Goal: Task Accomplishment & Management: Complete application form

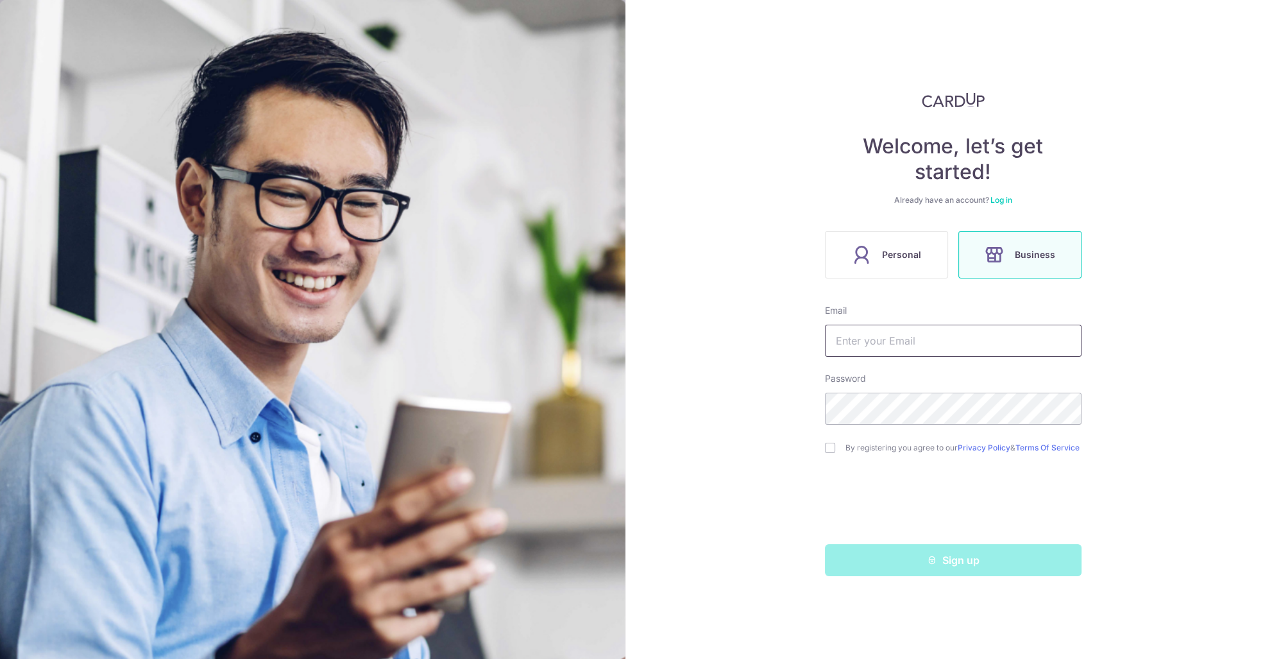
click at [879, 350] on input "text" at bounding box center [953, 341] width 257 height 32
type input "[EMAIL_ADDRESS][DOMAIN_NAME]"
drag, startPoint x: 829, startPoint y: 449, endPoint x: 856, endPoint y: 481, distance: 42.4
click at [828, 449] on input "checkbox" at bounding box center [830, 448] width 10 height 10
checkbox input "true"
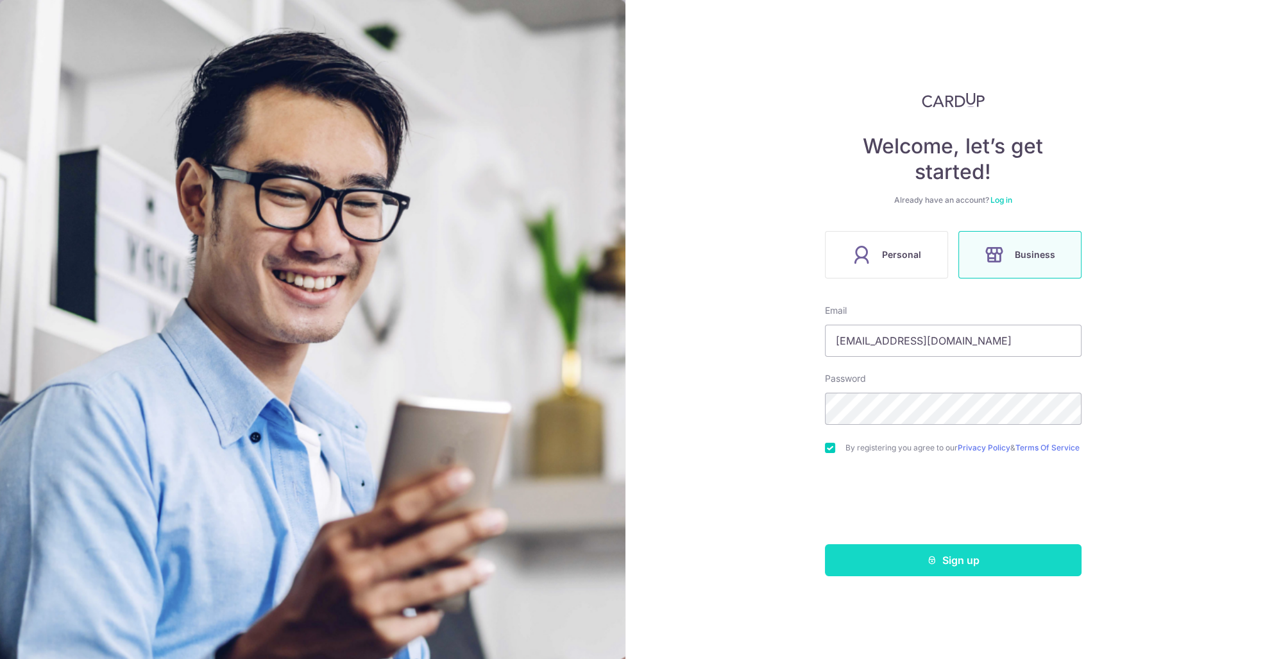
click at [923, 570] on button "Sign up" at bounding box center [953, 560] width 257 height 32
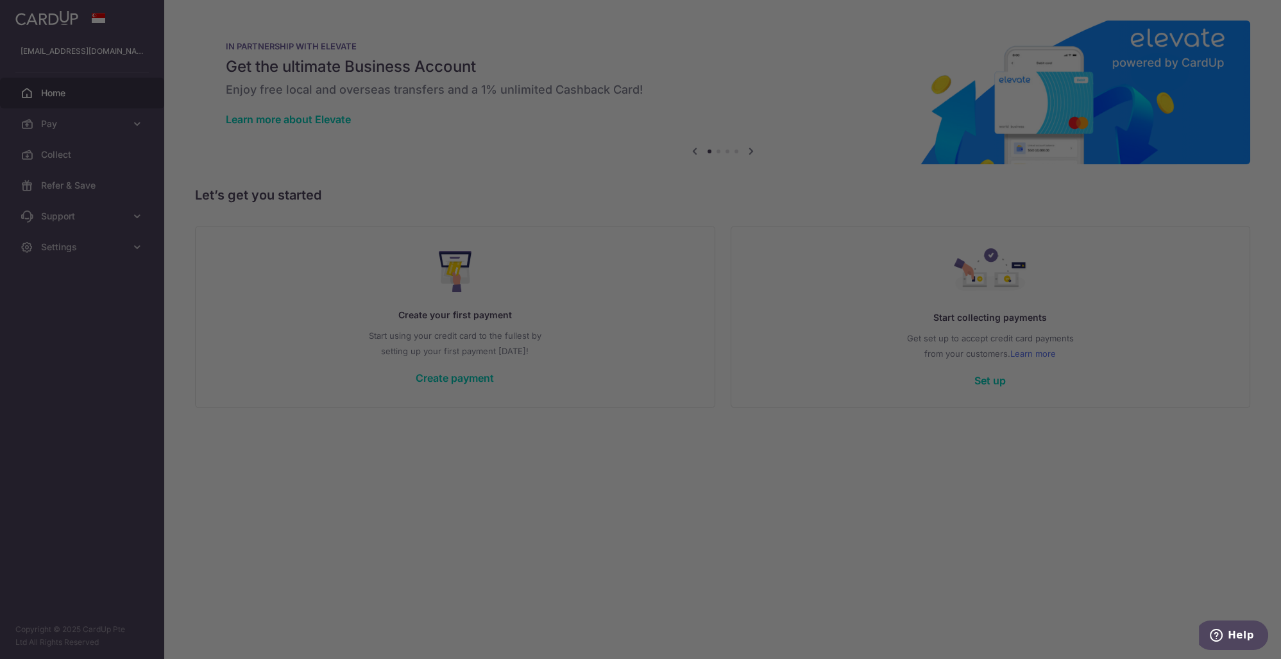
click at [853, 325] on div at bounding box center [647, 332] width 1294 height 665
click at [392, 232] on div at bounding box center [647, 332] width 1294 height 665
click at [871, 362] on div at bounding box center [647, 332] width 1294 height 665
drag, startPoint x: 1129, startPoint y: 556, endPoint x: 810, endPoint y: 411, distance: 350.3
click at [1128, 556] on div at bounding box center [647, 332] width 1294 height 665
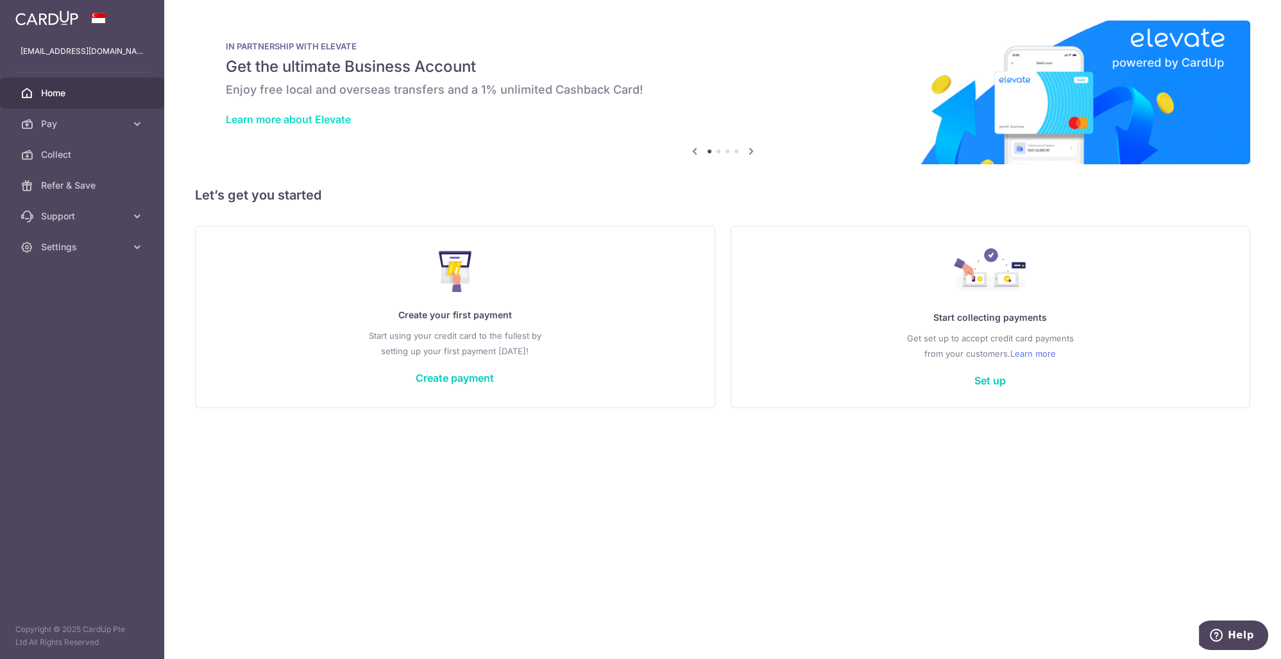
click at [338, 116] on link "Learn more about Elevate" at bounding box center [288, 119] width 125 height 13
click at [982, 379] on link "Set up" at bounding box center [990, 380] width 31 height 13
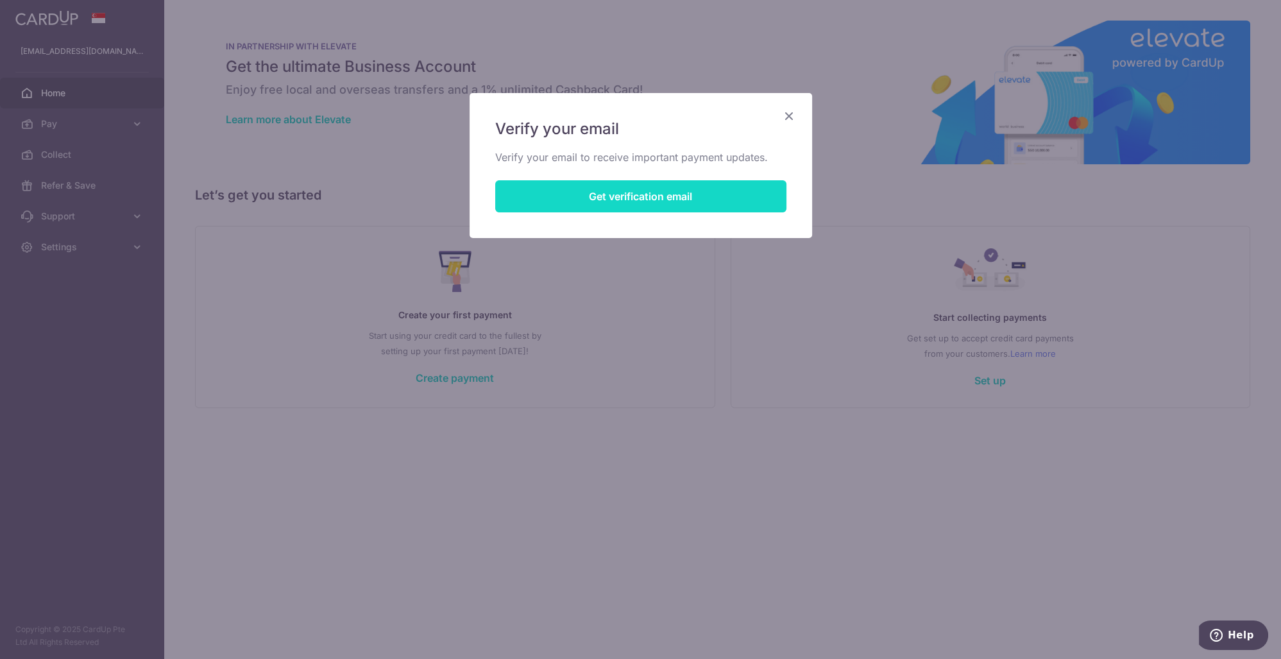
click at [658, 193] on button "Get verification email" at bounding box center [640, 196] width 291 height 32
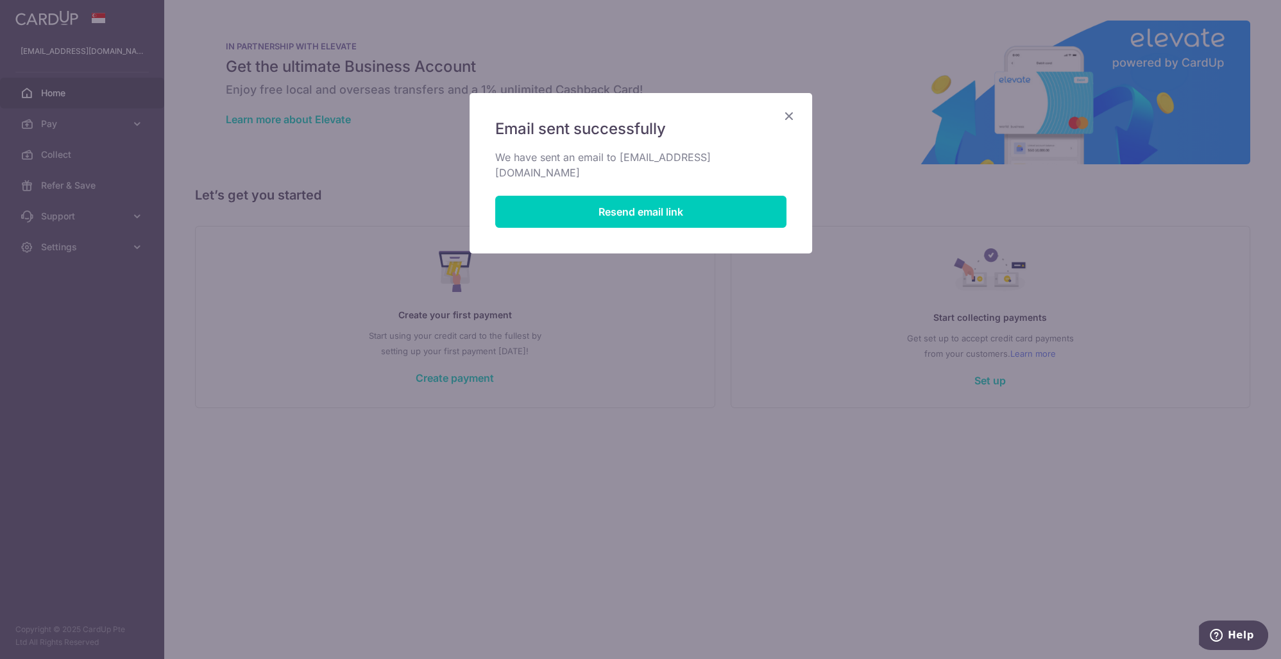
click at [783, 115] on icon "Close" at bounding box center [789, 116] width 15 height 16
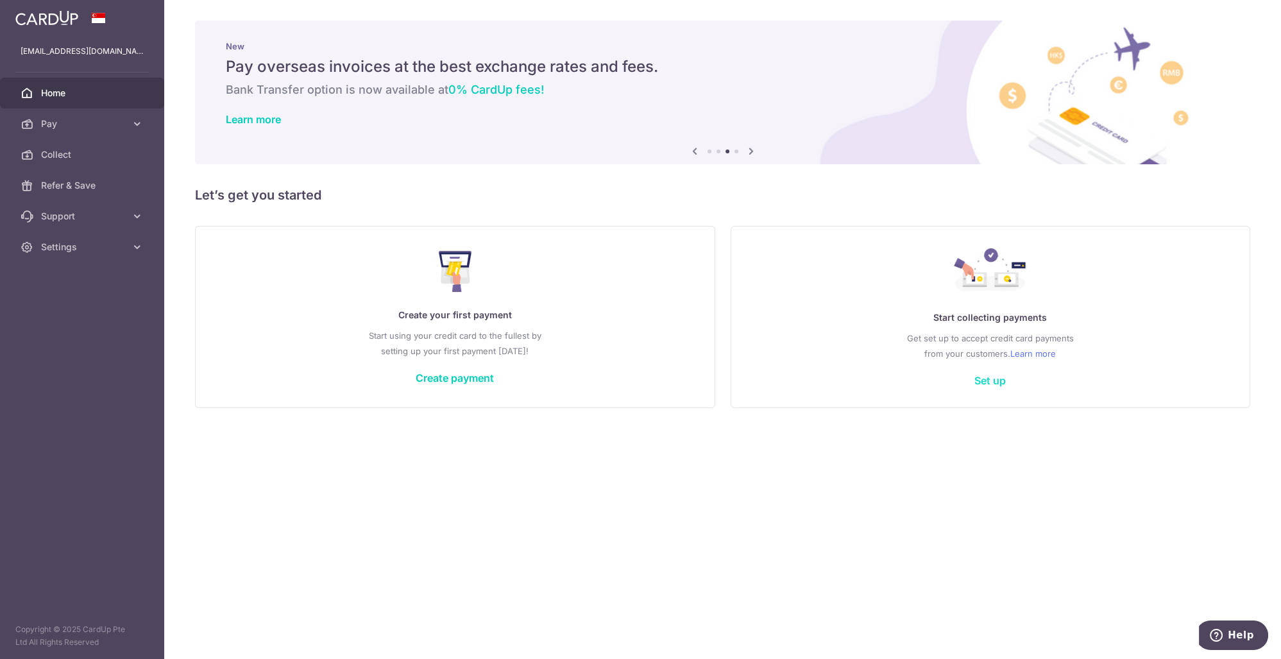
click at [1000, 381] on link "Set up" at bounding box center [990, 380] width 31 height 13
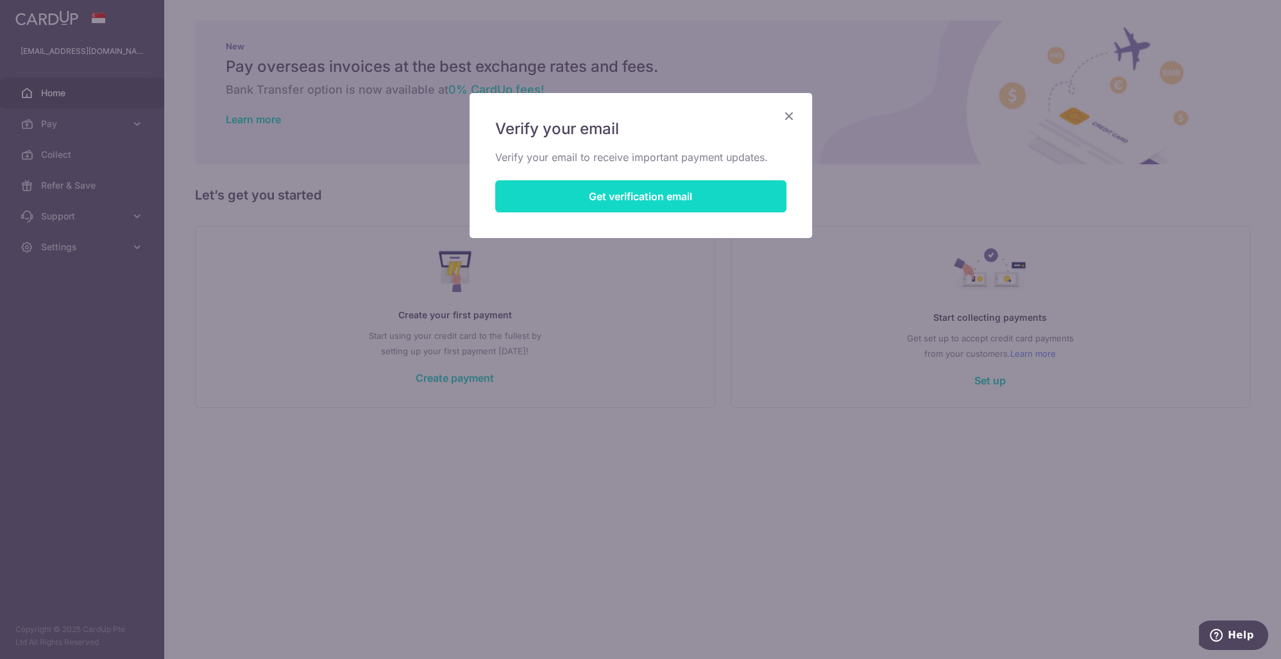
click at [659, 193] on button "Get verification email" at bounding box center [640, 196] width 291 height 32
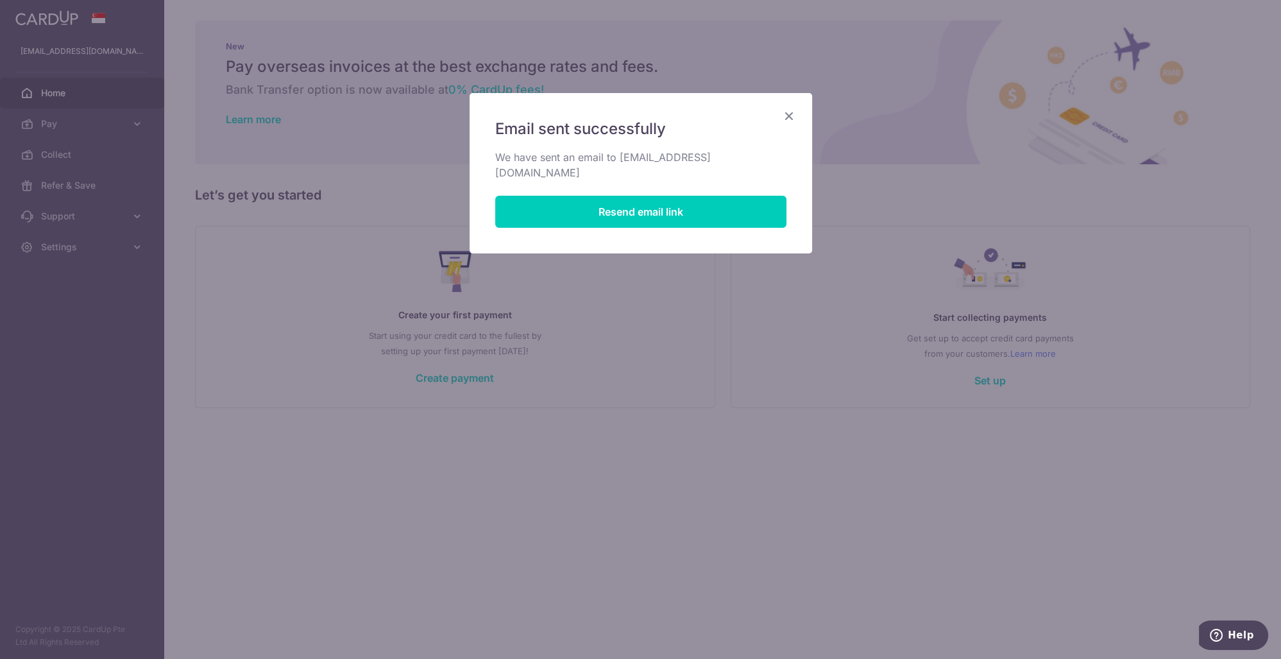
click at [789, 116] on icon "Close" at bounding box center [789, 116] width 15 height 16
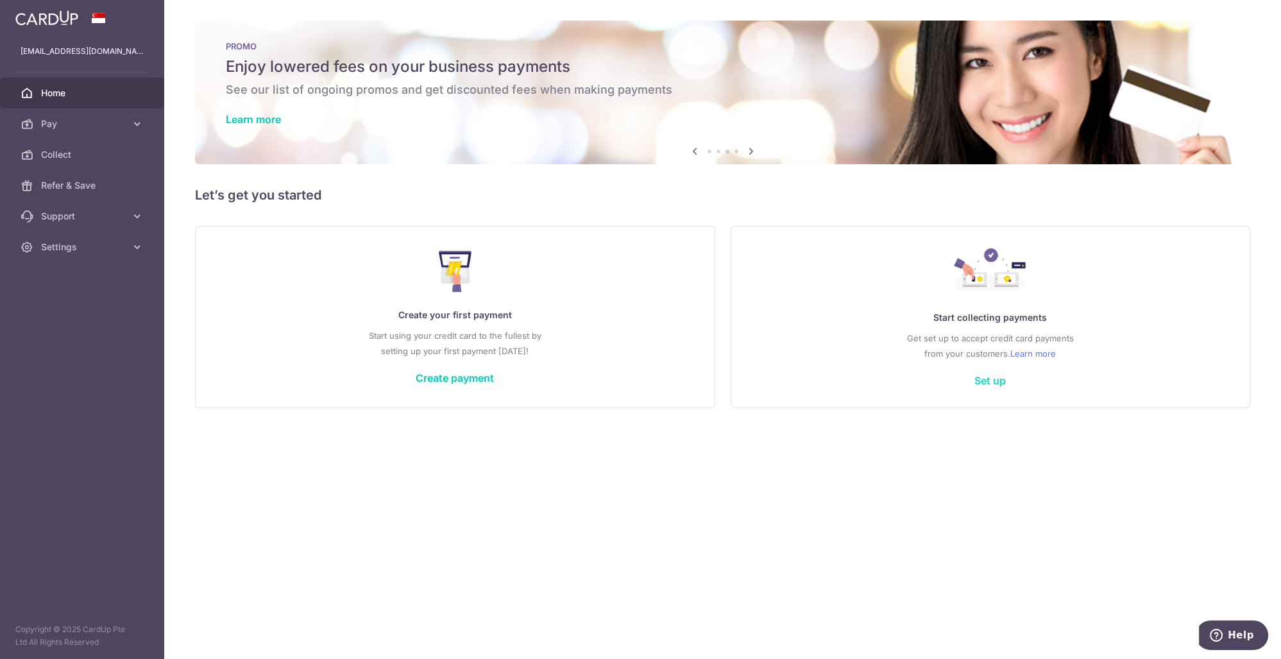
click at [991, 380] on link "Set up" at bounding box center [990, 380] width 31 height 13
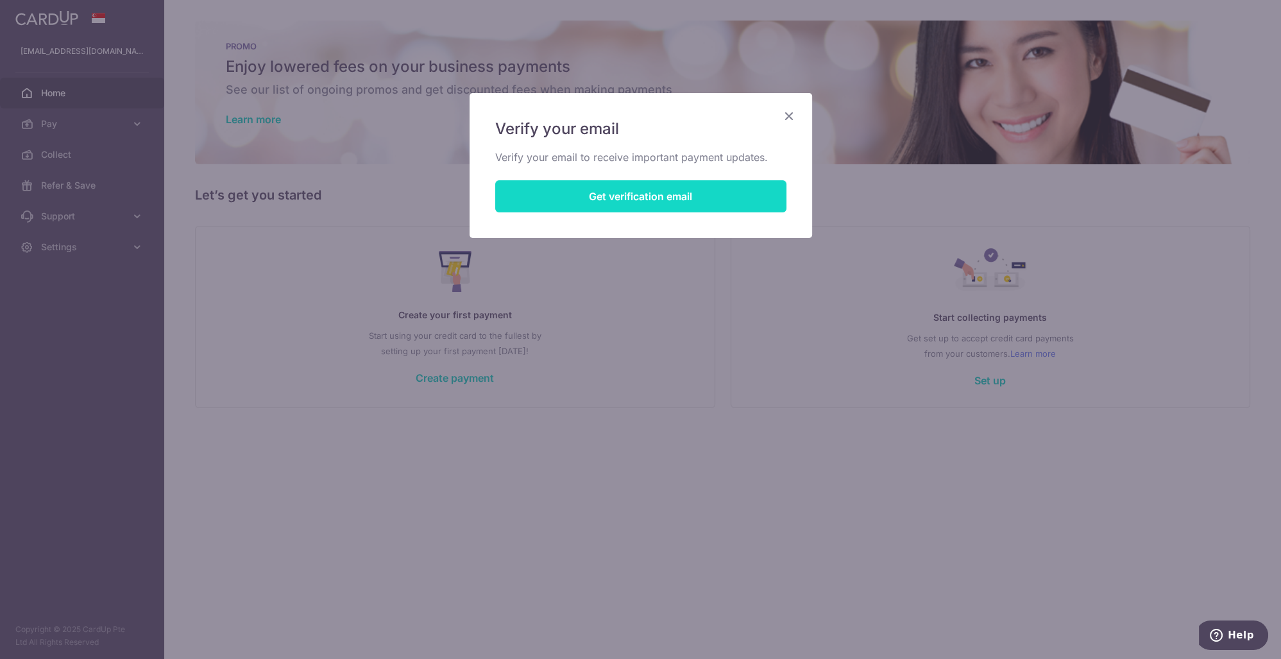
click at [700, 196] on button "Get verification email" at bounding box center [640, 196] width 291 height 32
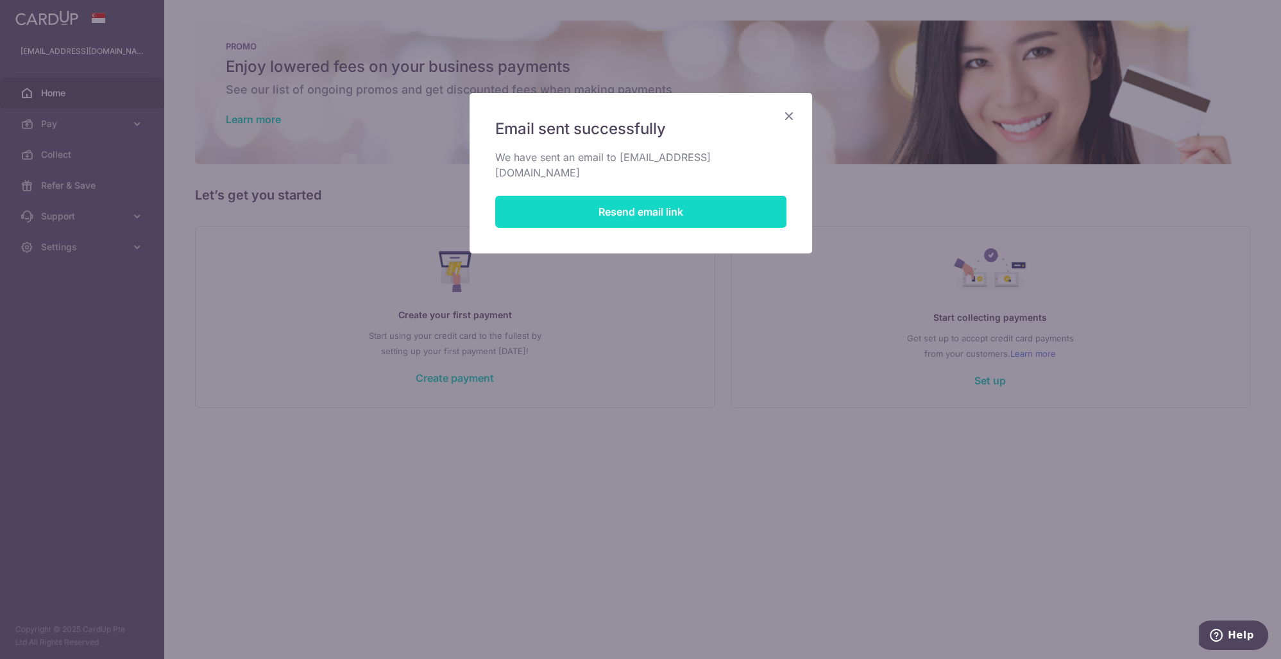
click at [702, 196] on button "Resend email link" at bounding box center [640, 212] width 291 height 32
click at [792, 112] on icon "Close" at bounding box center [789, 116] width 15 height 16
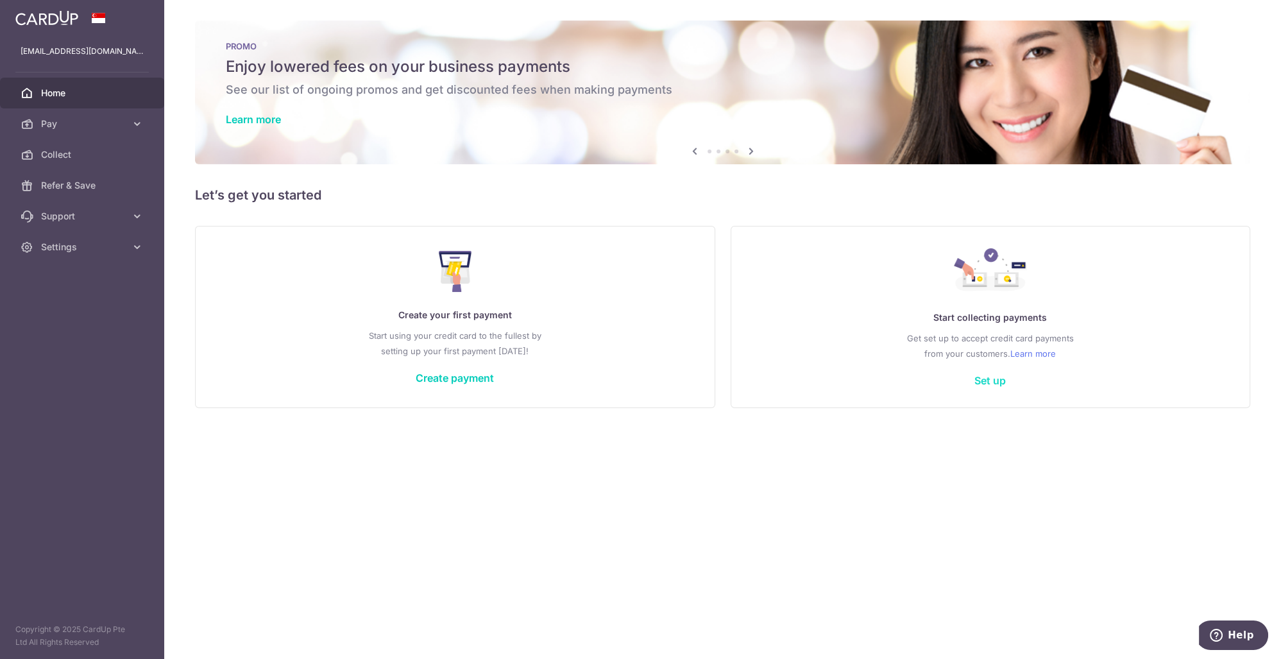
click at [982, 378] on link "Set up" at bounding box center [990, 380] width 31 height 13
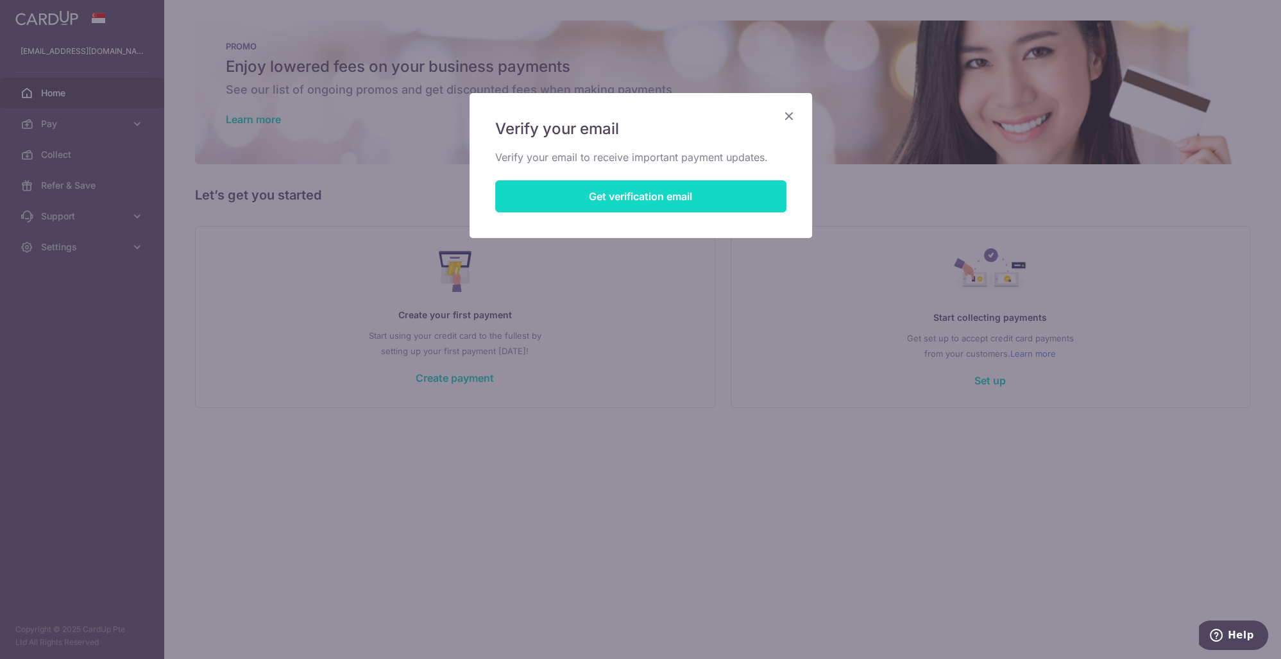
click at [667, 181] on button "Get verification email" at bounding box center [640, 196] width 291 height 32
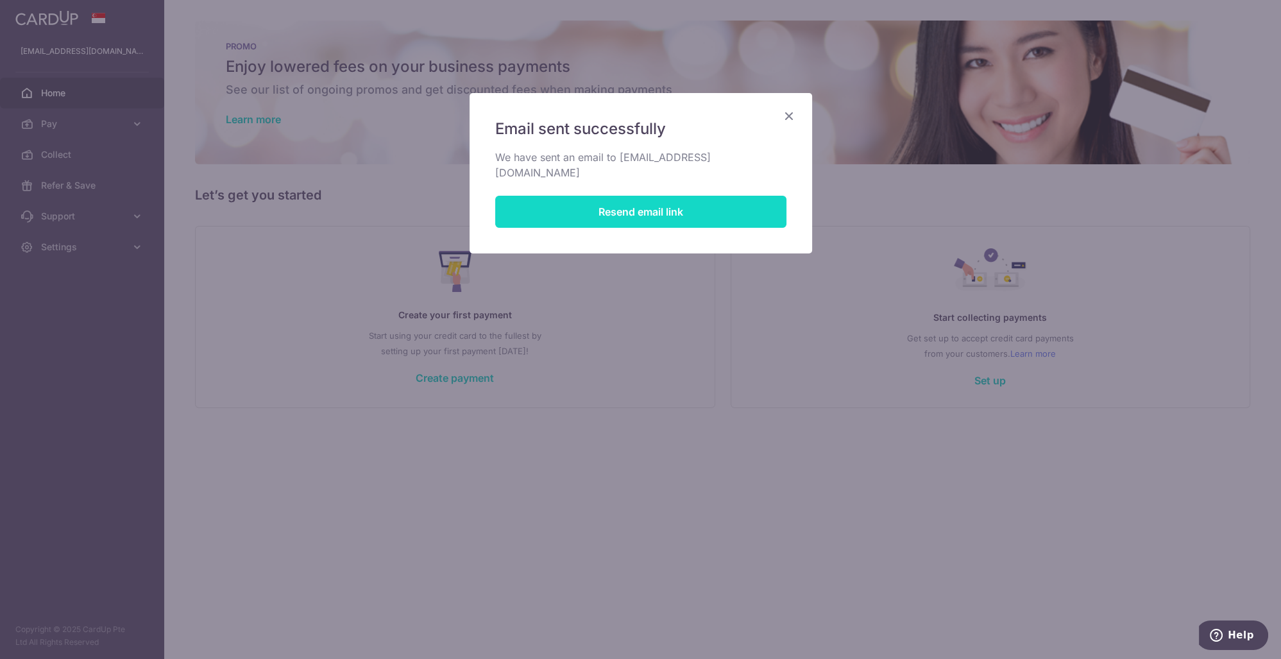
click at [674, 196] on button "Resend email link" at bounding box center [640, 212] width 291 height 32
click at [666, 196] on button "Resend email link" at bounding box center [640, 212] width 291 height 32
click at [791, 114] on icon "Close" at bounding box center [789, 116] width 15 height 16
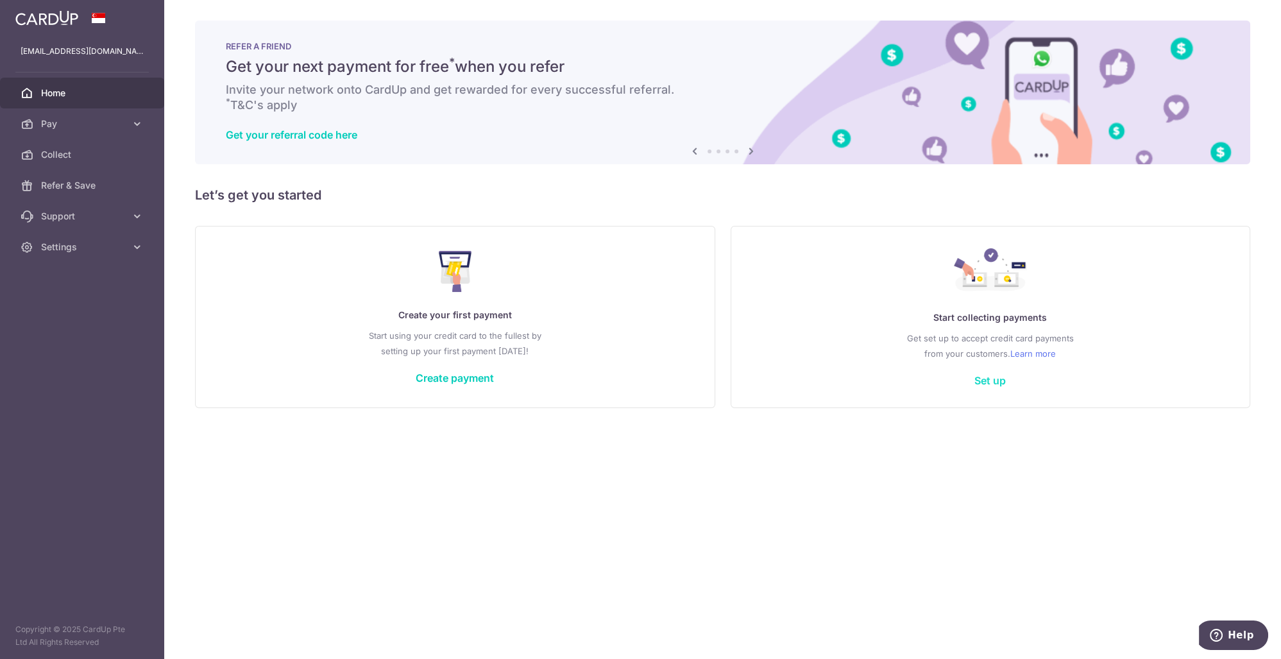
click at [989, 377] on link "Set up" at bounding box center [990, 380] width 31 height 13
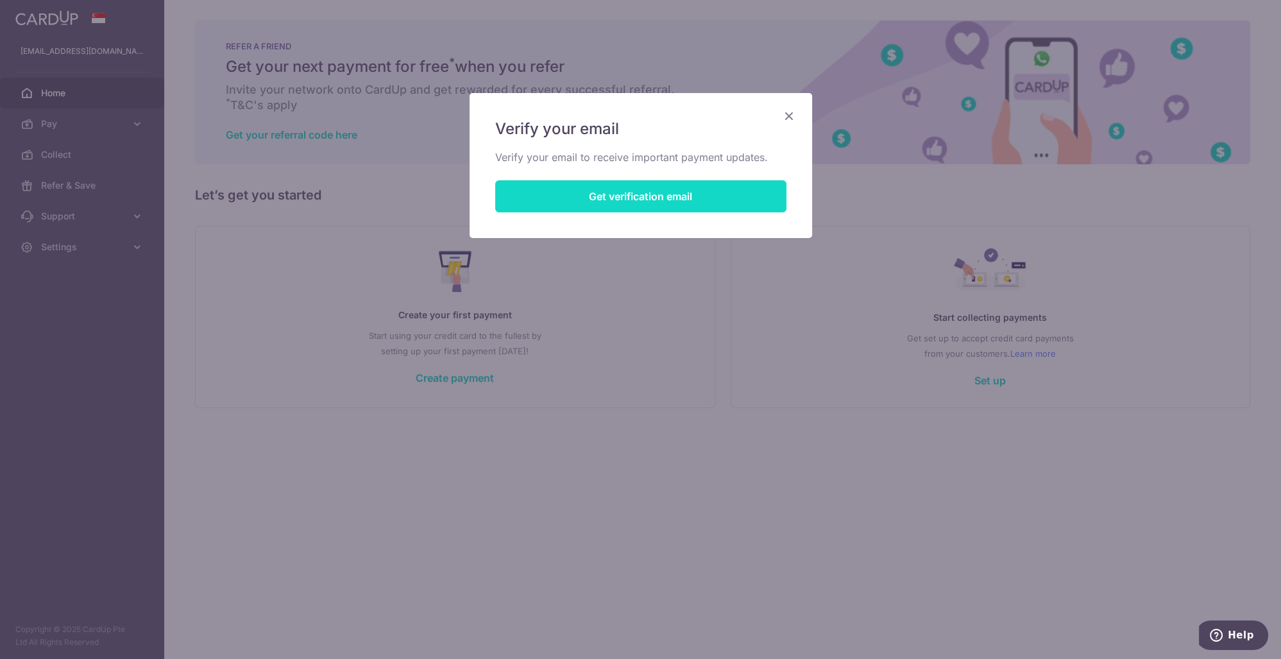
click at [706, 201] on button "Get verification email" at bounding box center [640, 196] width 291 height 32
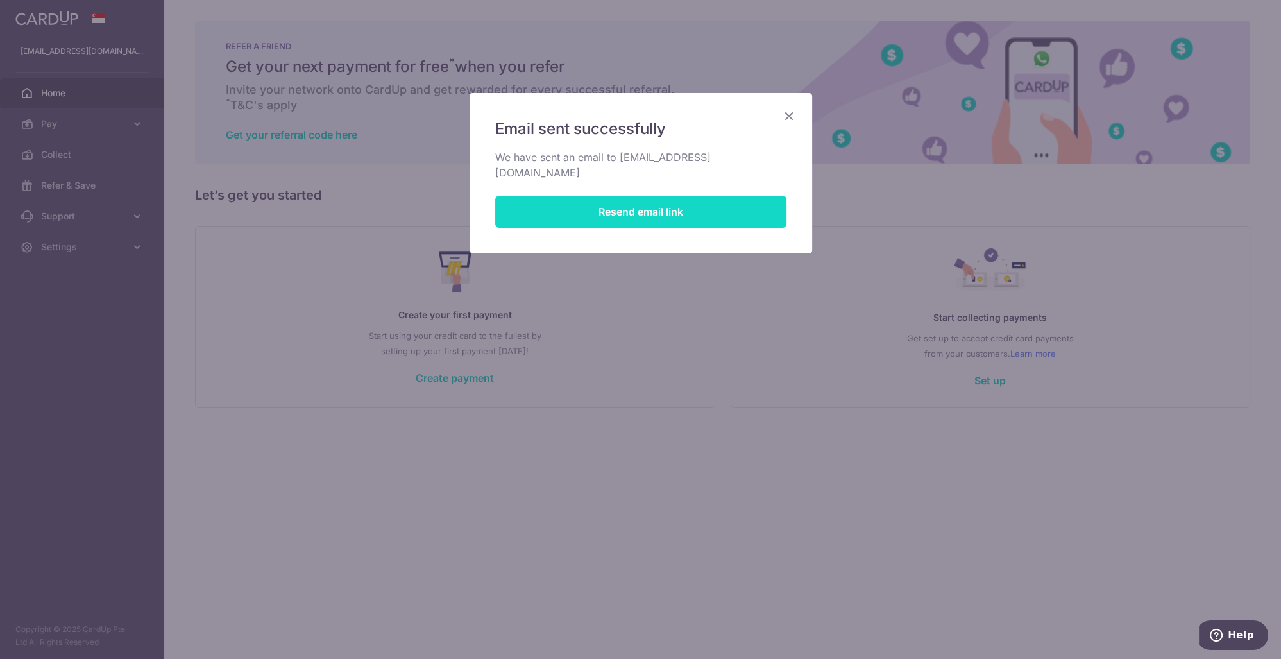
click at [706, 201] on button "Resend email link" at bounding box center [640, 212] width 291 height 32
click at [791, 120] on icon "Close" at bounding box center [789, 116] width 15 height 16
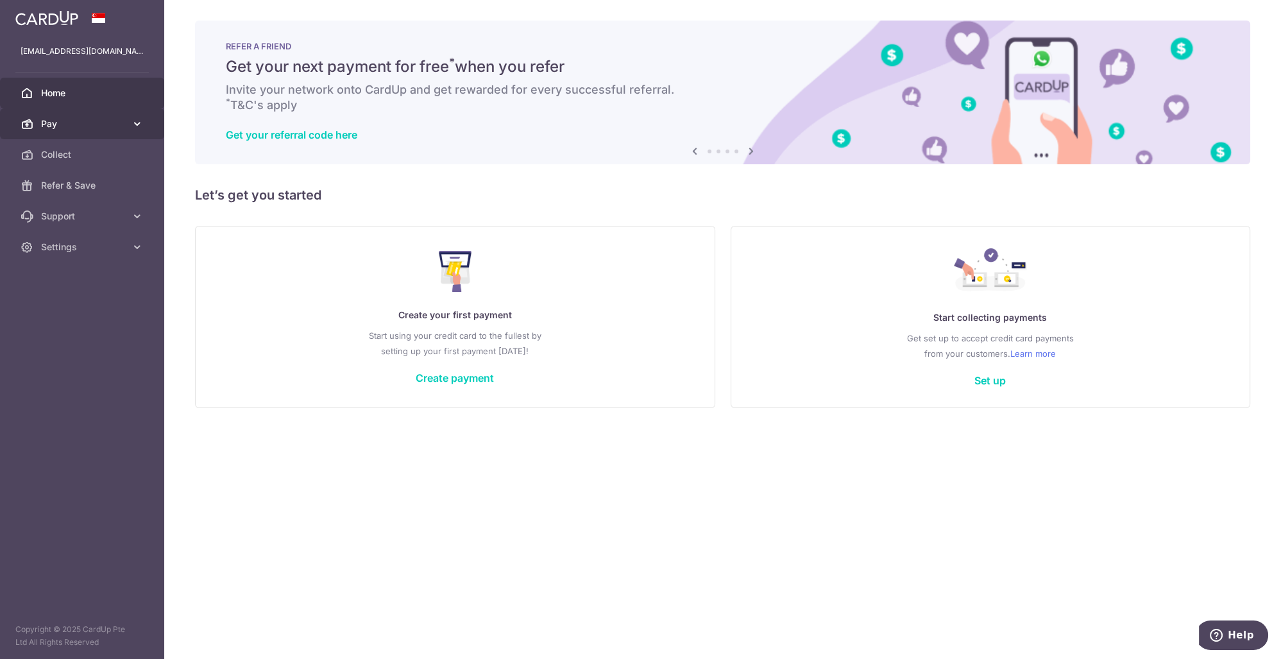
click at [89, 132] on link "Pay" at bounding box center [82, 123] width 164 height 31
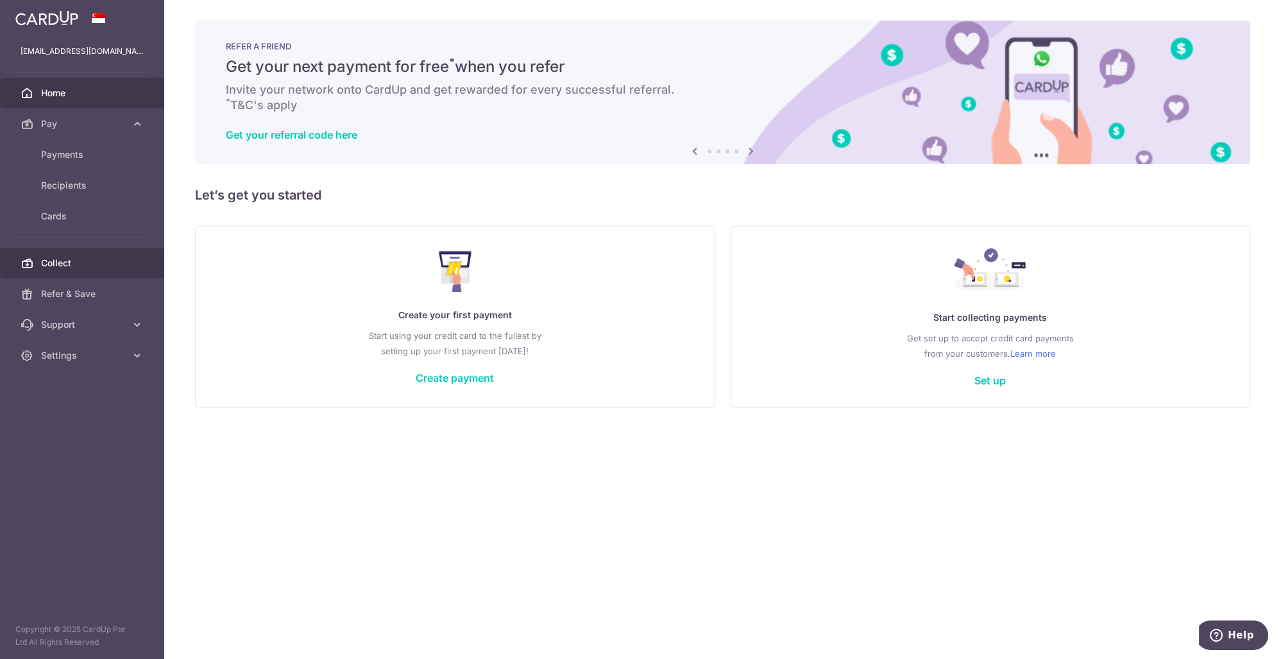
click at [123, 263] on span "Collect" at bounding box center [83, 263] width 85 height 13
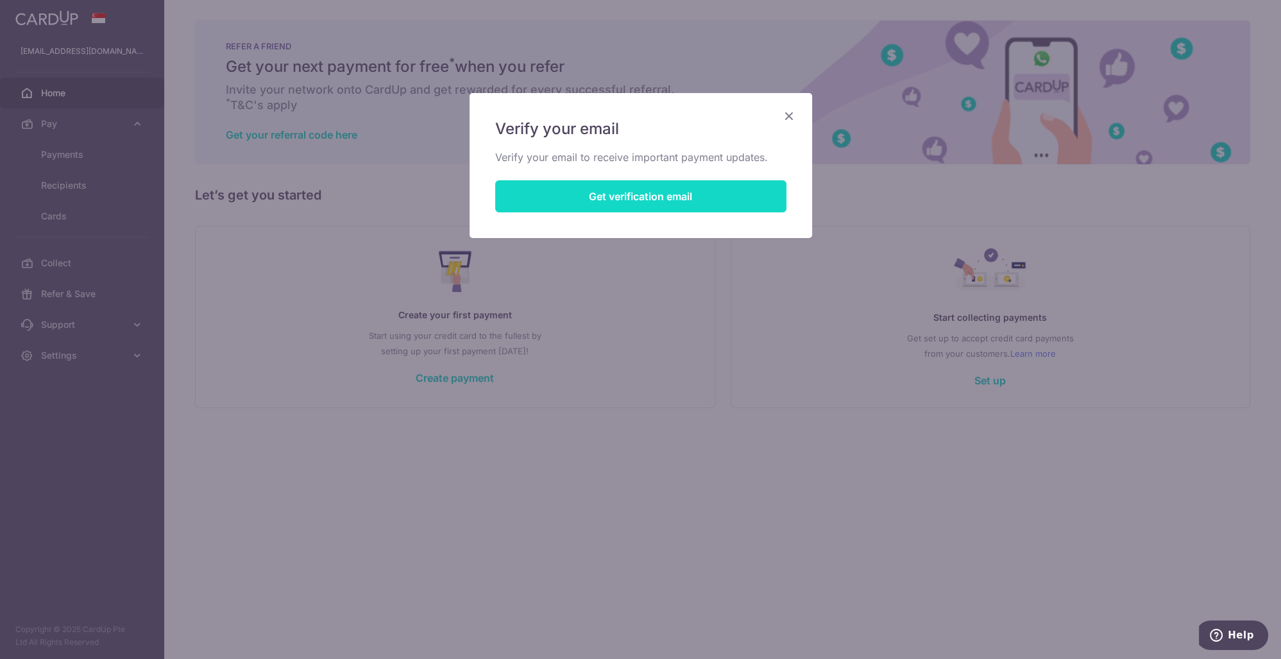
click at [569, 186] on button "Get verification email" at bounding box center [640, 196] width 291 height 32
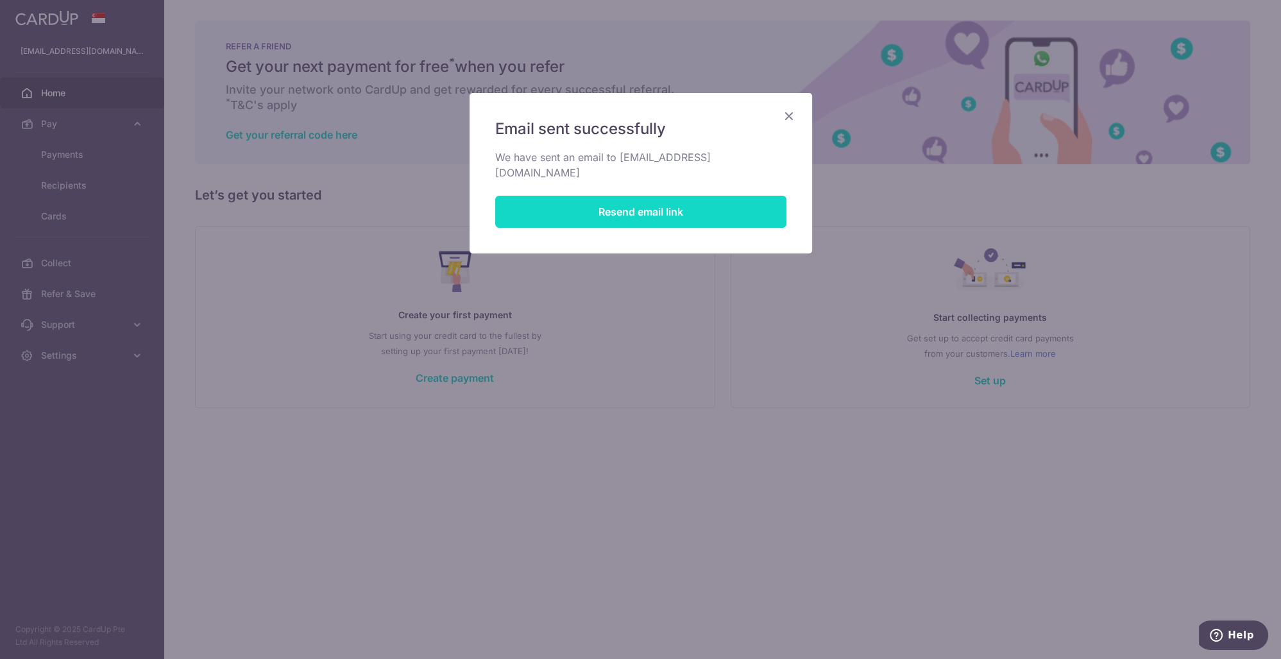
click at [639, 196] on button "Resend email link" at bounding box center [640, 212] width 291 height 32
click at [785, 117] on icon "Close" at bounding box center [789, 116] width 15 height 16
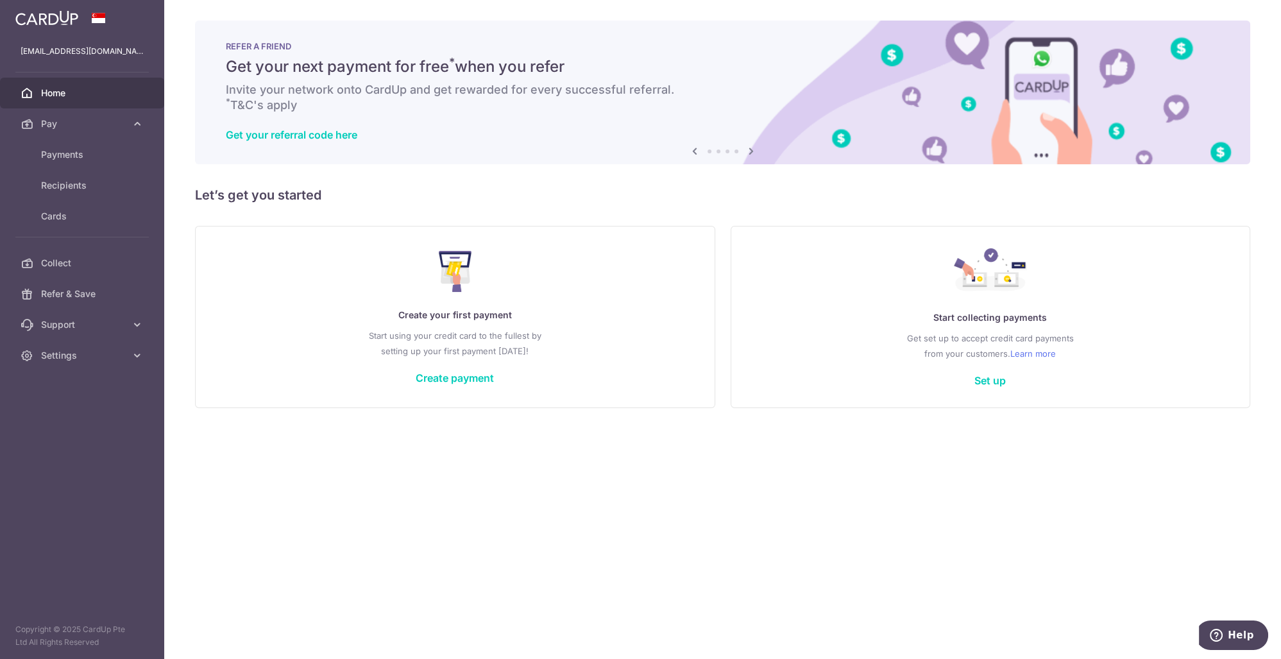
click at [986, 373] on div "Start collecting payments Get set up to accept credit card payments from your c…" at bounding box center [991, 316] width 488 height 157
click at [988, 377] on link "Set up" at bounding box center [990, 380] width 31 height 13
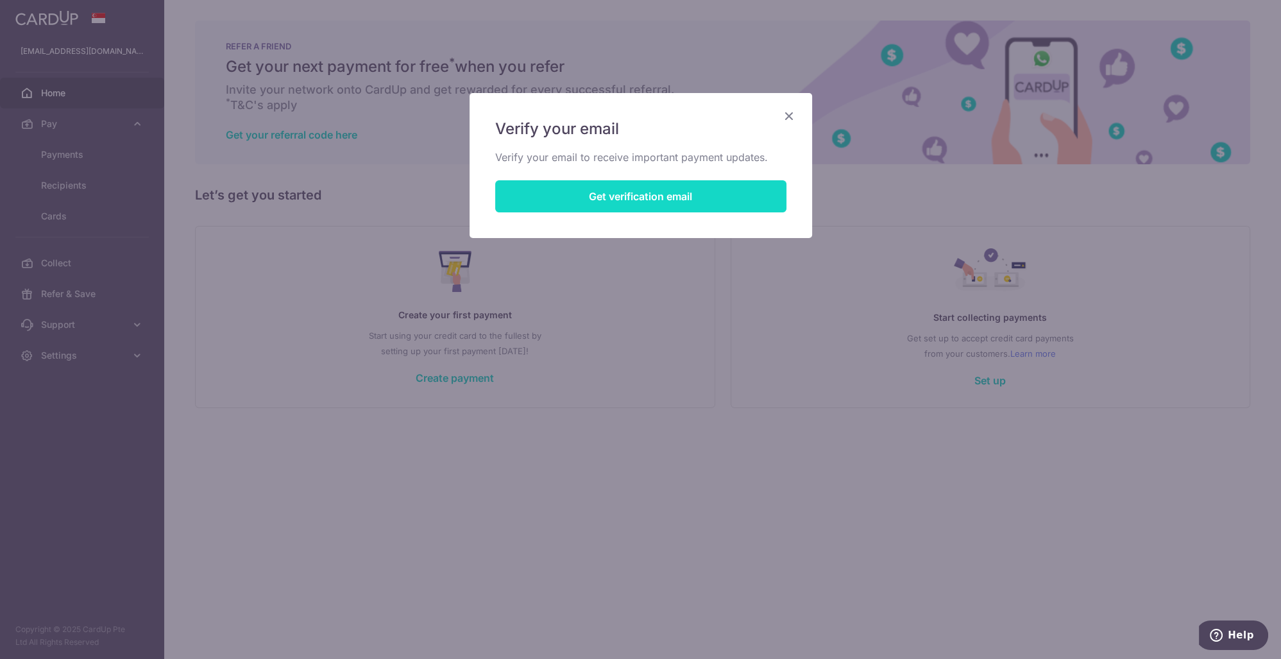
click at [730, 200] on button "Get verification email" at bounding box center [640, 196] width 291 height 32
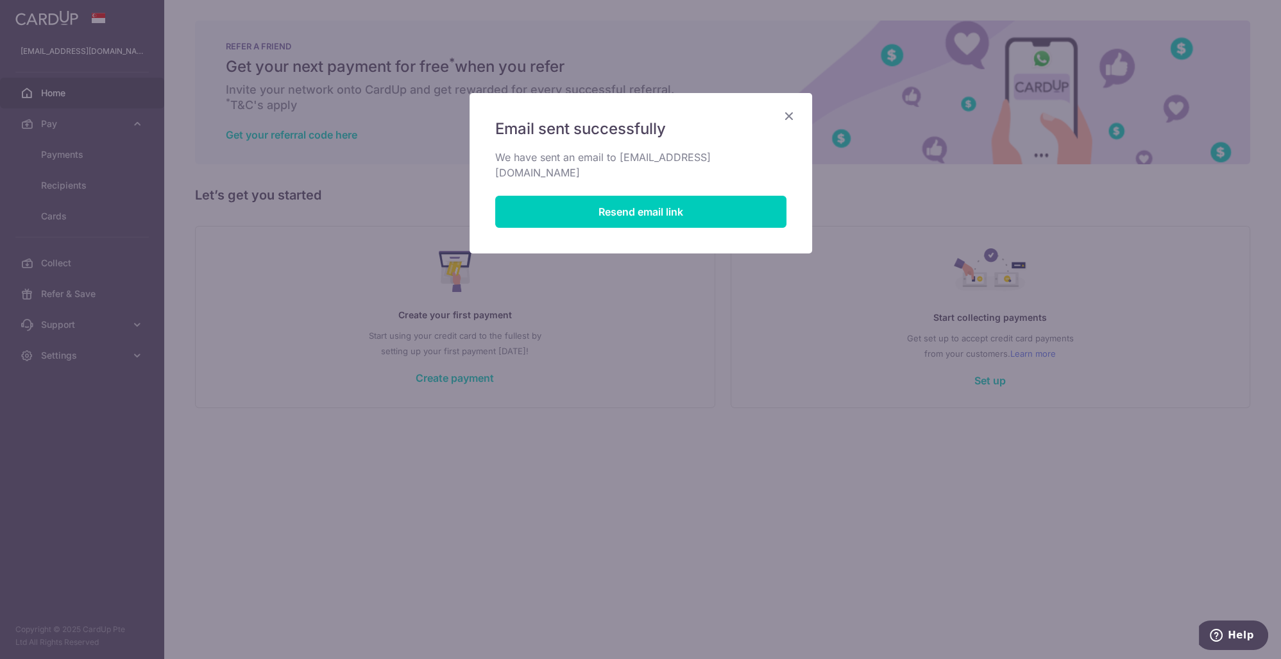
click at [784, 117] on icon "Close" at bounding box center [789, 116] width 15 height 16
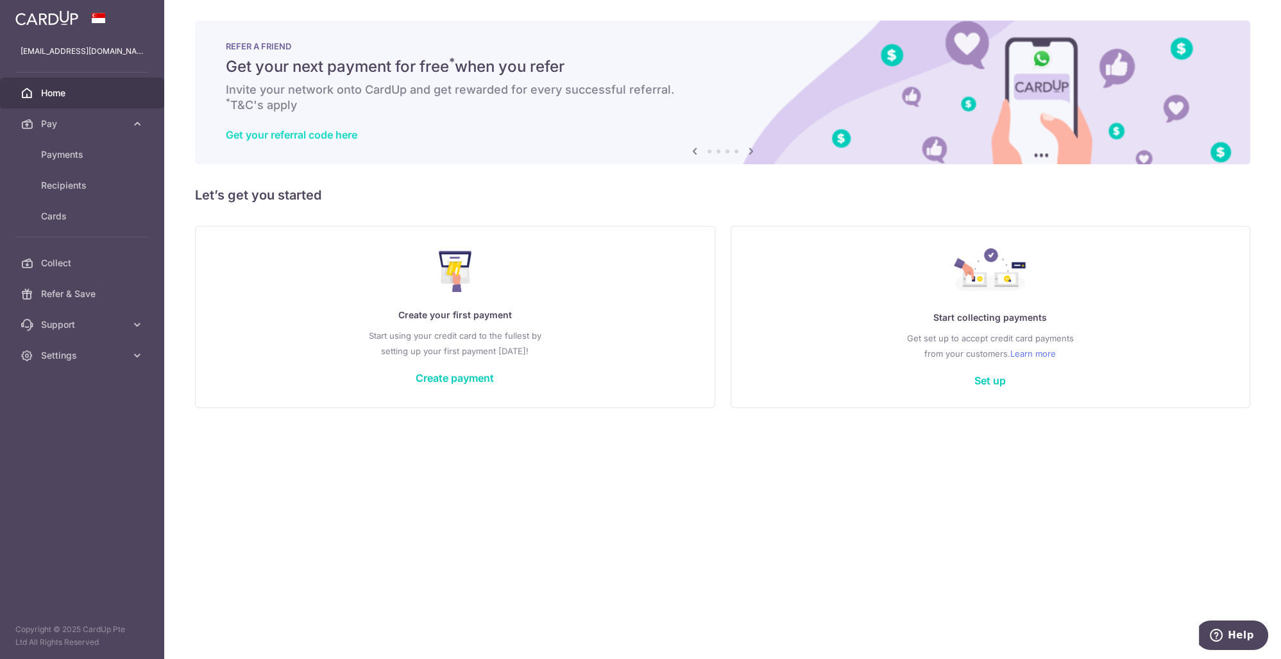
click at [325, 137] on link "Get your referral code here" at bounding box center [292, 134] width 132 height 13
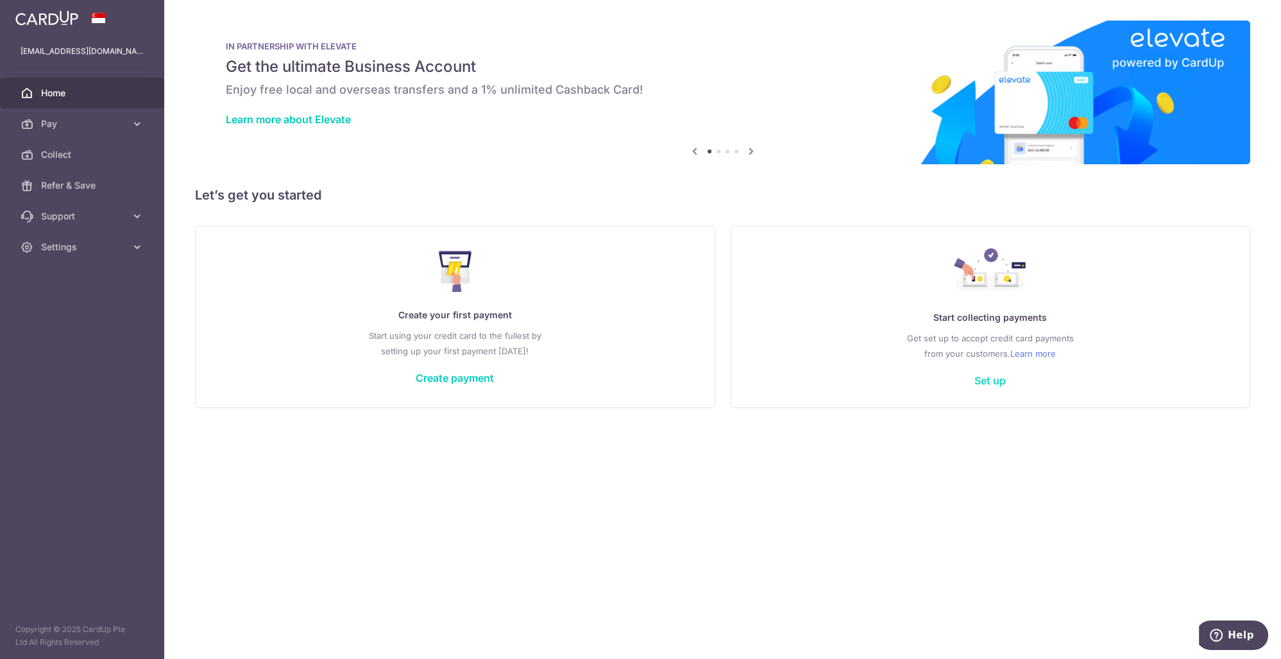
click at [986, 378] on link "Set up" at bounding box center [990, 380] width 31 height 13
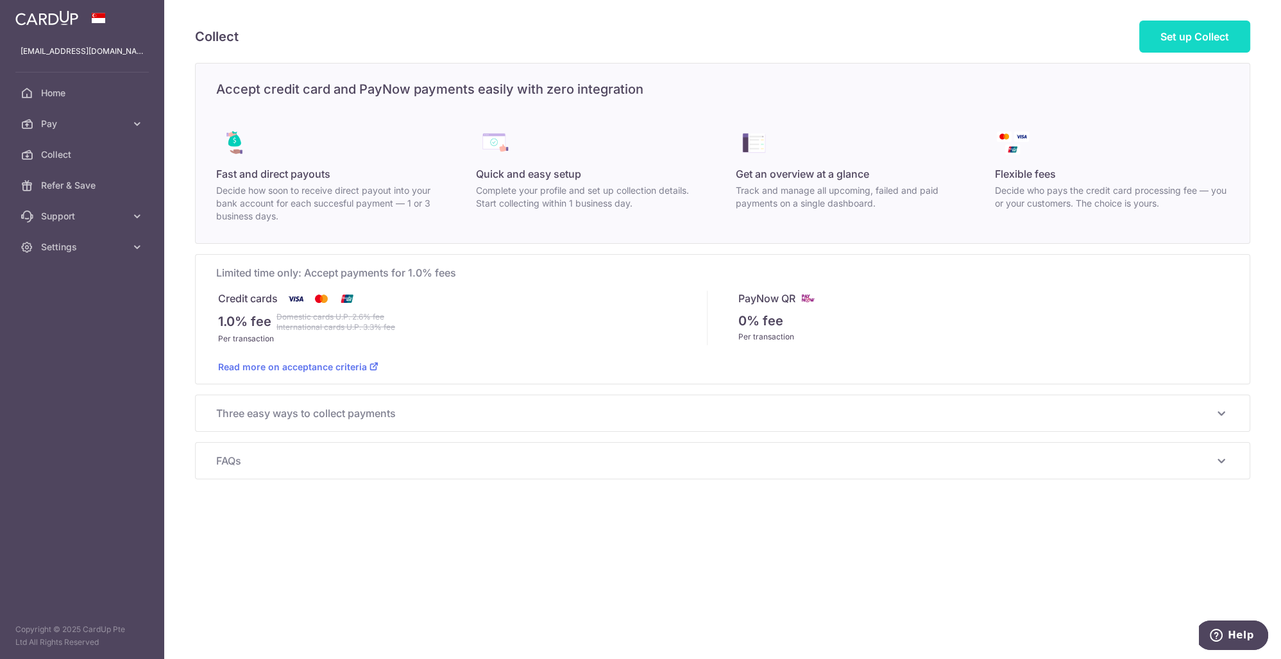
click at [1203, 38] on span "Set up Collect" at bounding box center [1195, 36] width 69 height 13
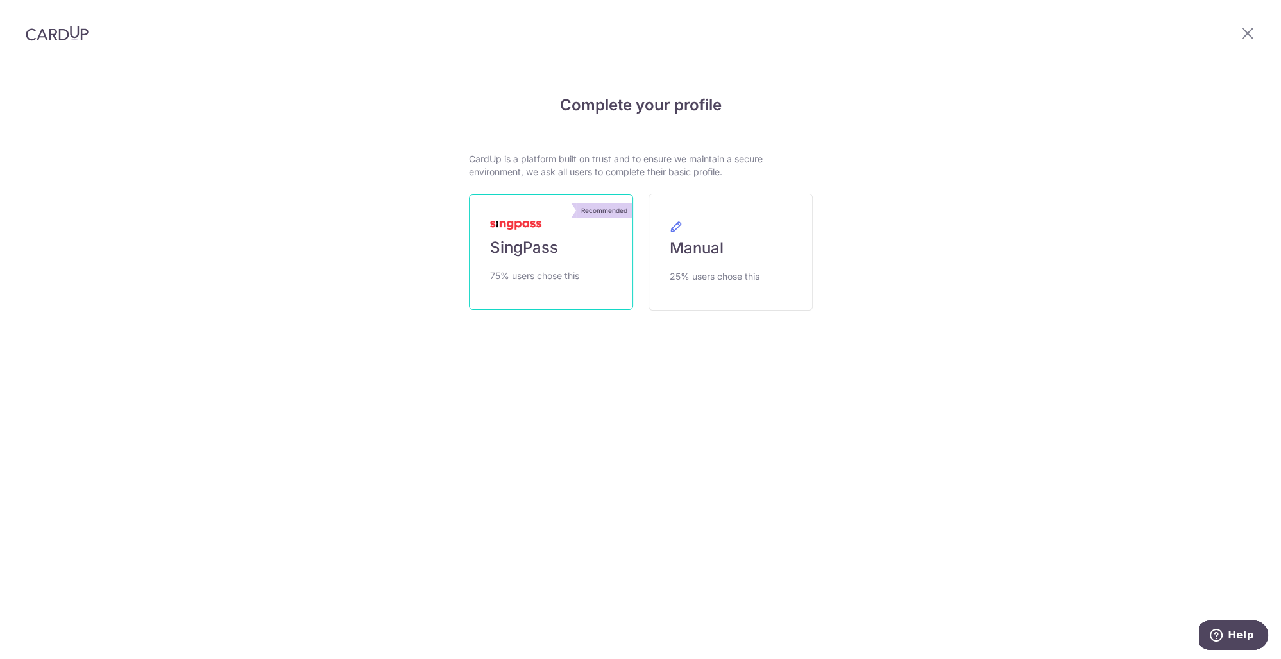
click at [574, 266] on link "Recommended SingPass 75% users chose this" at bounding box center [551, 252] width 164 height 116
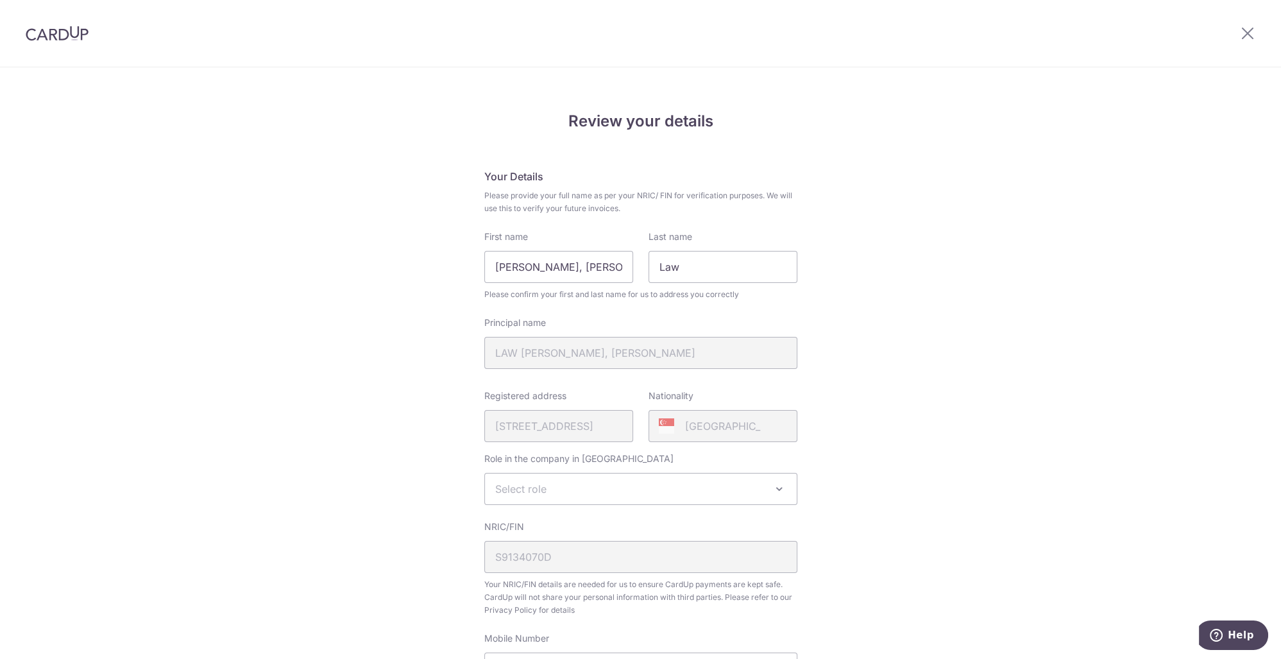
click at [701, 483] on span "Select role" at bounding box center [641, 489] width 312 height 31
select select "director"
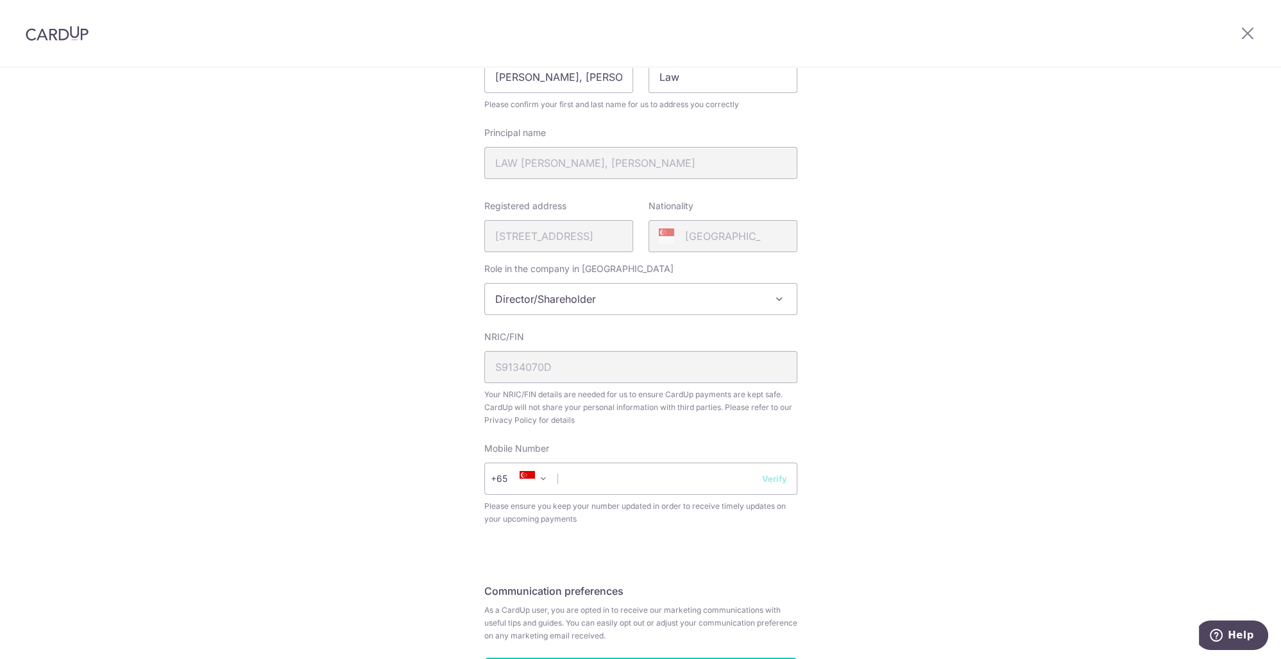
scroll to position [259, 0]
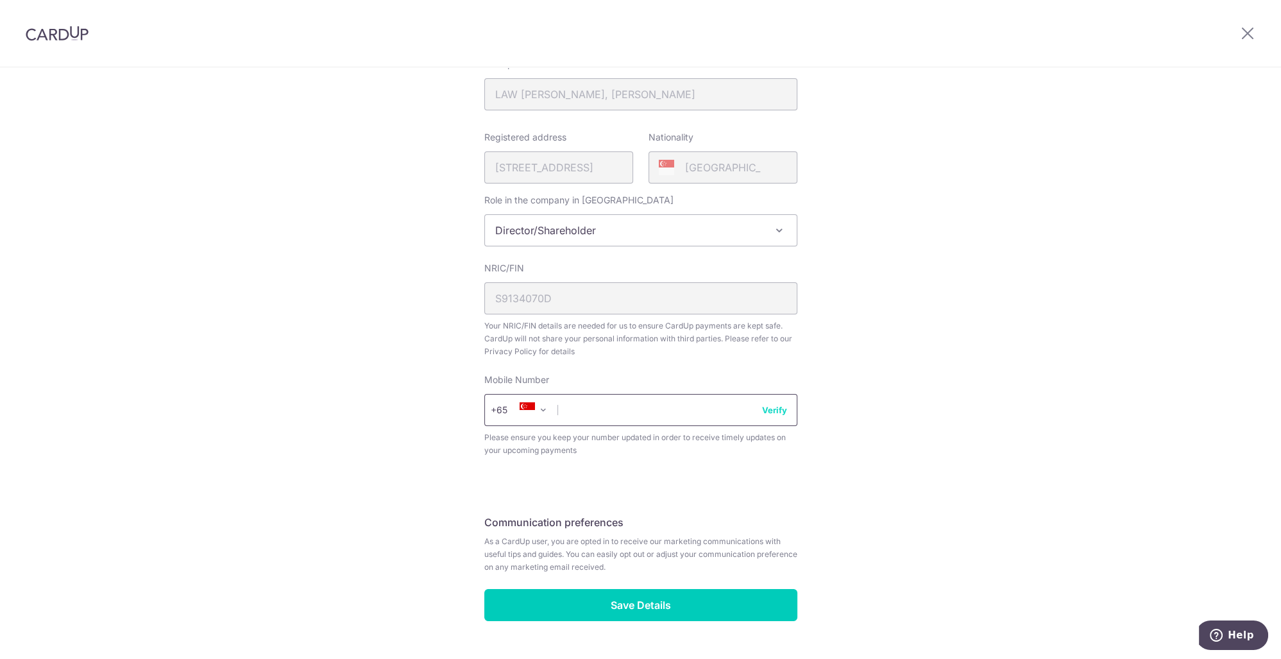
click at [661, 411] on input "text" at bounding box center [640, 410] width 313 height 32
type input "91554280"
click at [768, 408] on button "Verify" at bounding box center [774, 410] width 25 height 13
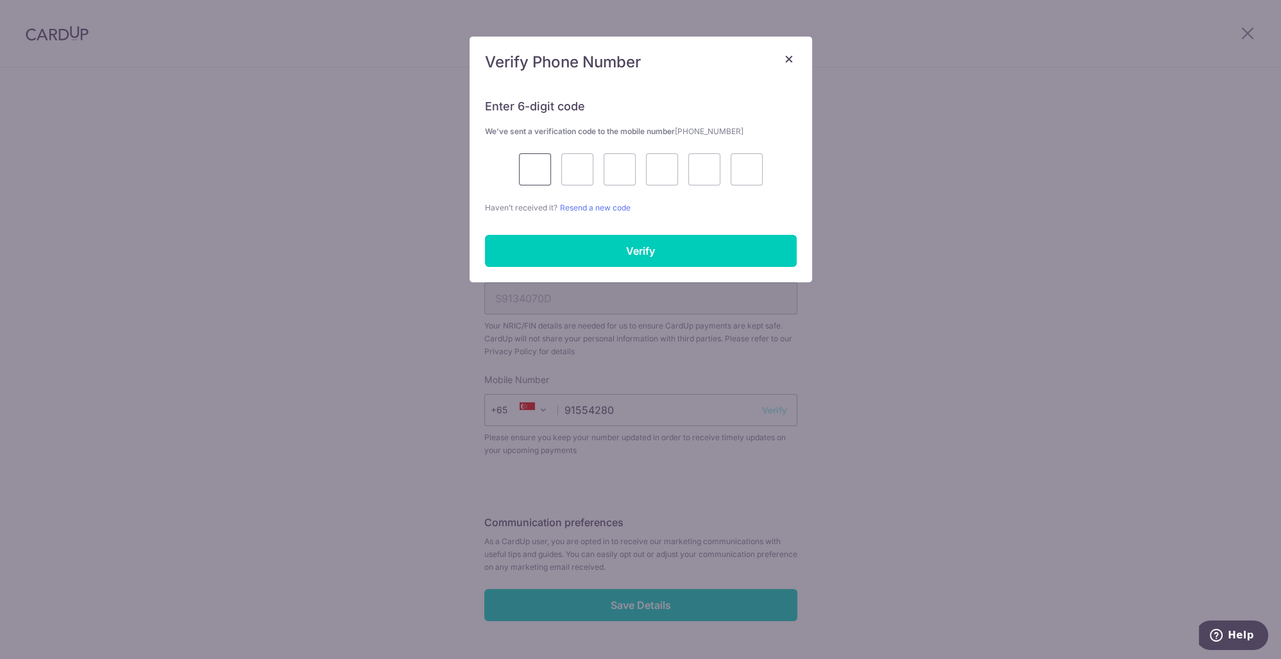
click at [528, 175] on input "text" at bounding box center [535, 169] width 32 height 32
type input "5"
type input "9"
type input "8"
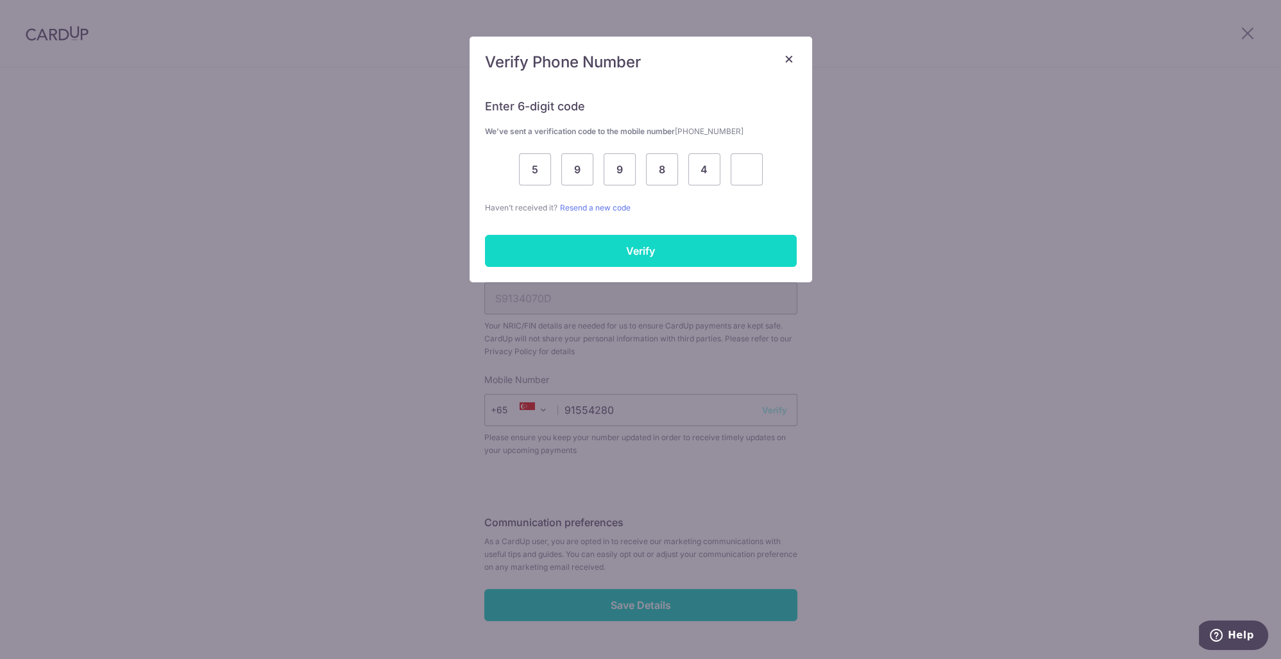
click at [604, 246] on input "Verify" at bounding box center [641, 251] width 312 height 32
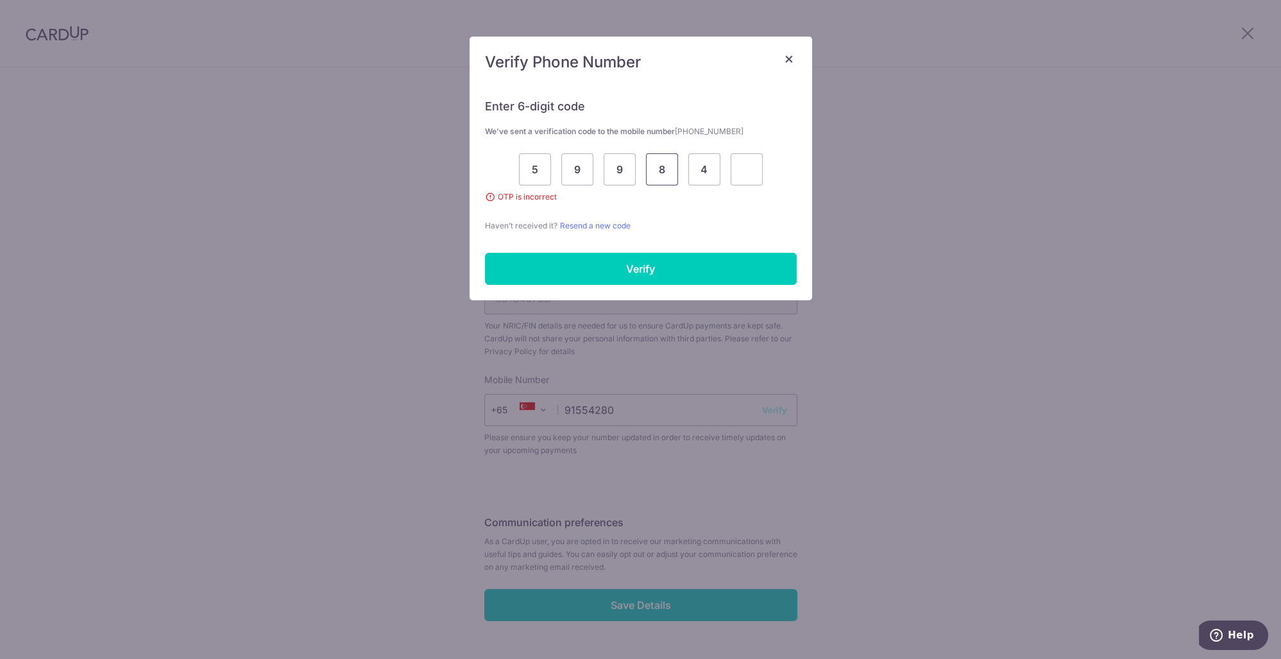
click at [661, 174] on input "8" at bounding box center [662, 169] width 32 height 32
drag, startPoint x: 698, startPoint y: 171, endPoint x: 707, endPoint y: 170, distance: 9.6
click at [707, 170] on input "4" at bounding box center [705, 169] width 32 height 32
type input "2"
type input "4"
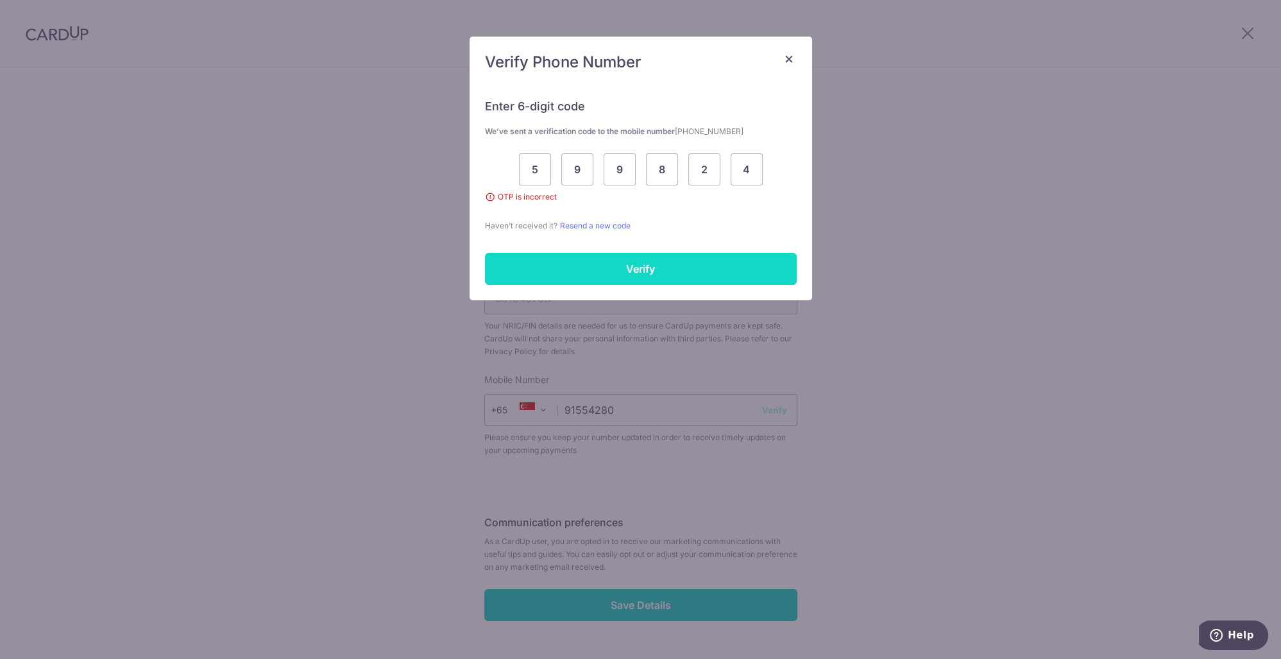
click at [651, 266] on input "Verify" at bounding box center [641, 269] width 312 height 32
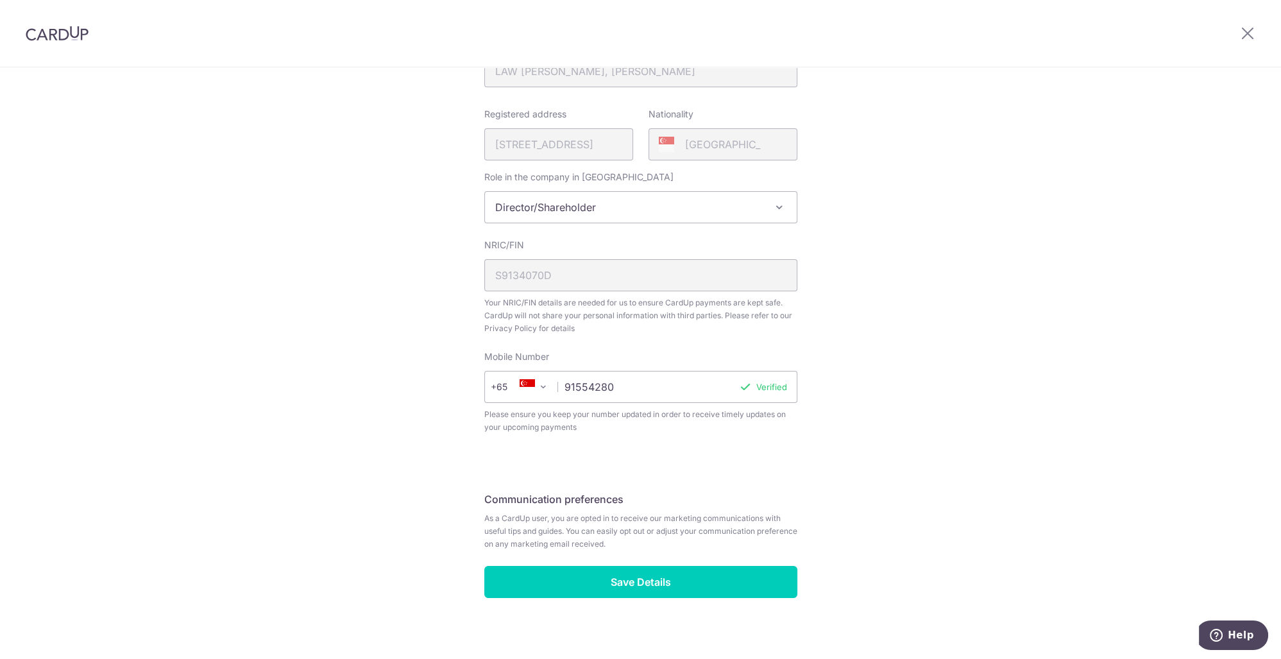
scroll to position [291, 0]
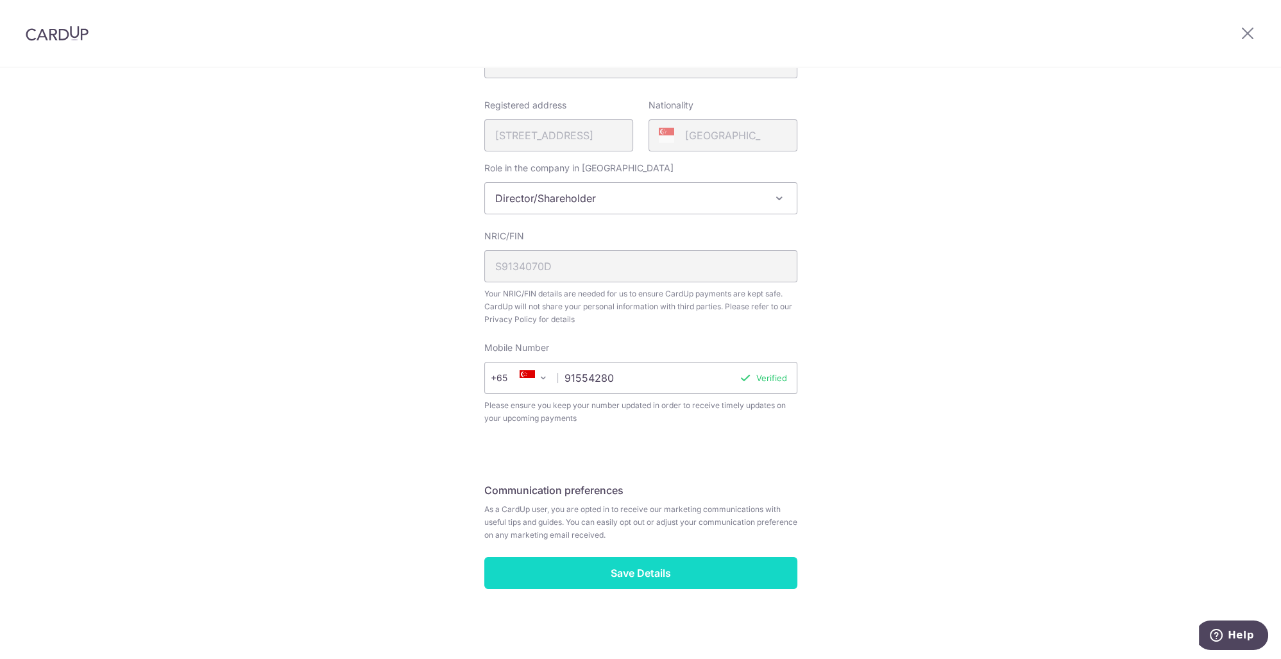
click at [685, 567] on input "Save Details" at bounding box center [640, 573] width 313 height 32
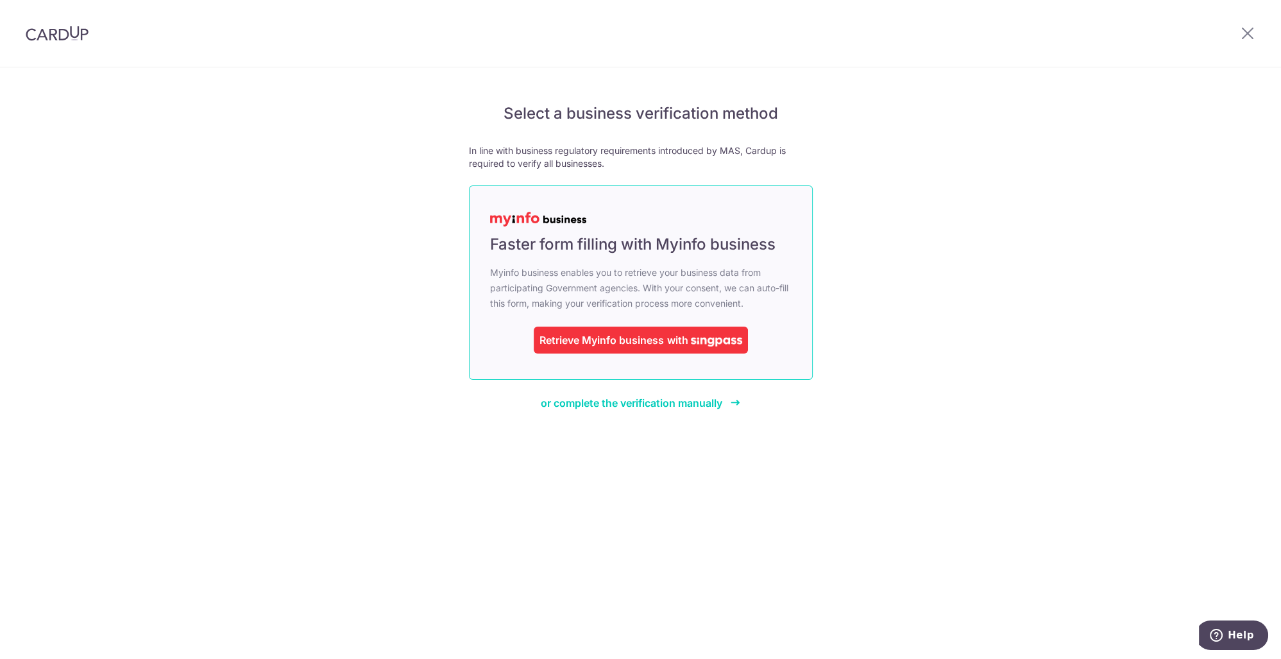
click at [669, 341] on span "with" at bounding box center [677, 340] width 21 height 13
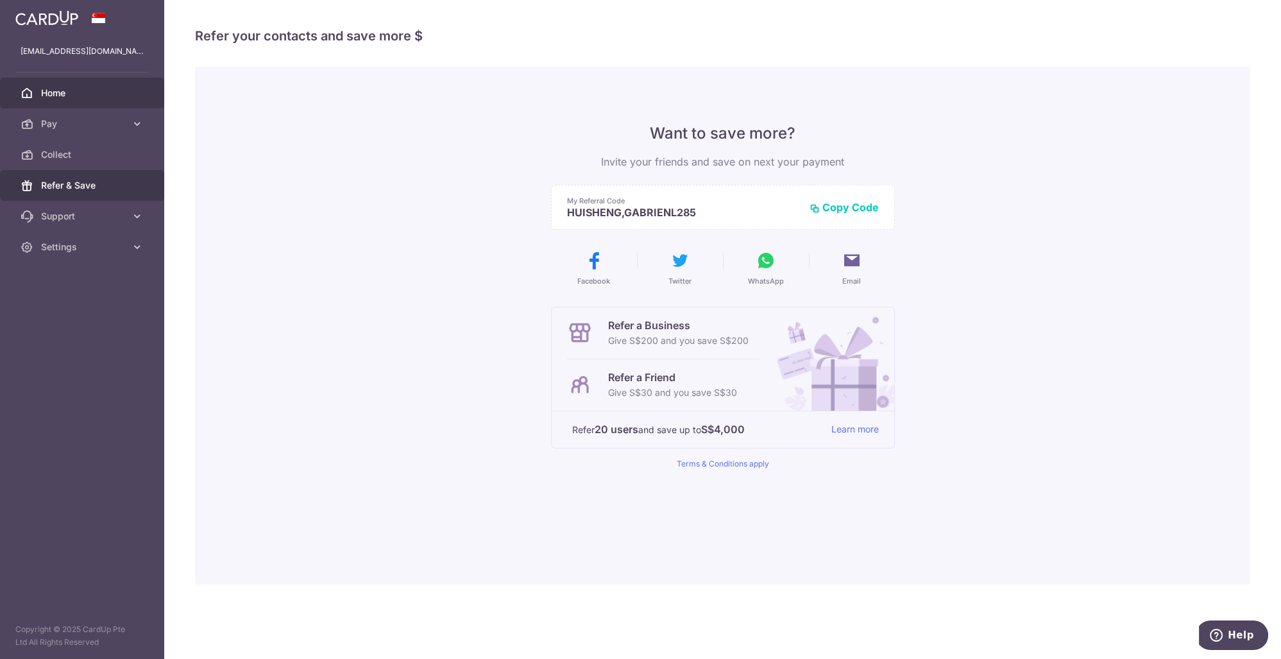
click at [92, 99] on span "Home" at bounding box center [83, 93] width 85 height 13
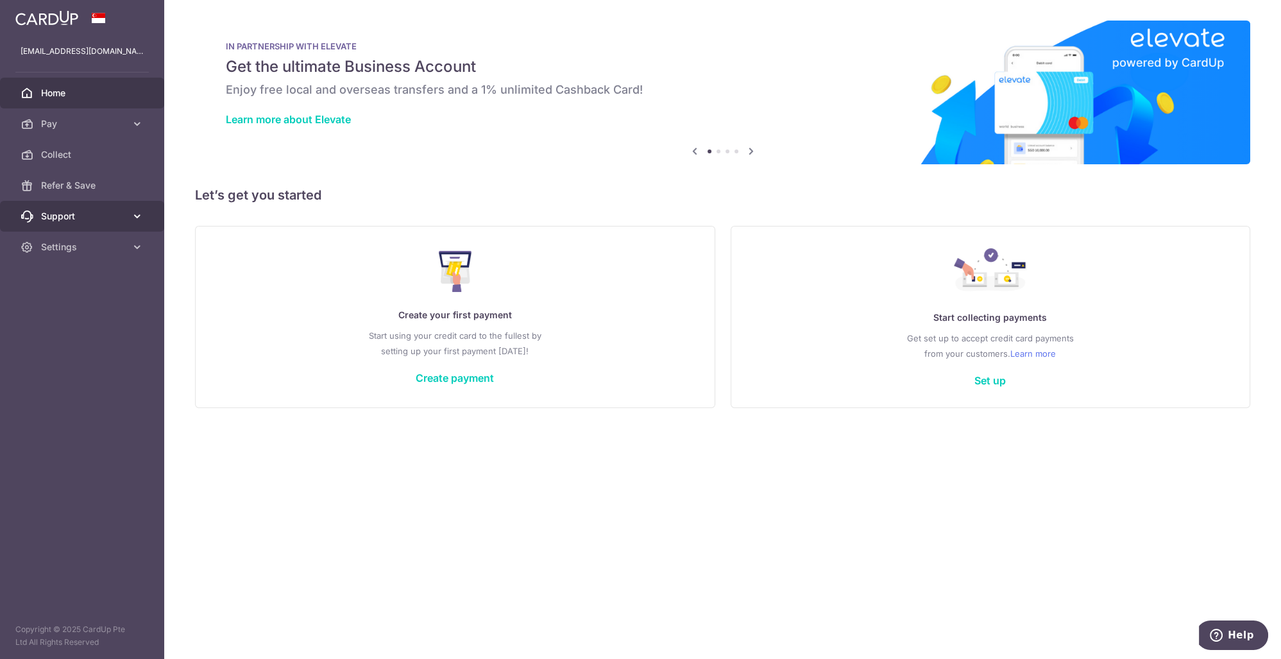
click at [100, 224] on link "Support" at bounding box center [82, 216] width 164 height 31
click at [100, 225] on link "Support" at bounding box center [82, 216] width 164 height 31
click at [89, 244] on span "Settings" at bounding box center [83, 247] width 85 height 13
click at [86, 272] on span "Account" at bounding box center [83, 277] width 85 height 13
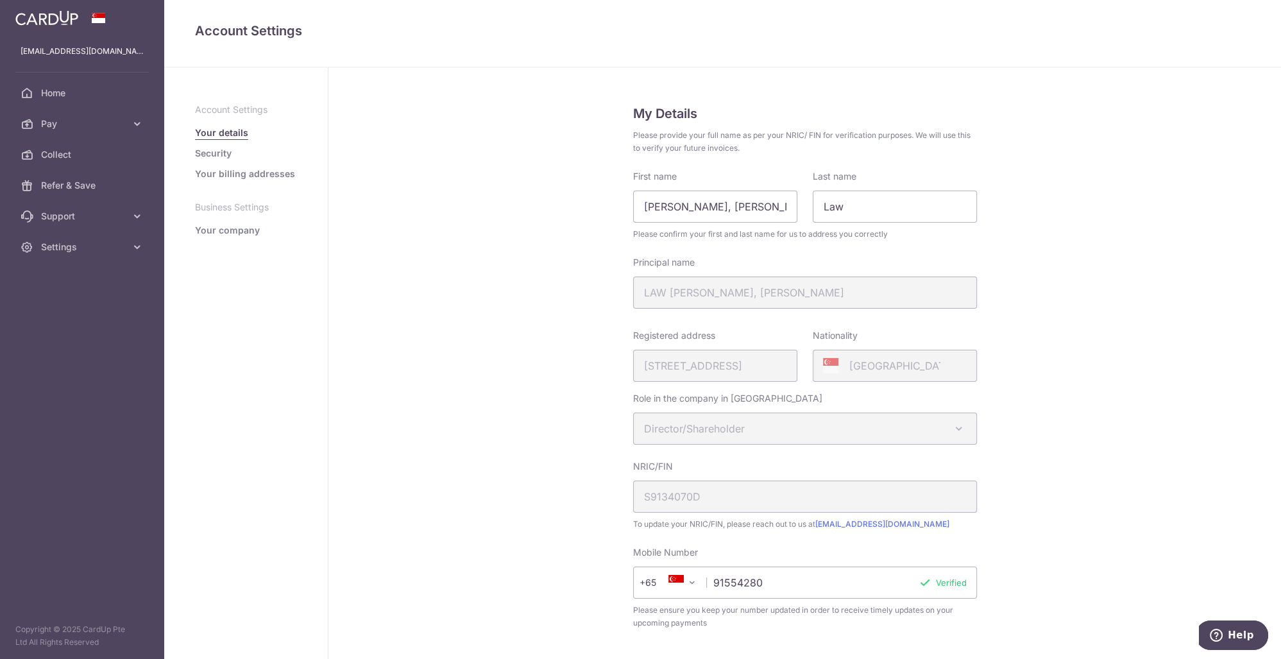
click at [776, 287] on div "Principal name LAW HUI SHENG, GABRIEN" at bounding box center [805, 282] width 344 height 53
click at [221, 152] on link "Security" at bounding box center [213, 153] width 37 height 13
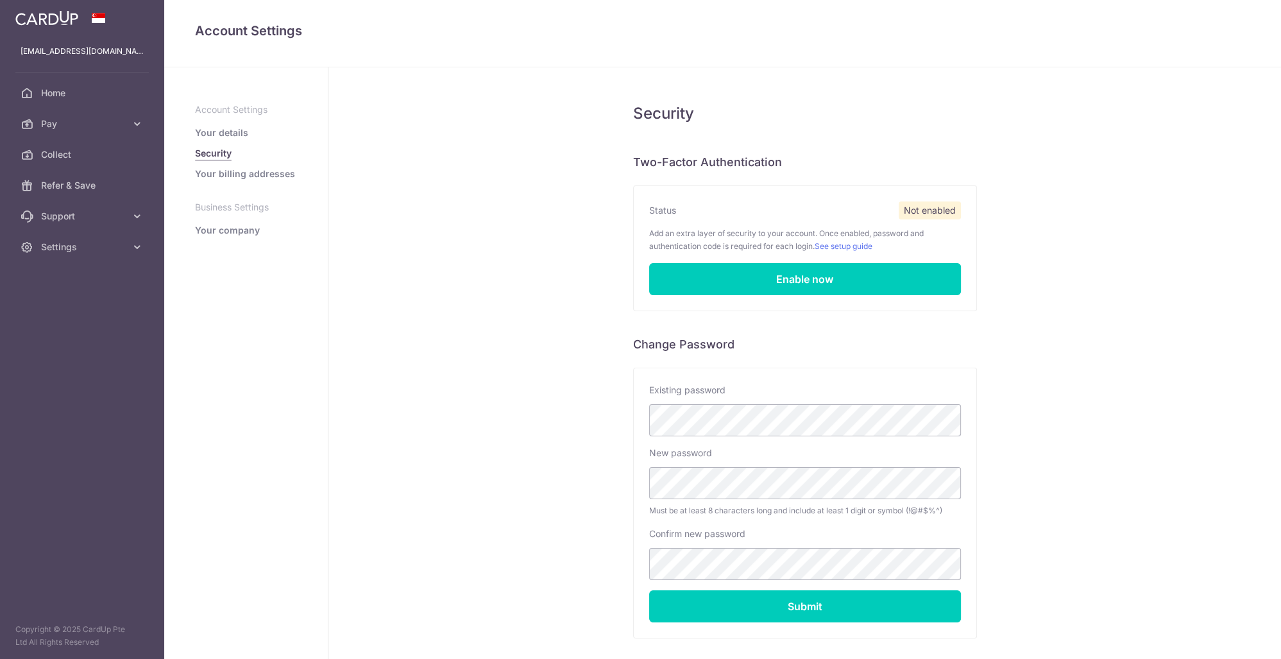
drag, startPoint x: 227, startPoint y: 223, endPoint x: 228, endPoint y: 232, distance: 9.1
click at [227, 224] on ul "Account Settings Your details Security Your billing addresses Business Settings…" at bounding box center [246, 169] width 102 height 133
click at [228, 235] on link "Your company" at bounding box center [227, 230] width 65 height 13
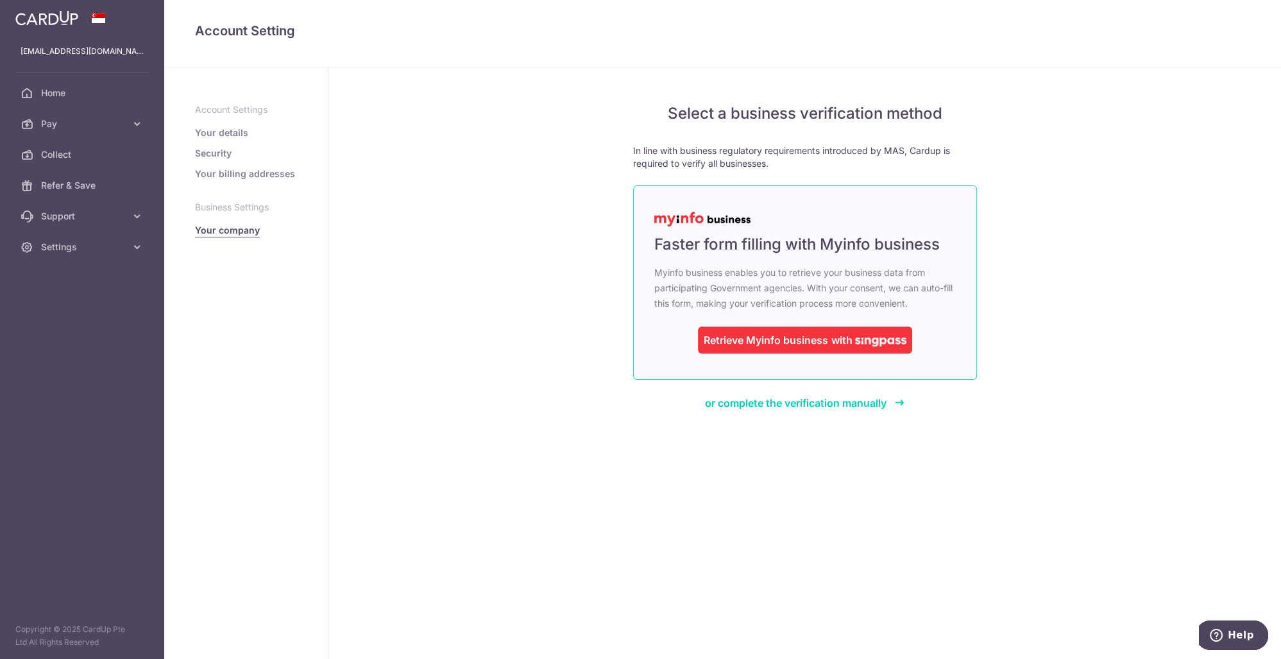
click at [798, 343] on div "Retrieve Myinfo business" at bounding box center [766, 339] width 124 height 15
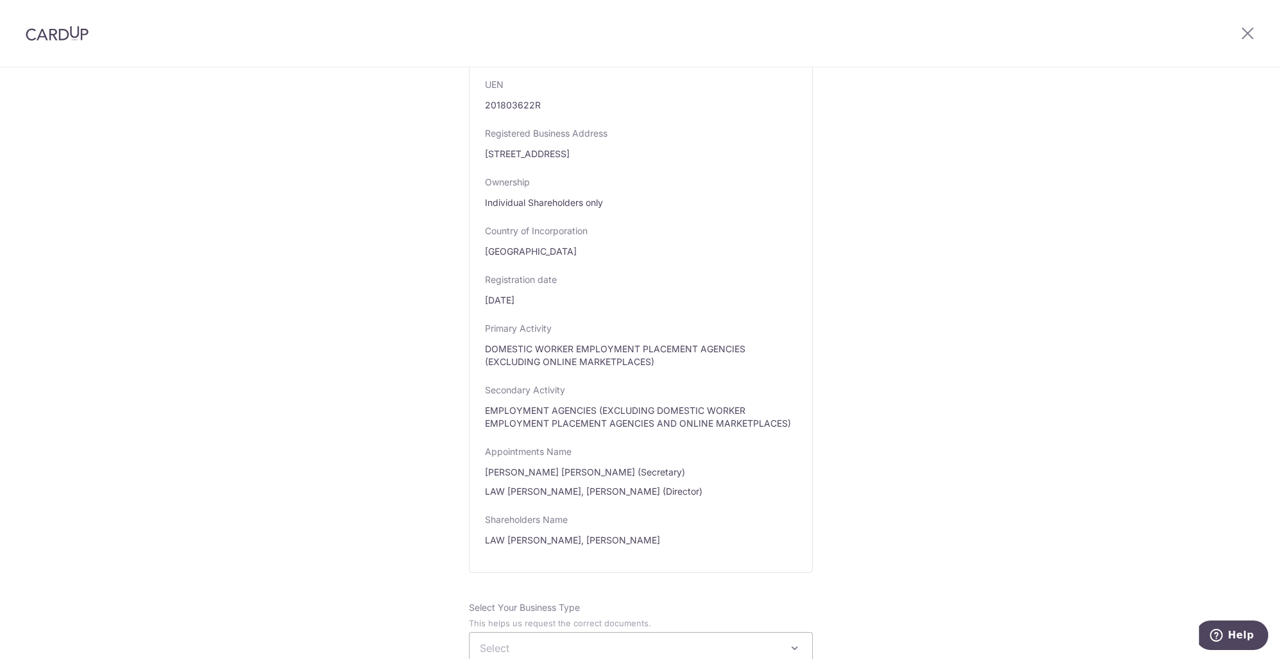
scroll to position [452, 0]
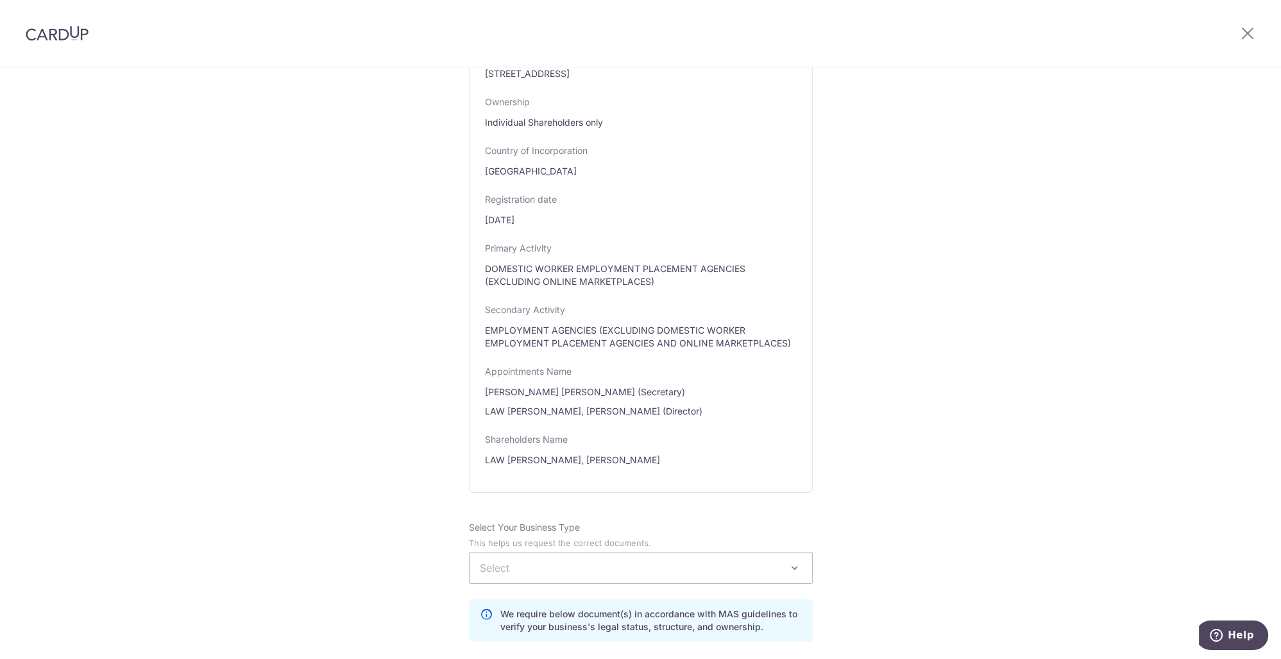
click at [628, 558] on span "Select" at bounding box center [641, 567] width 343 height 31
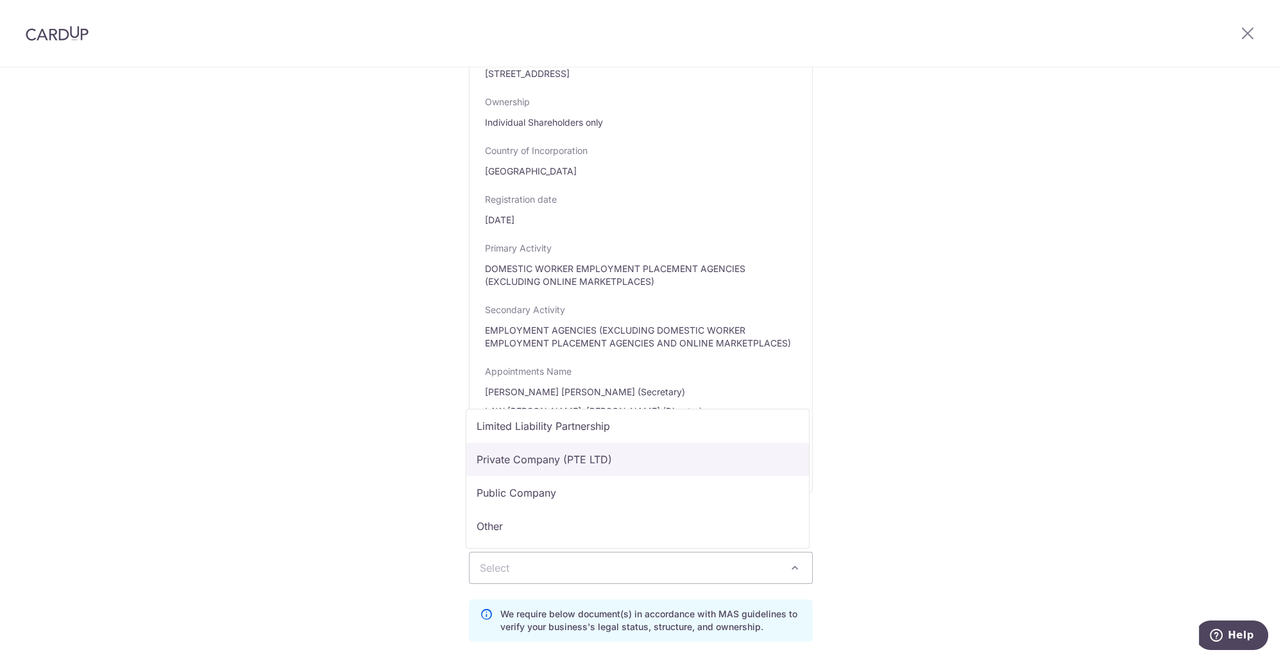
select select "Private Company (PTE LTD)"
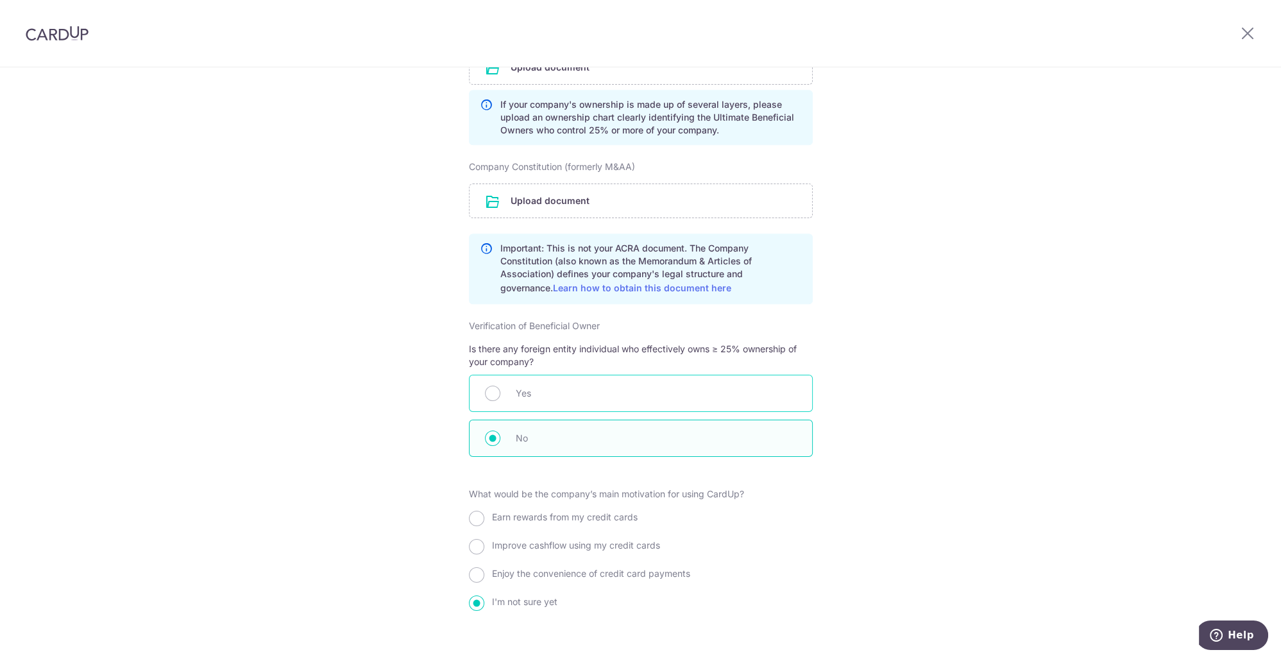
scroll to position [1099, 0]
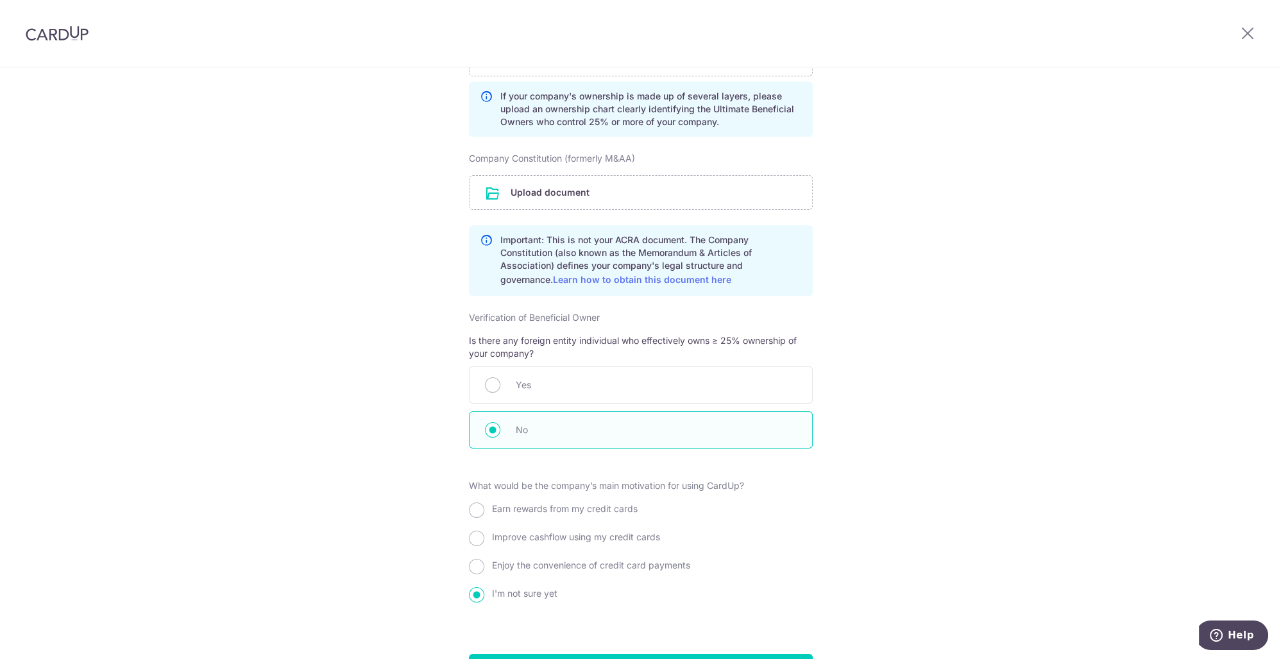
click at [568, 561] on span "Enjoy the convenience of credit card payments" at bounding box center [591, 565] width 198 height 11
click at [484, 561] on input "Enjoy the convenience of credit card payments" at bounding box center [476, 566] width 15 height 15
radio input "true"
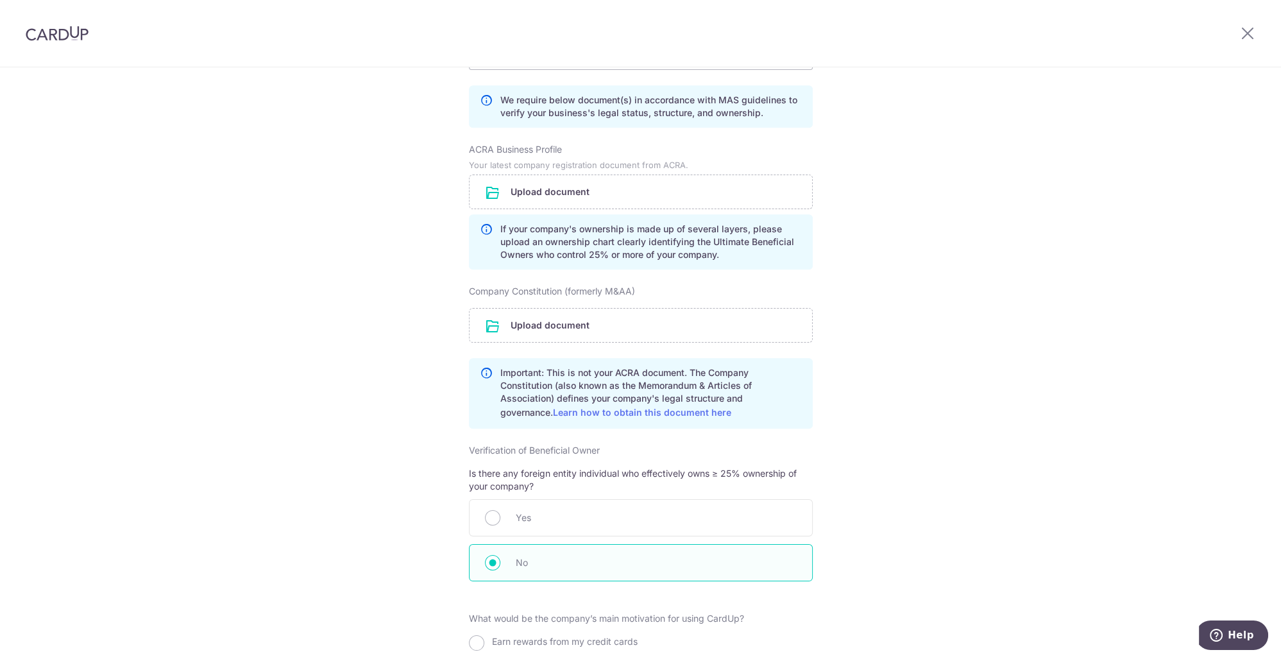
scroll to position [924, 0]
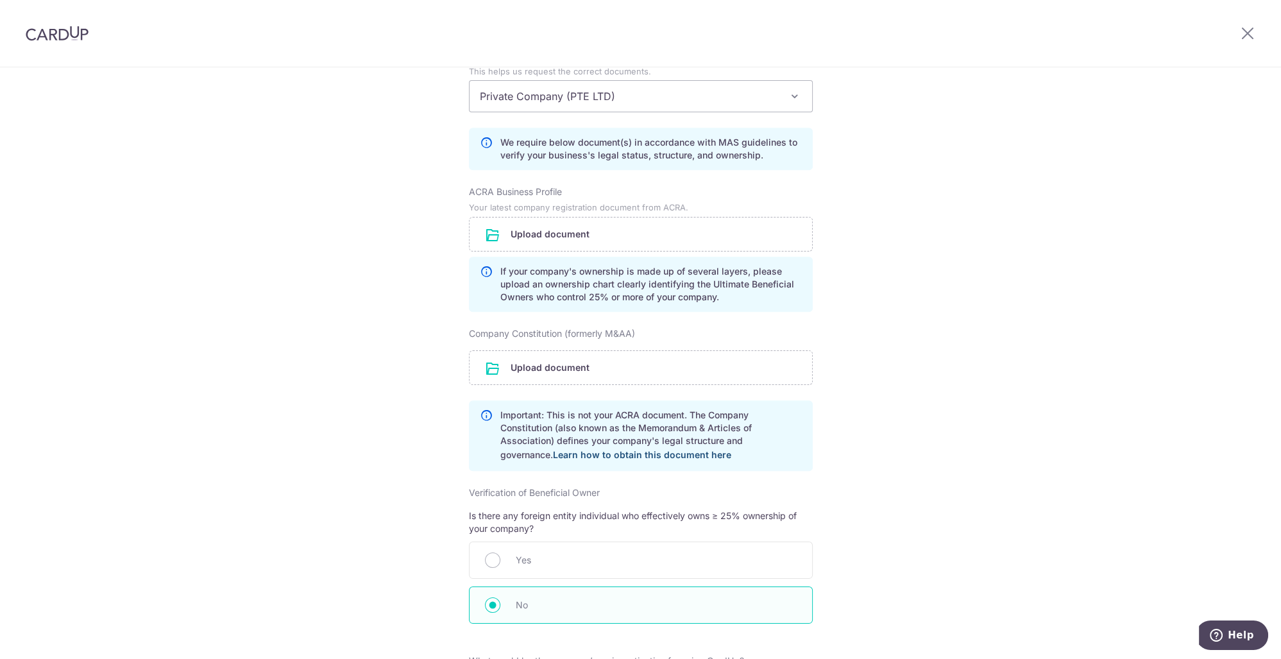
click at [593, 454] on link "Learn how to obtain this document here" at bounding box center [642, 454] width 178 height 11
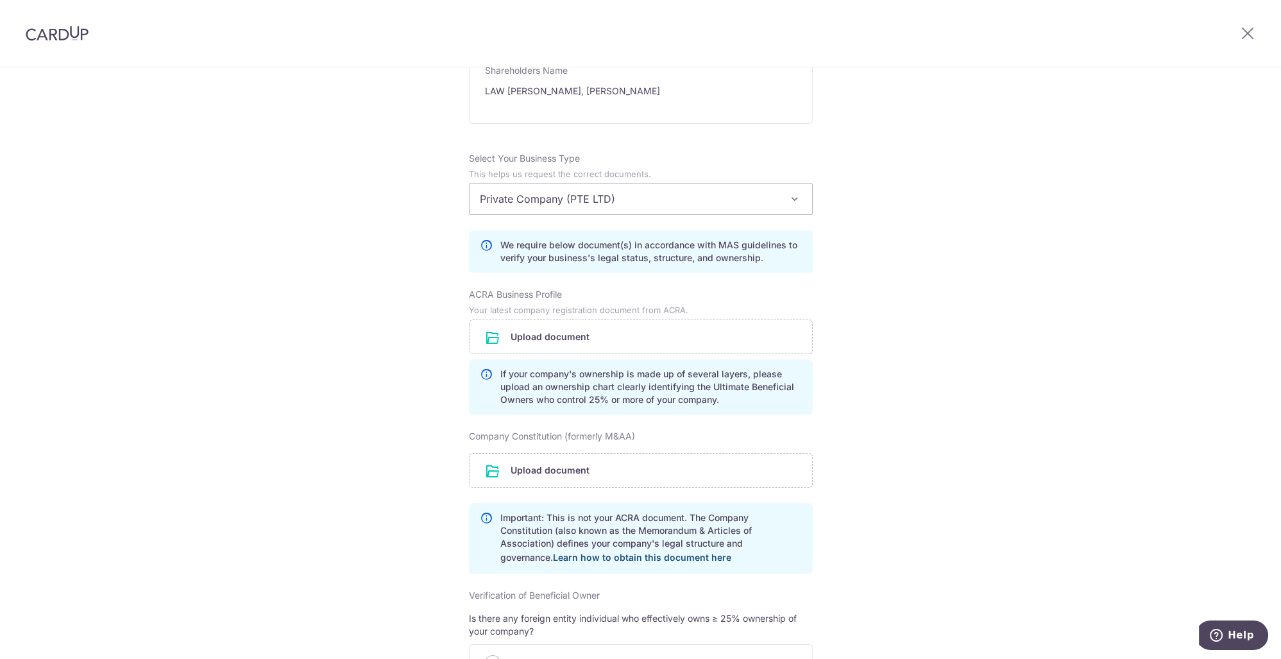
scroll to position [795, 0]
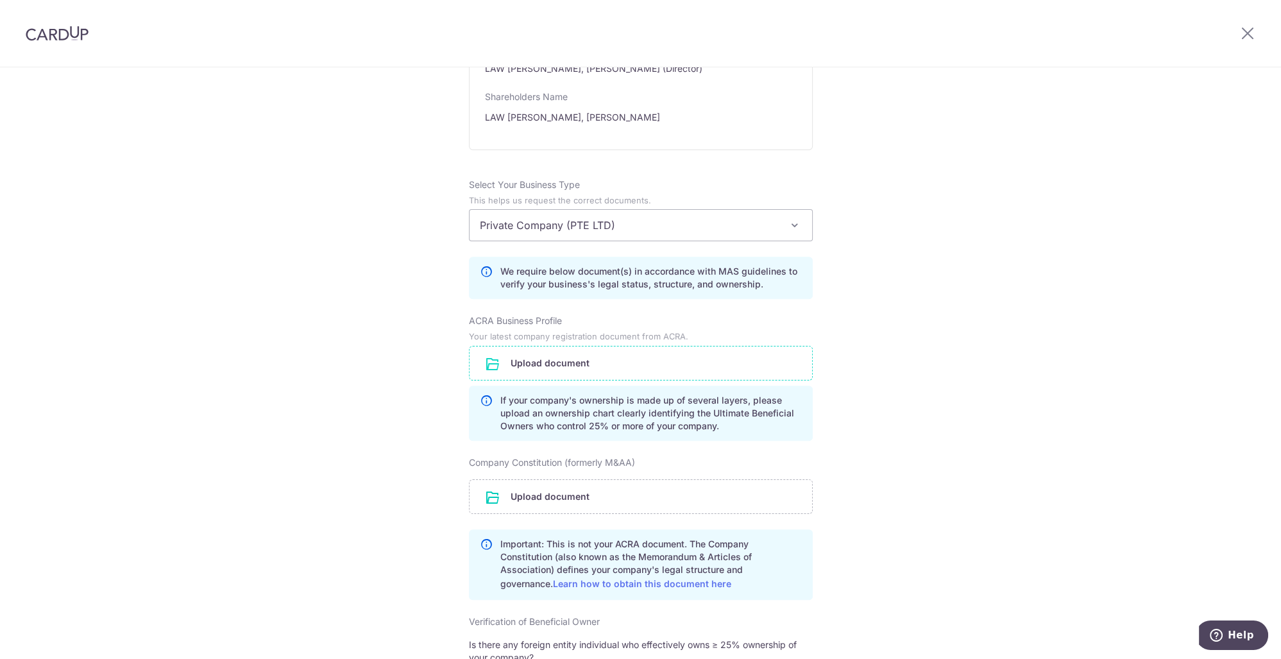
click at [569, 355] on input "file" at bounding box center [641, 363] width 343 height 33
click at [584, 355] on input "file" at bounding box center [641, 363] width 343 height 33
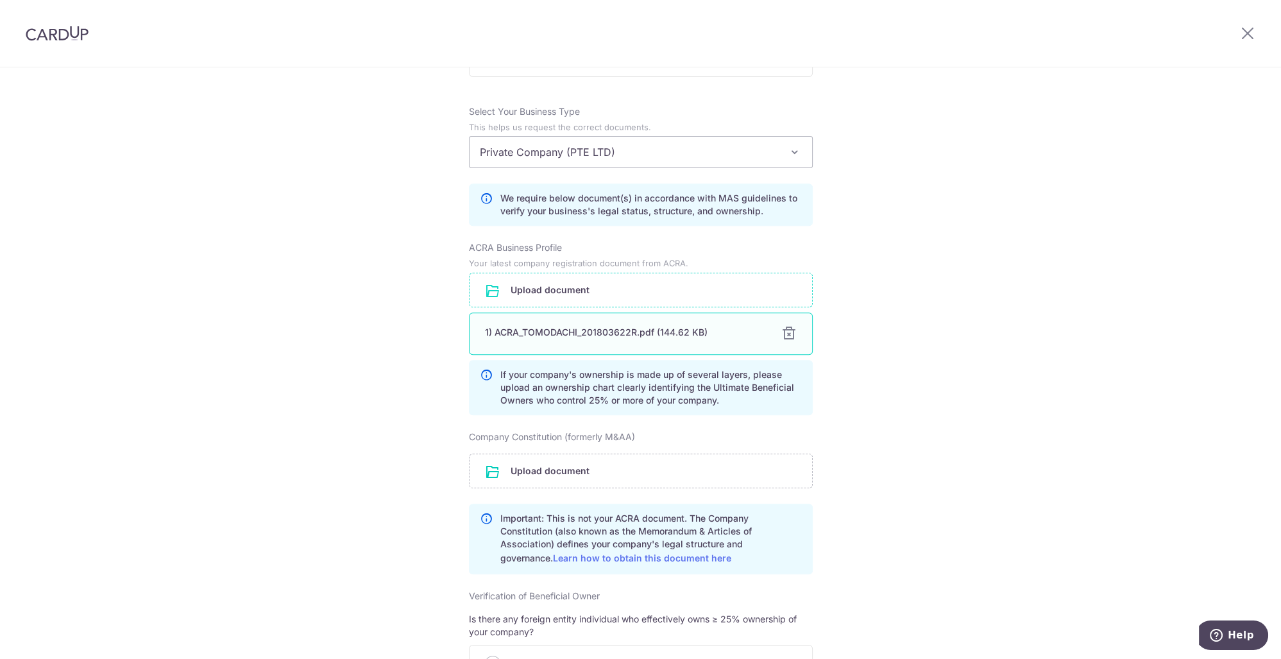
scroll to position [989, 0]
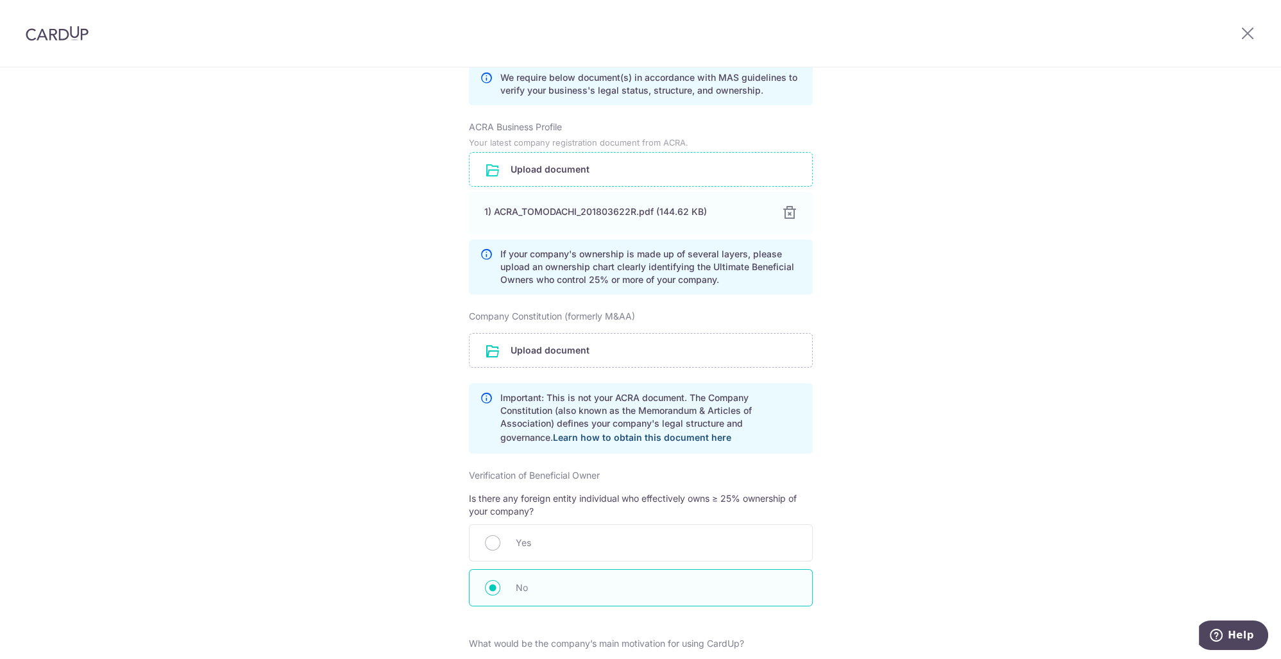
click at [569, 433] on link "Learn how to obtain this document here" at bounding box center [642, 437] width 178 height 11
click at [656, 357] on input "file" at bounding box center [641, 350] width 343 height 33
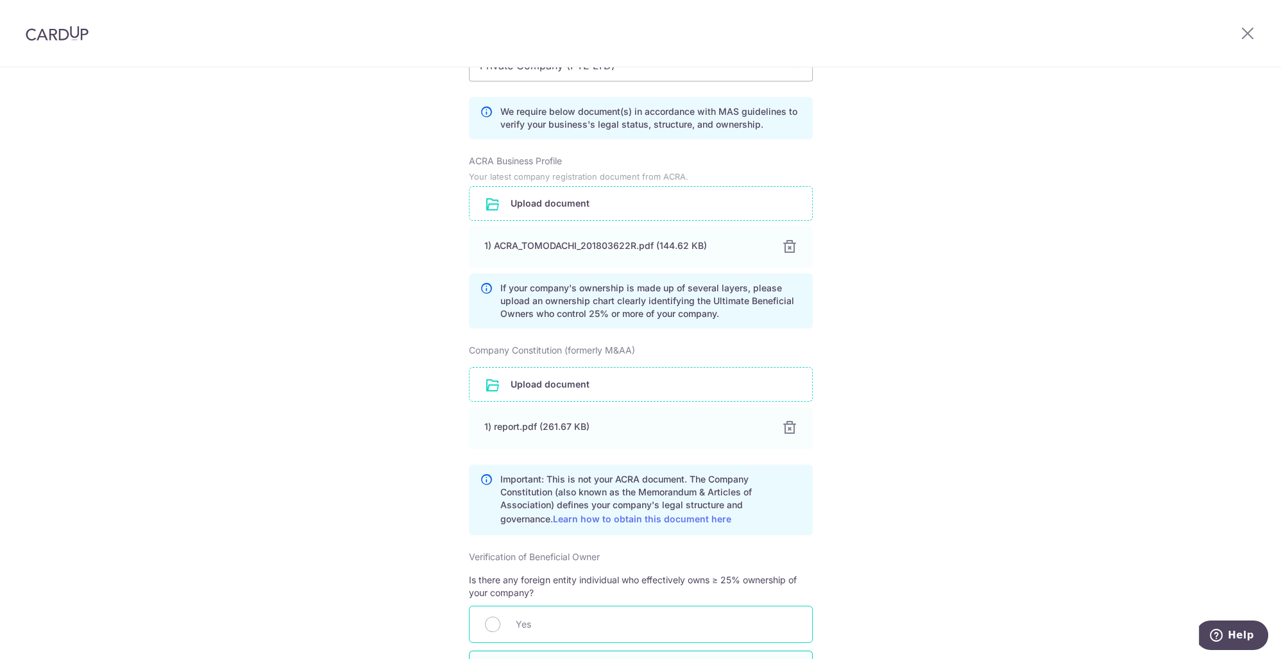
scroll to position [1278, 0]
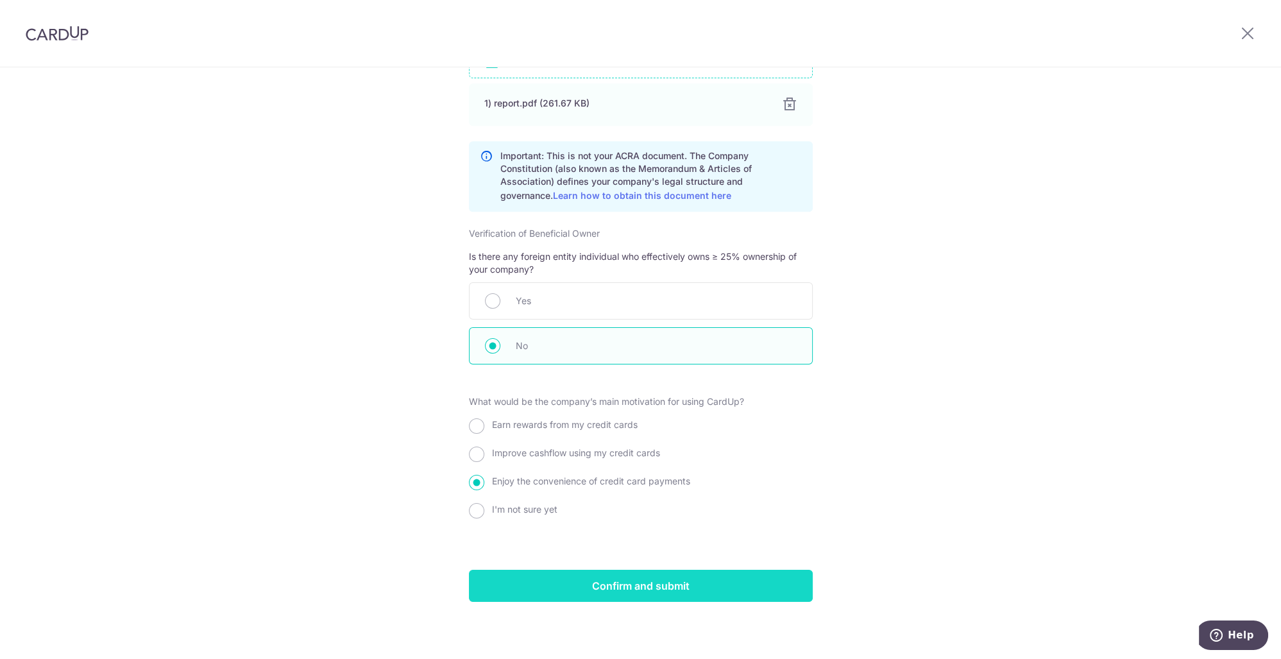
click at [638, 581] on input "Confirm and submit" at bounding box center [641, 586] width 344 height 32
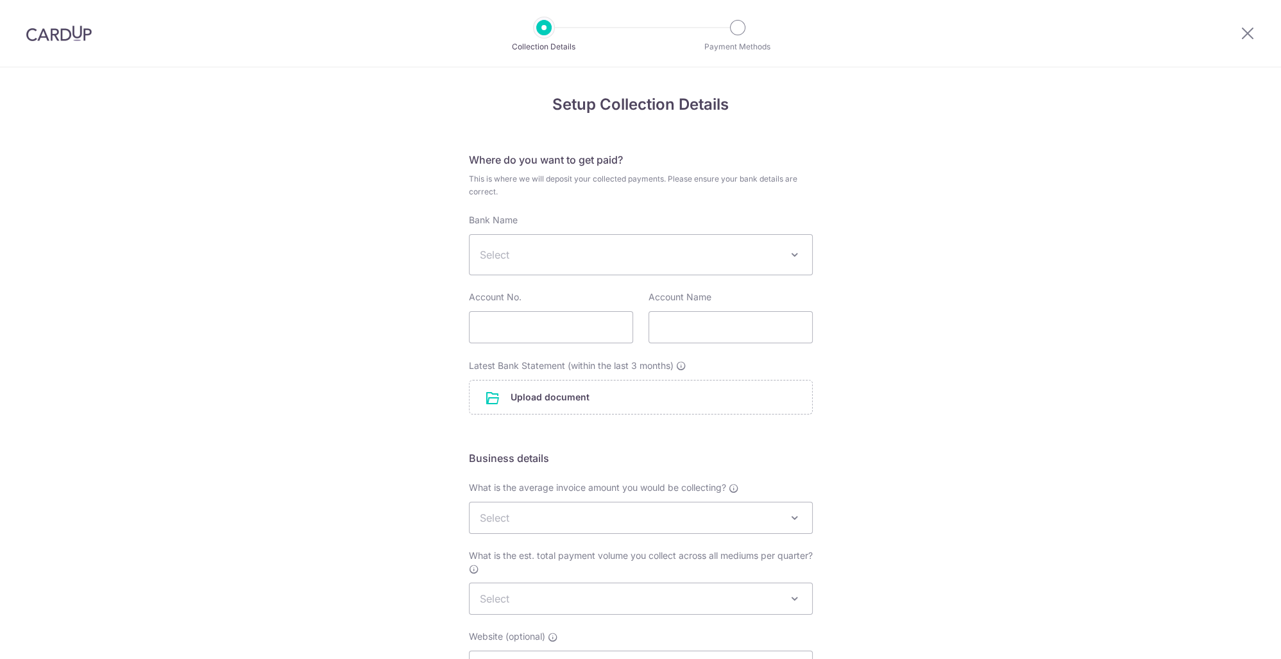
click at [556, 262] on span "Select" at bounding box center [631, 254] width 302 height 15
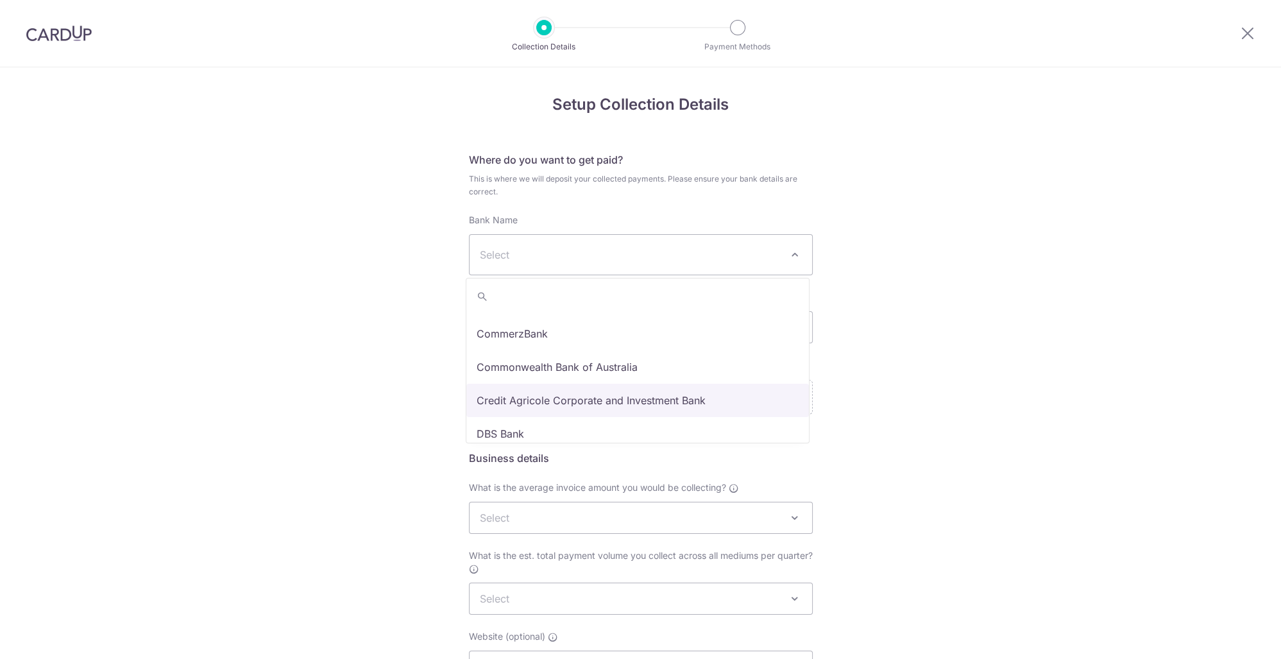
scroll to position [582, 0]
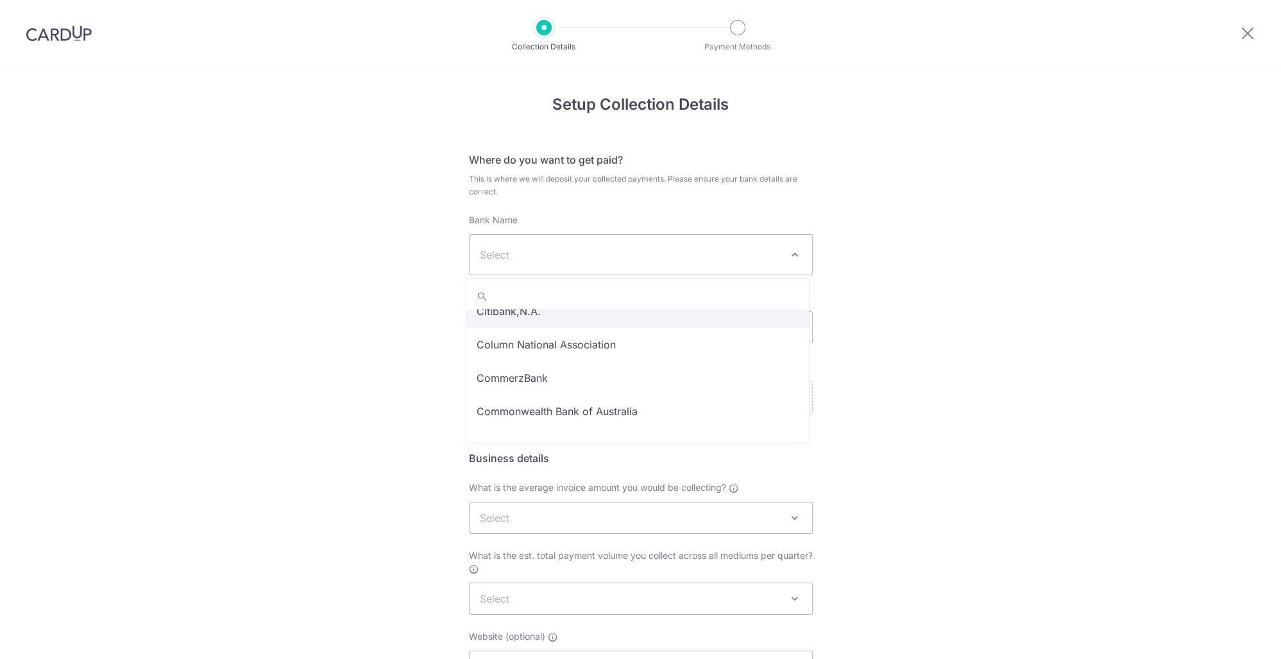
click at [561, 262] on span "Select" at bounding box center [631, 254] width 302 height 15
click at [570, 257] on span "Select" at bounding box center [631, 254] width 302 height 15
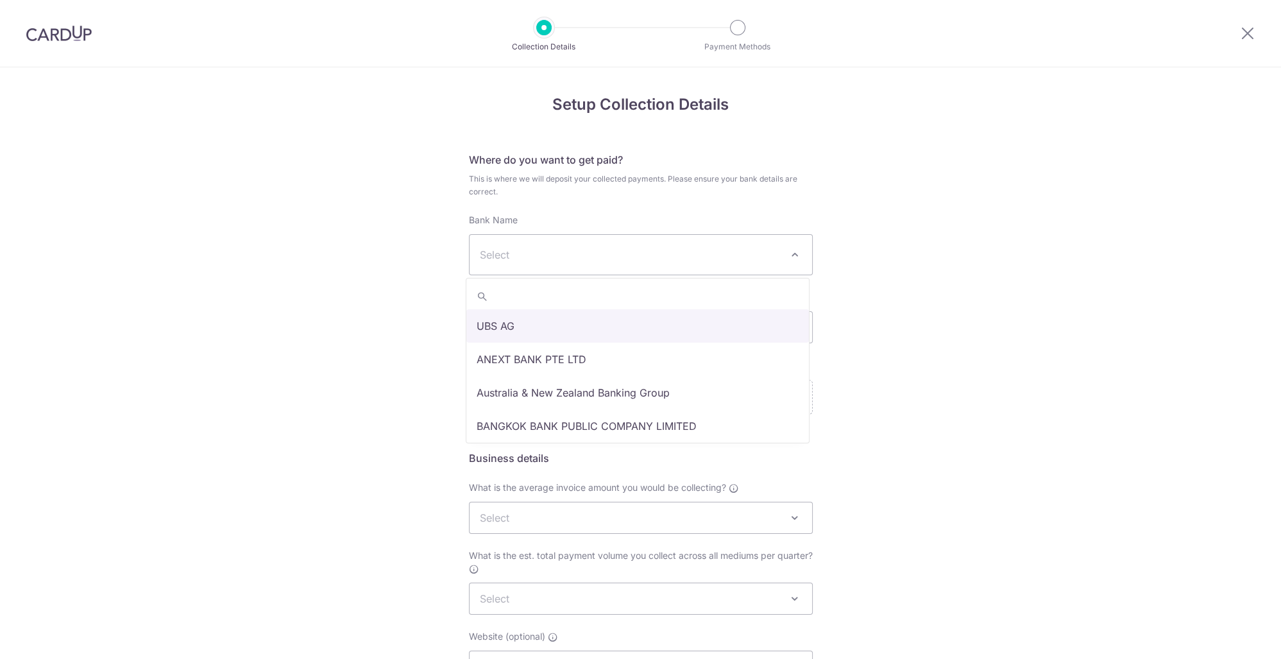
type input "s"
type input "overs"
select select "12"
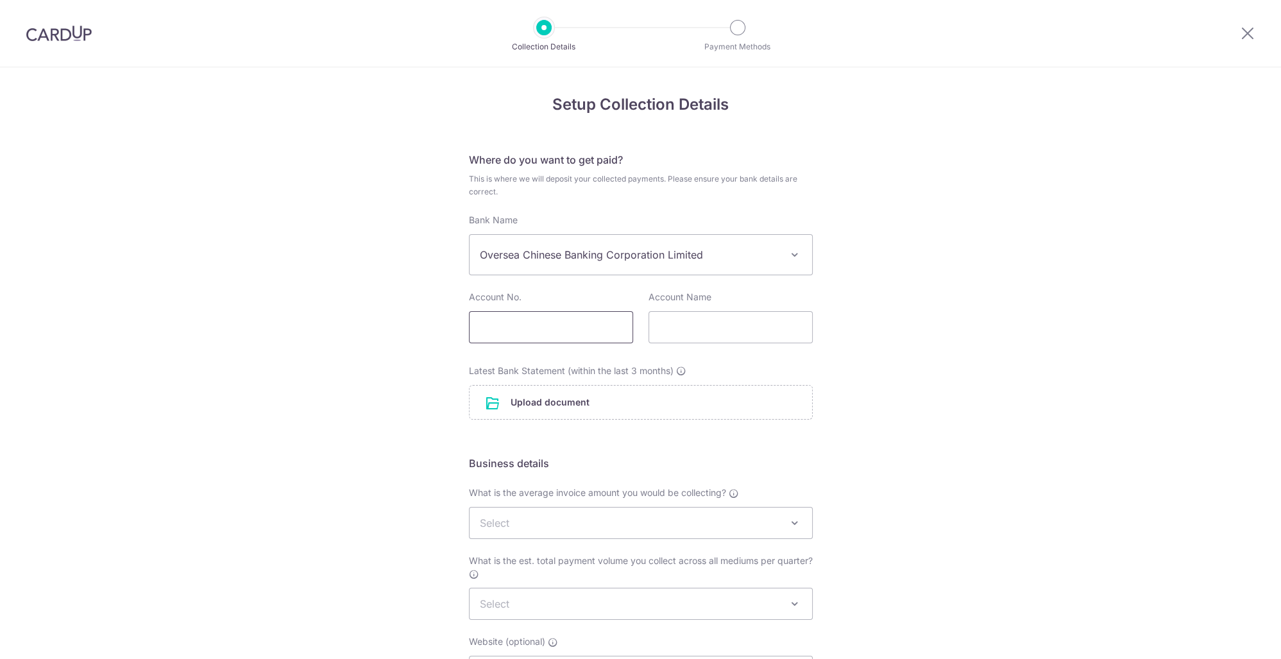
click at [558, 327] on input "text" at bounding box center [551, 327] width 164 height 32
click at [653, 508] on span "Select" at bounding box center [641, 523] width 343 height 31
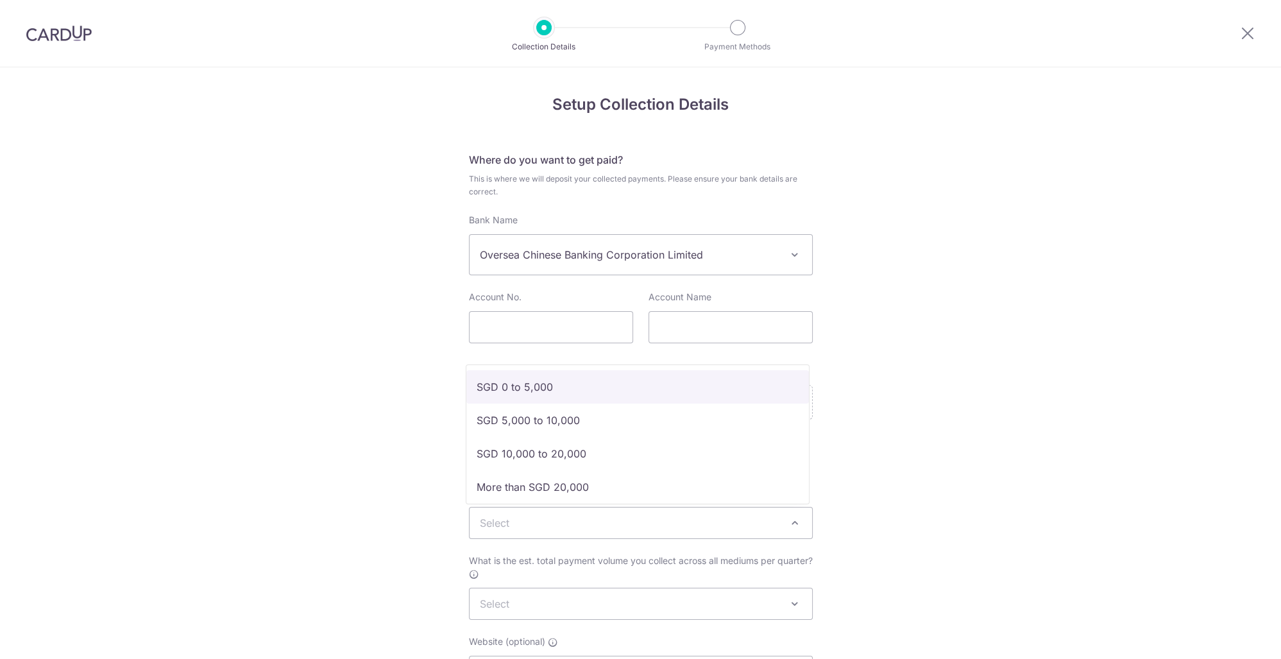
select select "SGD 0 to 5,000"
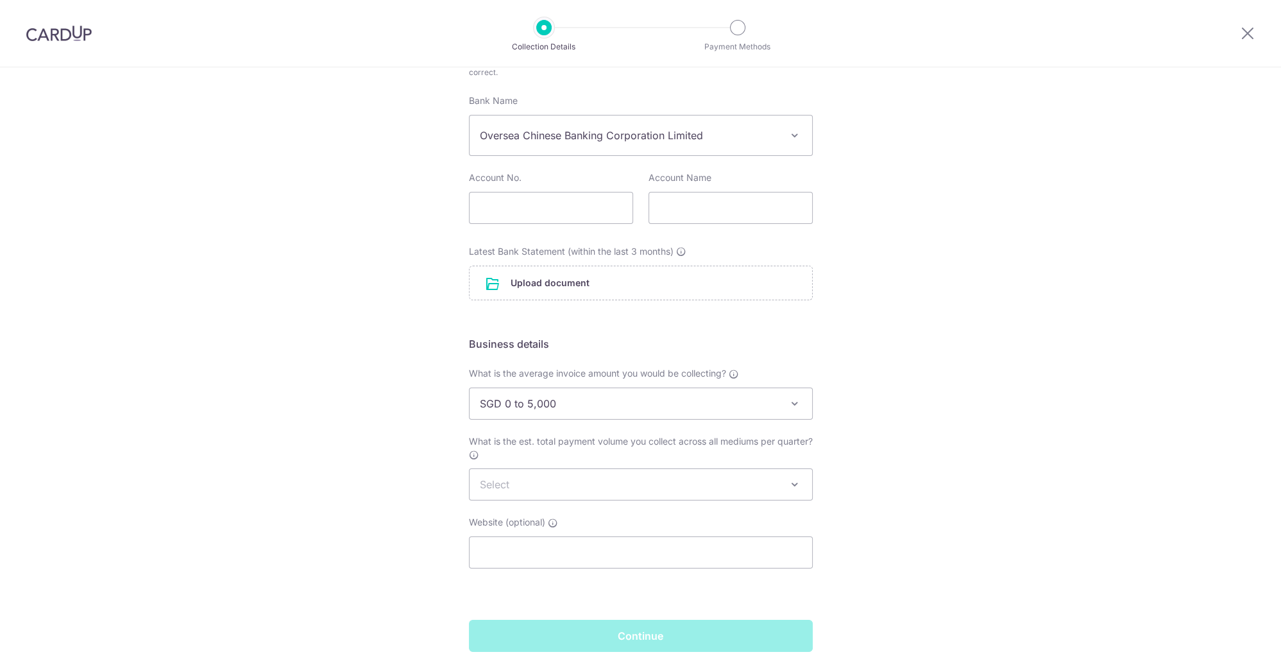
scroll to position [129, 0]
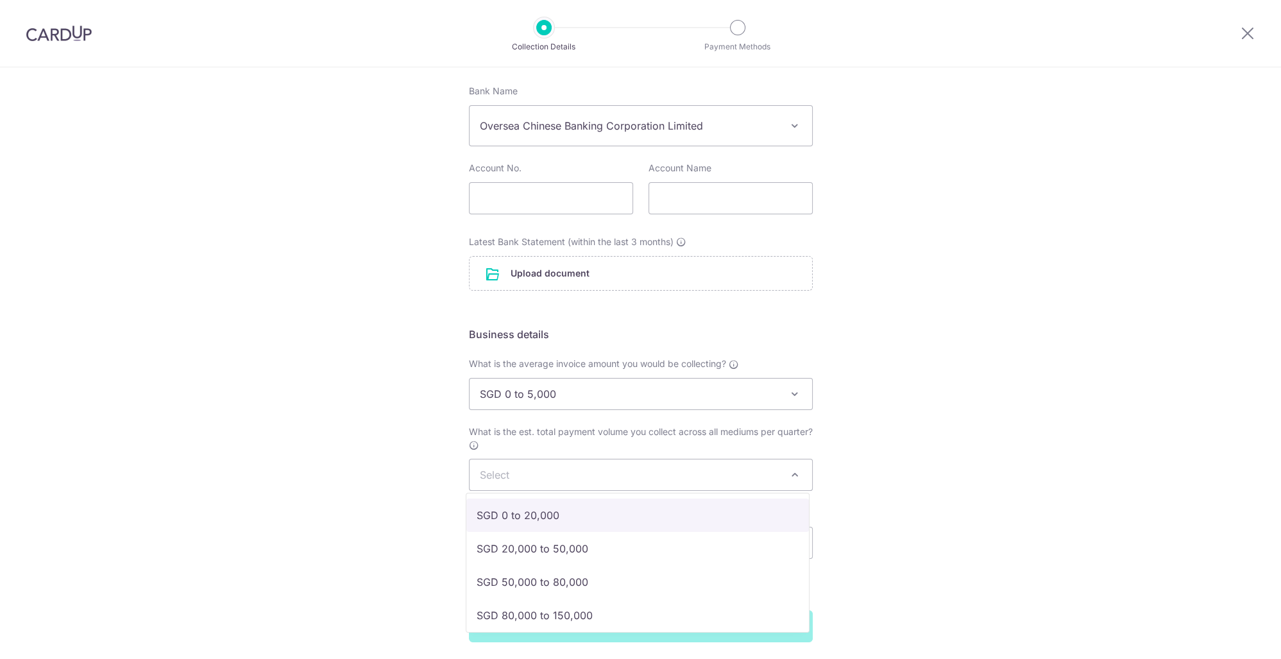
click at [631, 471] on span "Select" at bounding box center [641, 474] width 343 height 31
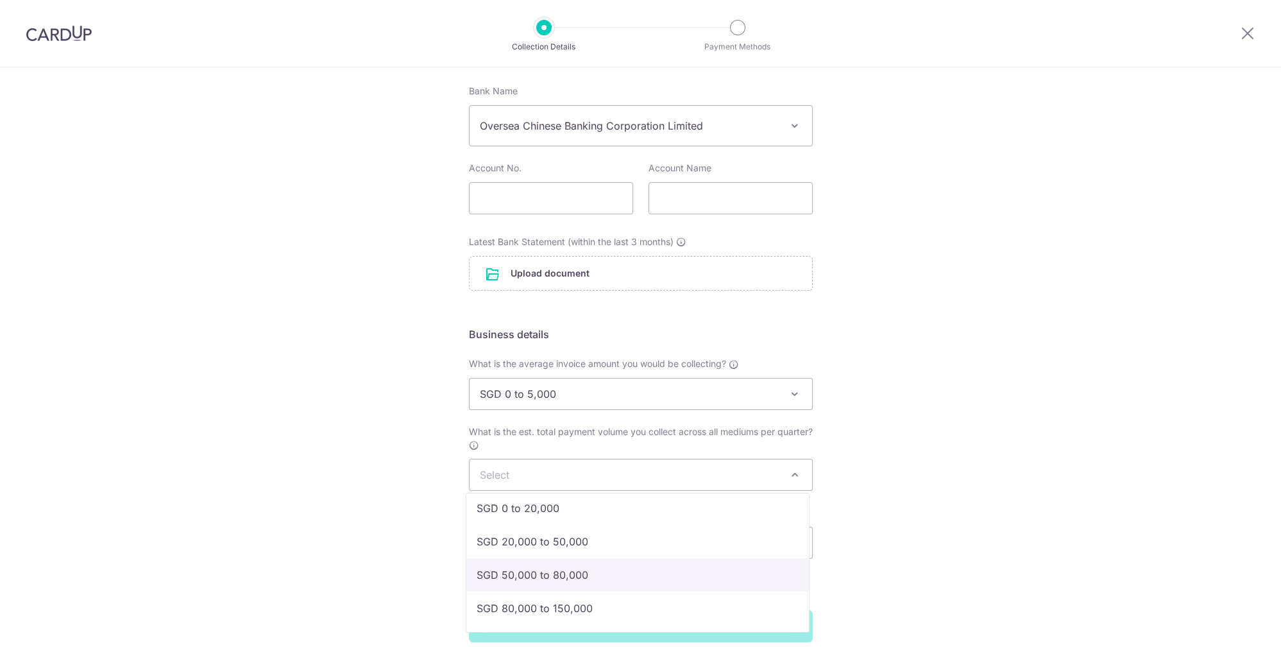
scroll to position [0, 0]
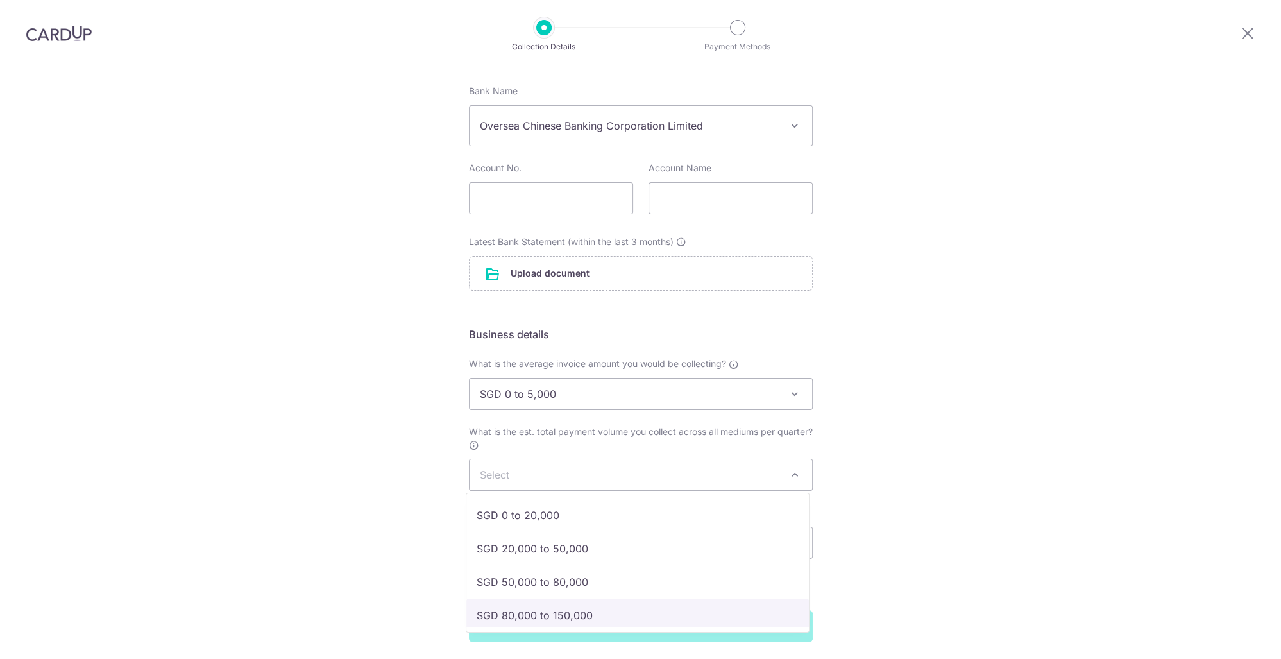
select select "SGD 80,000 to 150,000"
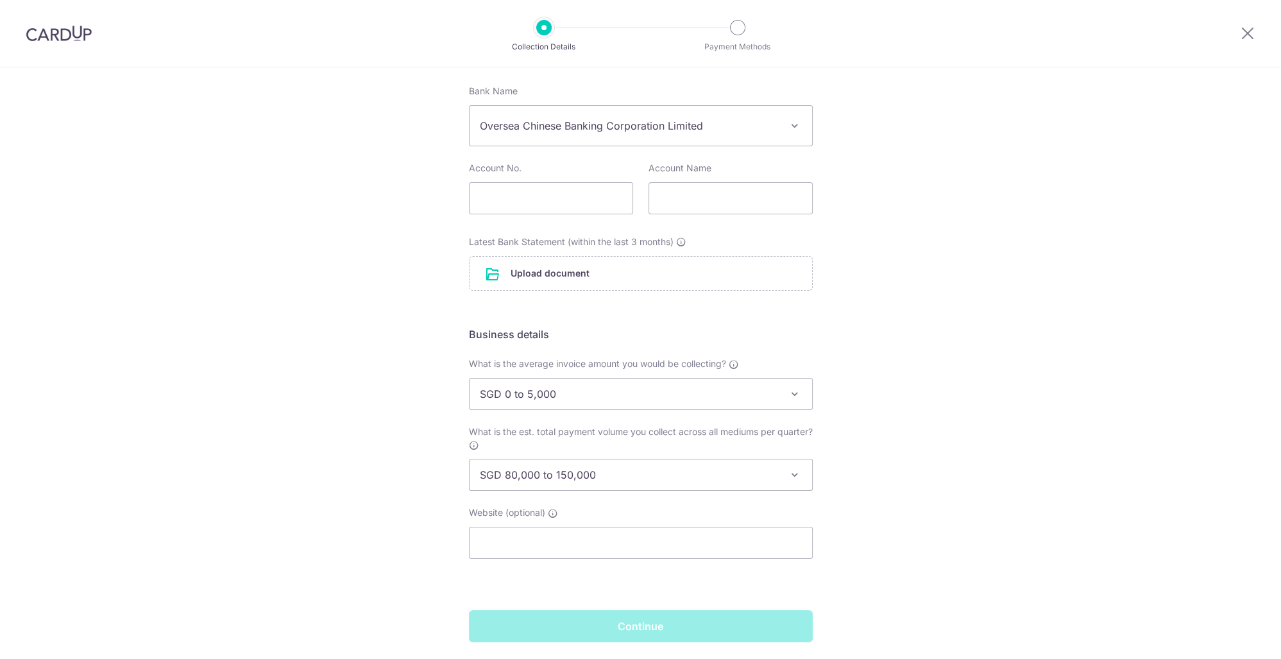
click at [436, 487] on div "Setup Collection Details Where do you want to get paid? This is where we will d…" at bounding box center [640, 320] width 1281 height 764
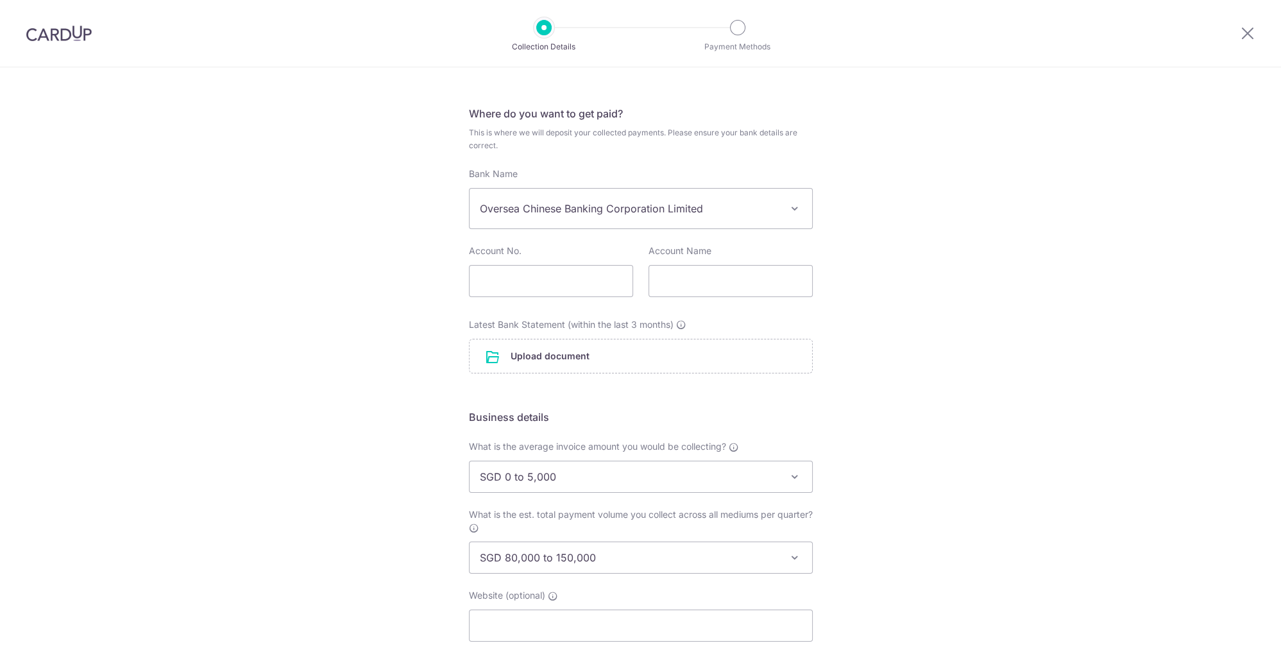
scroll to position [42, 0]
click at [549, 277] on input "text" at bounding box center [551, 285] width 164 height 32
type input "712619931001"
type input "t"
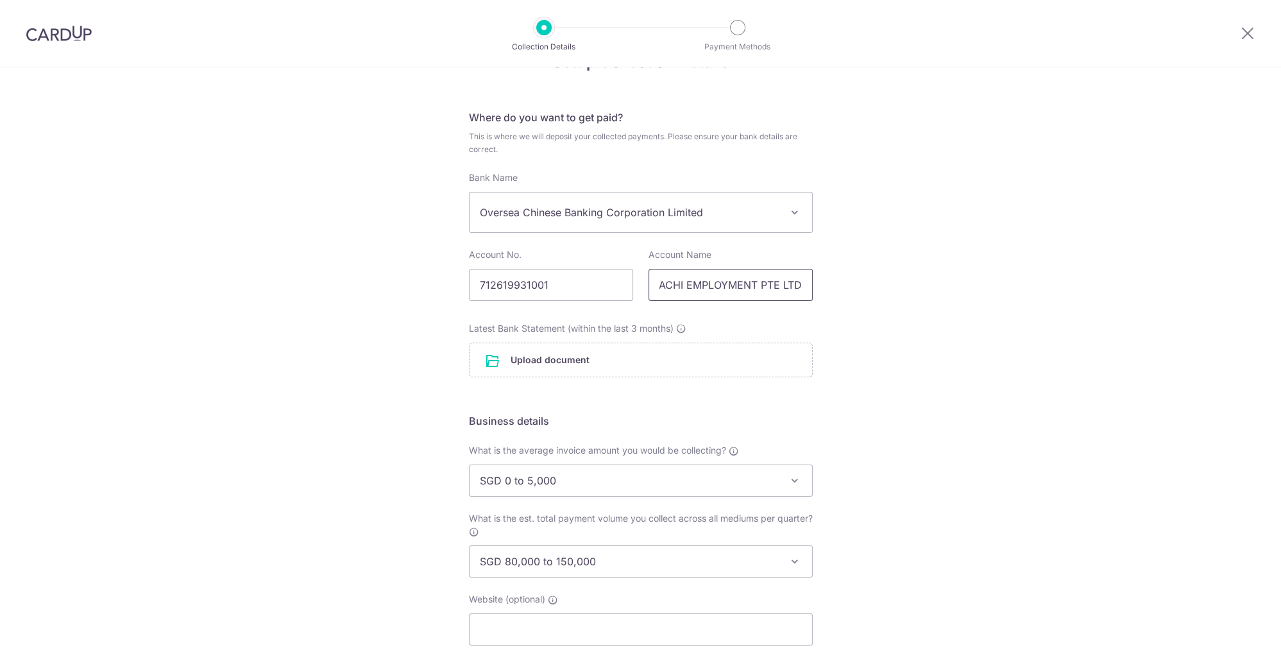
type input "TOMODACHI EMPLOYMENT PTE LTD"
click at [361, 194] on div "Setup Collection Details Where do you want to get paid? This is where we will d…" at bounding box center [640, 407] width 1281 height 764
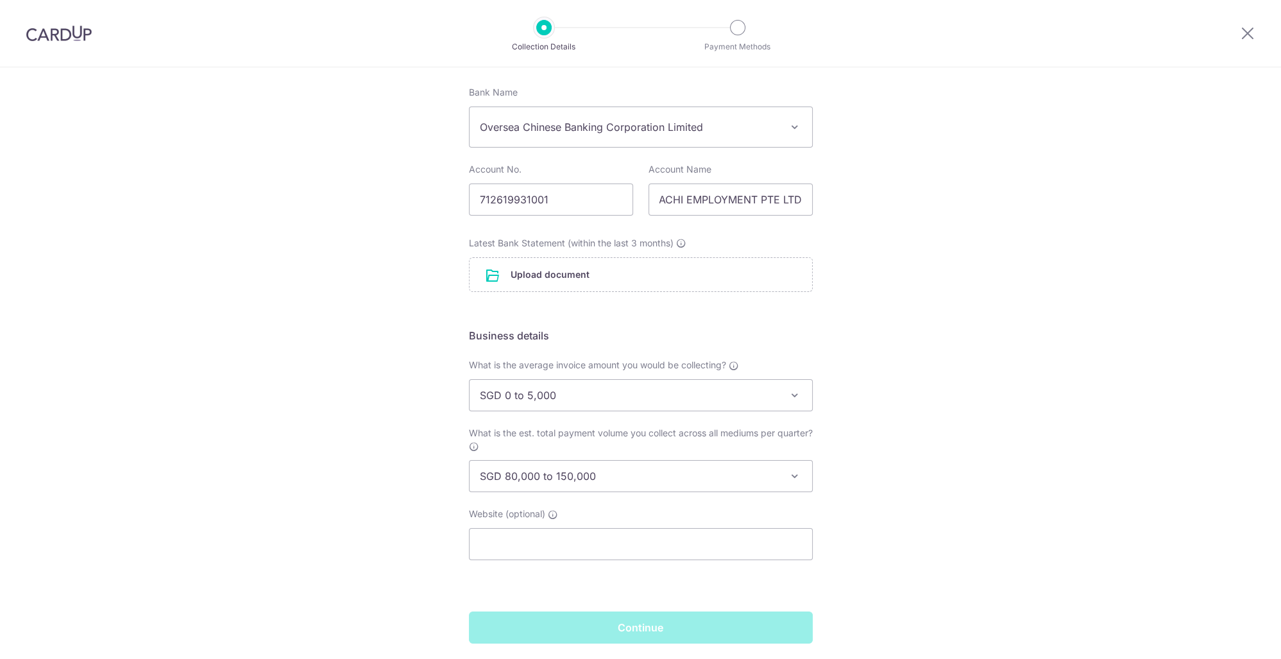
scroll to position [172, 0]
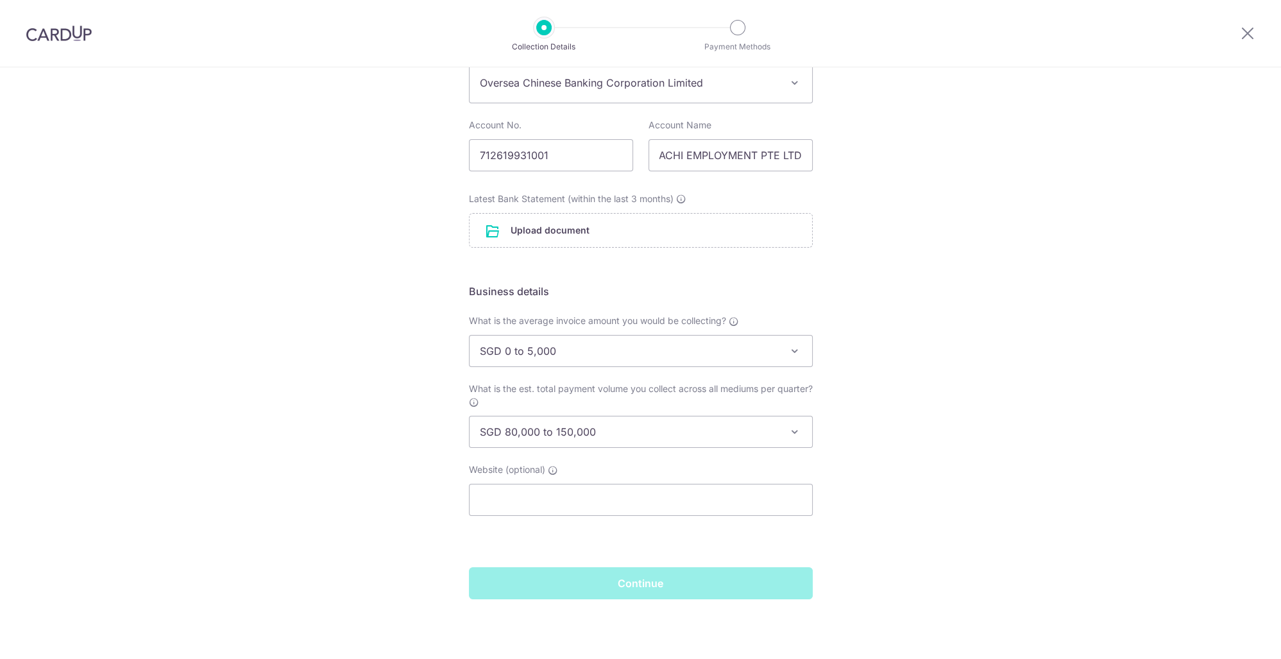
click at [675, 561] on form "Where do you want to get paid? This is where we will deposit your collected pay…" at bounding box center [641, 289] width 344 height 619
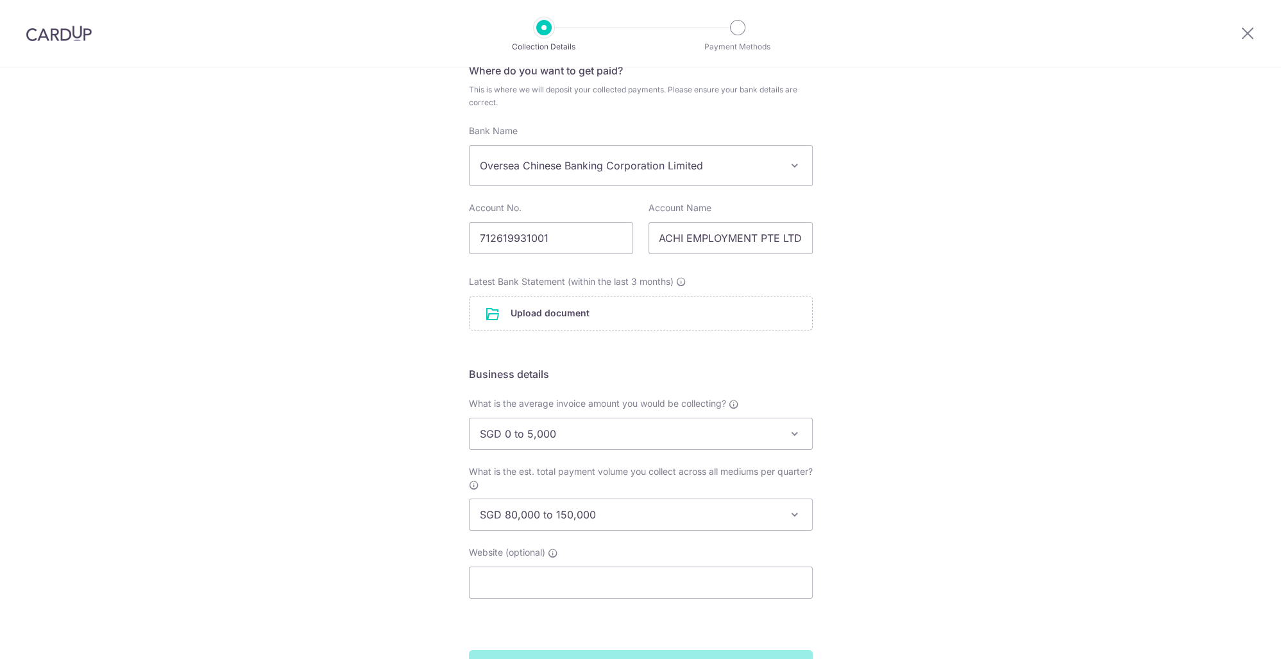
scroll to position [0, 0]
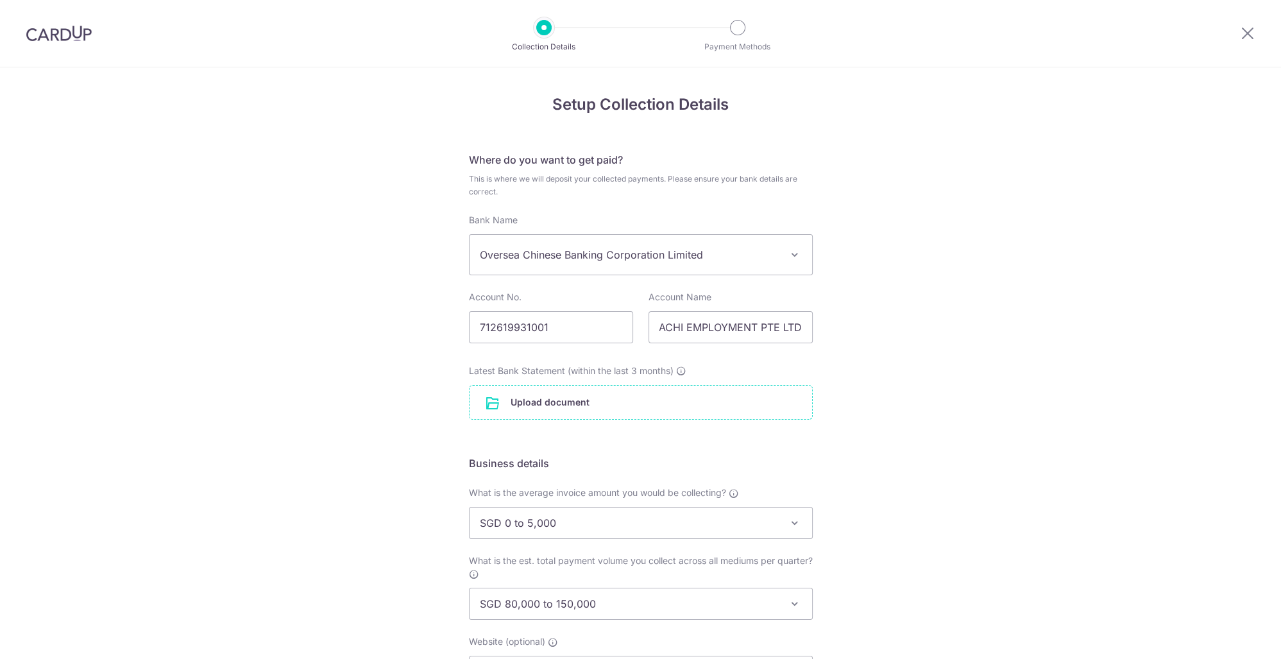
click at [608, 411] on input "file" at bounding box center [641, 402] width 343 height 33
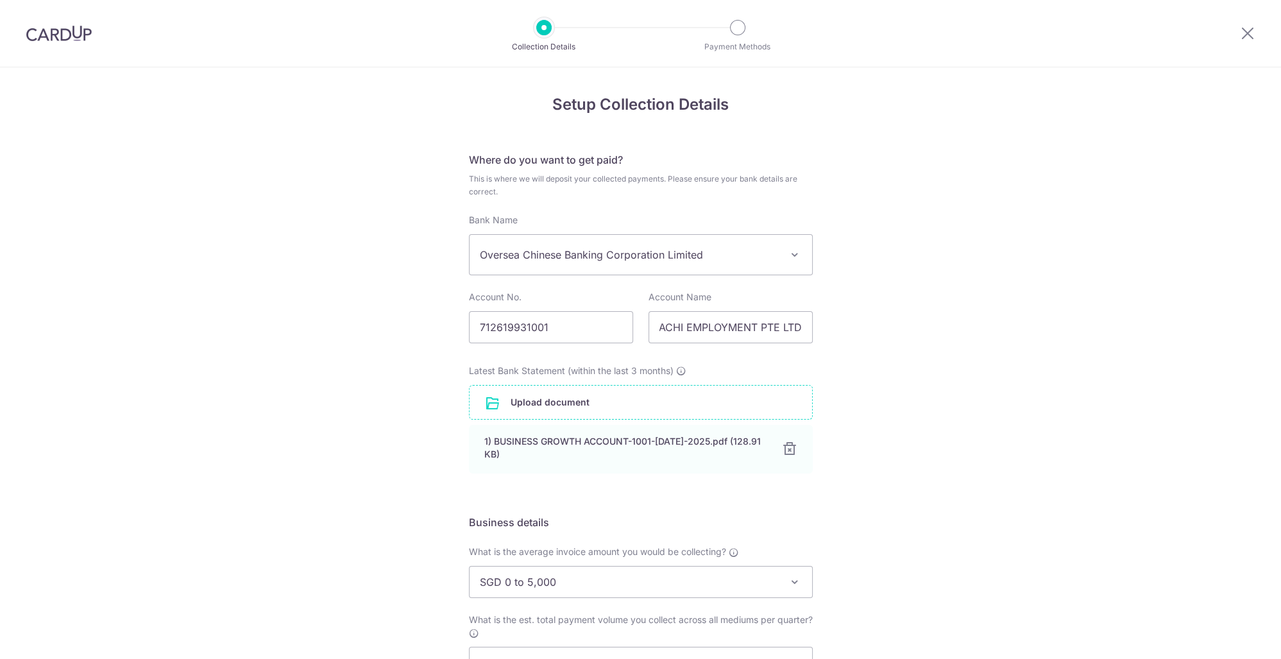
click at [646, 400] on input "file" at bounding box center [641, 402] width 343 height 33
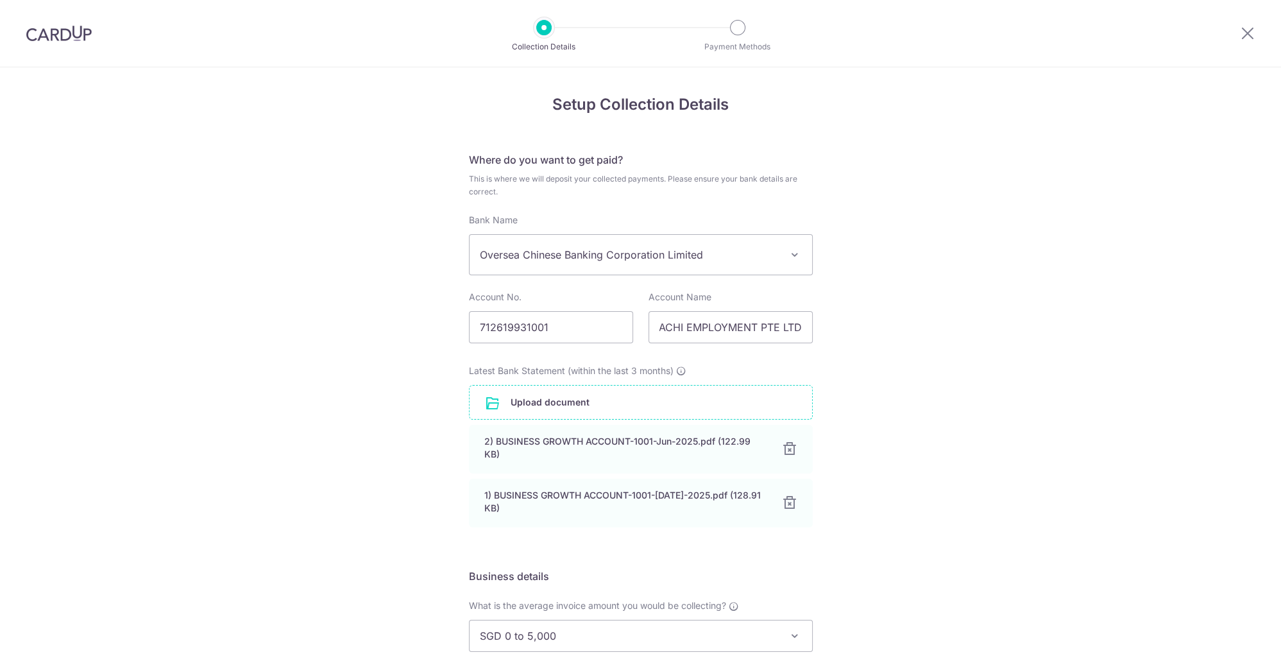
click at [621, 397] on input "file" at bounding box center [641, 402] width 343 height 33
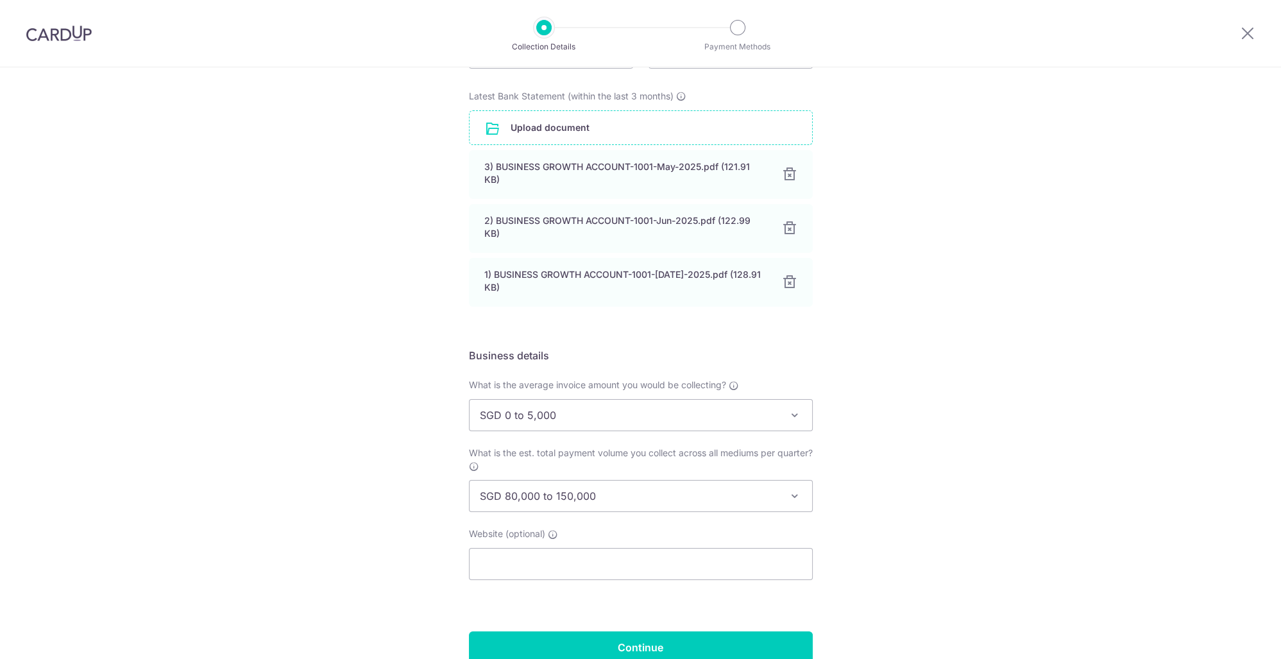
scroll to position [332, 0]
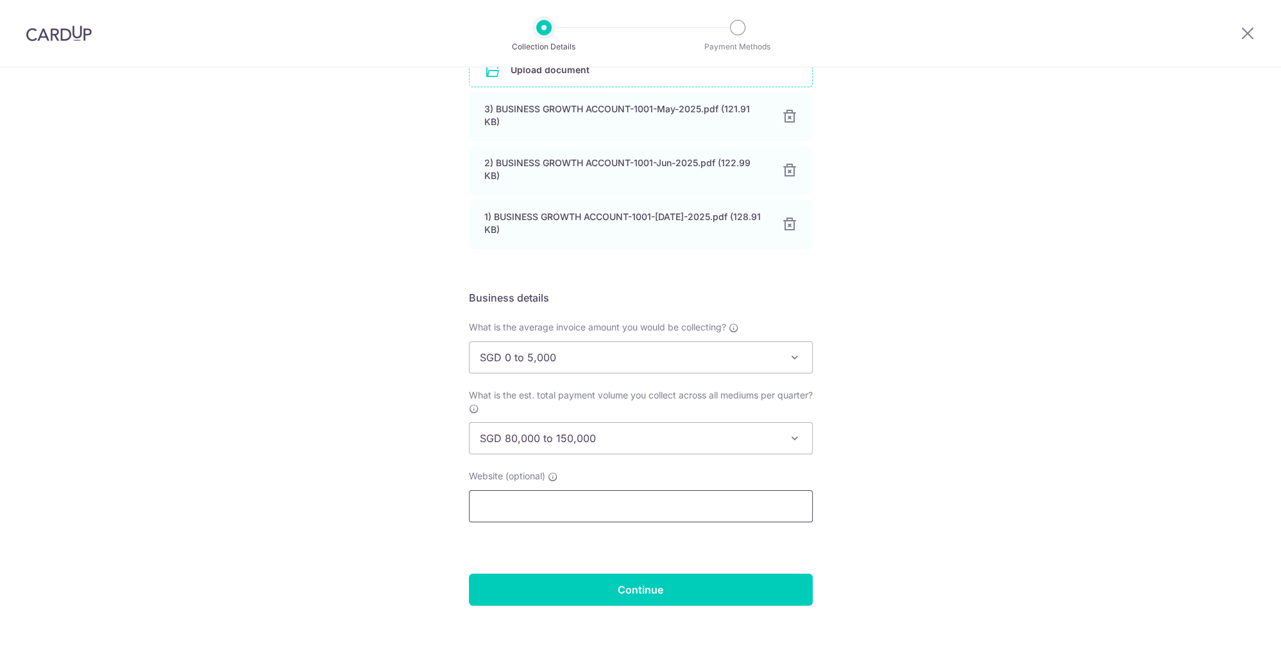
click at [636, 508] on input "text" at bounding box center [641, 506] width 344 height 32
click at [610, 574] on input "Continue" at bounding box center [641, 590] width 344 height 32
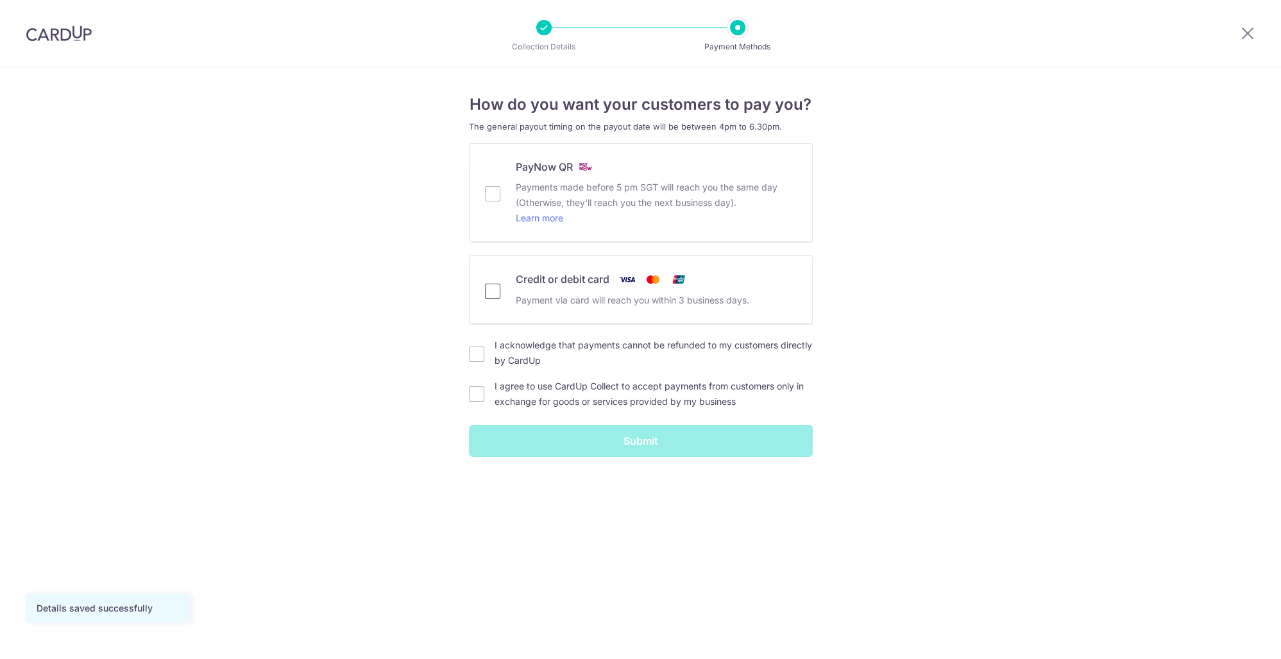
click at [493, 289] on input "Credit or debit card Payment via card will reach you within 3 business days." at bounding box center [492, 291] width 15 height 15
checkbox input "true"
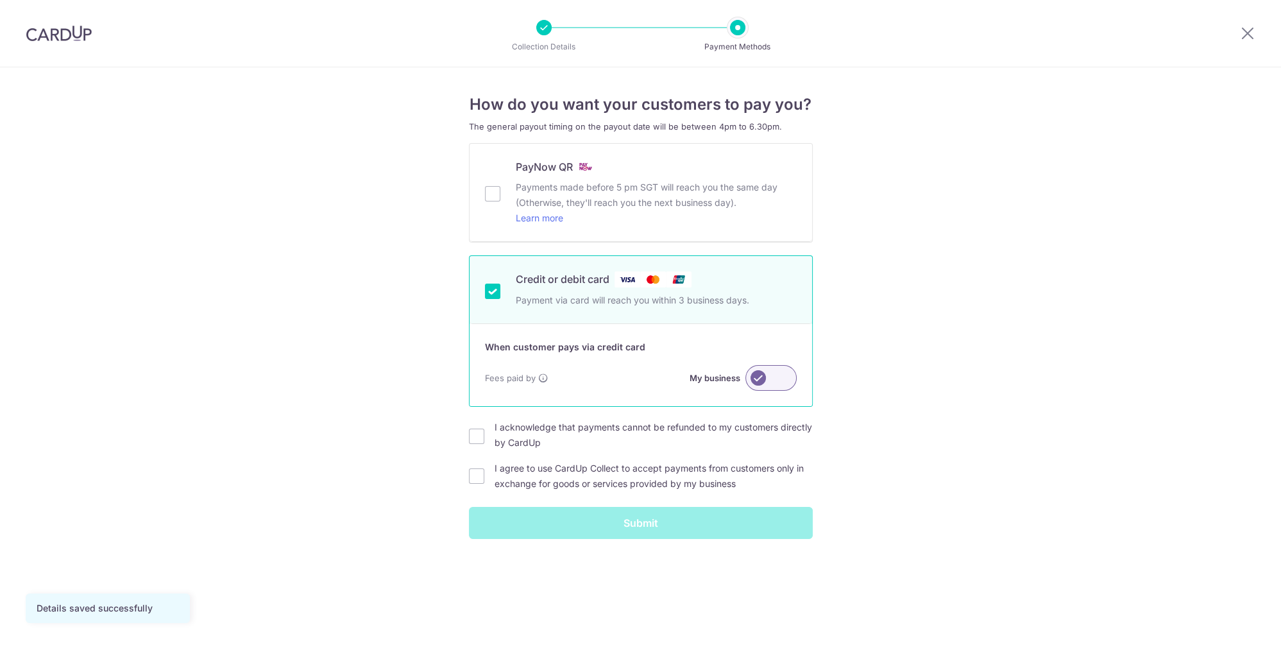
click at [767, 375] on label at bounding box center [771, 378] width 51 height 26
click at [0, 0] on input "My business" at bounding box center [0, 0] width 0 height 0
click at [766, 377] on label at bounding box center [771, 378] width 51 height 26
click at [0, 0] on input "My customer" at bounding box center [0, 0] width 0 height 0
click at [757, 381] on label at bounding box center [771, 378] width 51 height 26
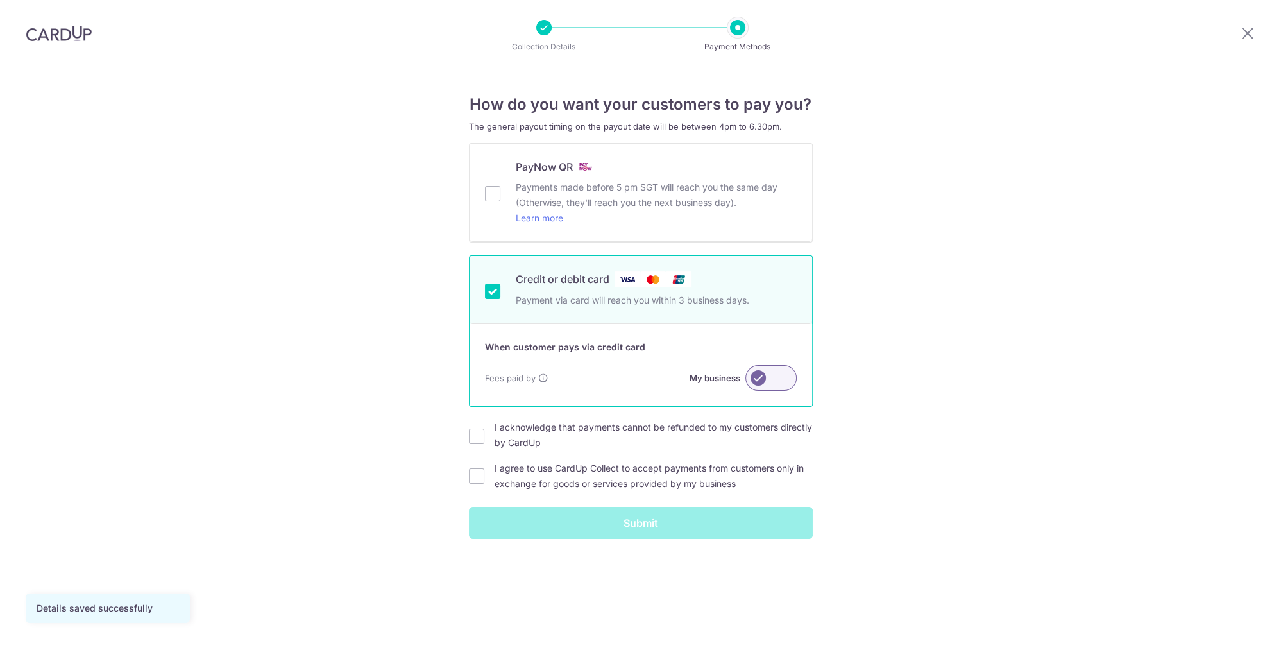
click at [0, 0] on input "My business" at bounding box center [0, 0] width 0 height 0
click at [771, 382] on label at bounding box center [771, 378] width 51 height 26
click at [0, 0] on input "My customer" at bounding box center [0, 0] width 0 height 0
click at [537, 441] on label "I acknowledge that payments cannot be refunded to my customers directly by Card…" at bounding box center [654, 435] width 318 height 31
click at [484, 441] on input "I acknowledge that payments cannot be refunded to my customers directly by Card…" at bounding box center [476, 436] width 15 height 15
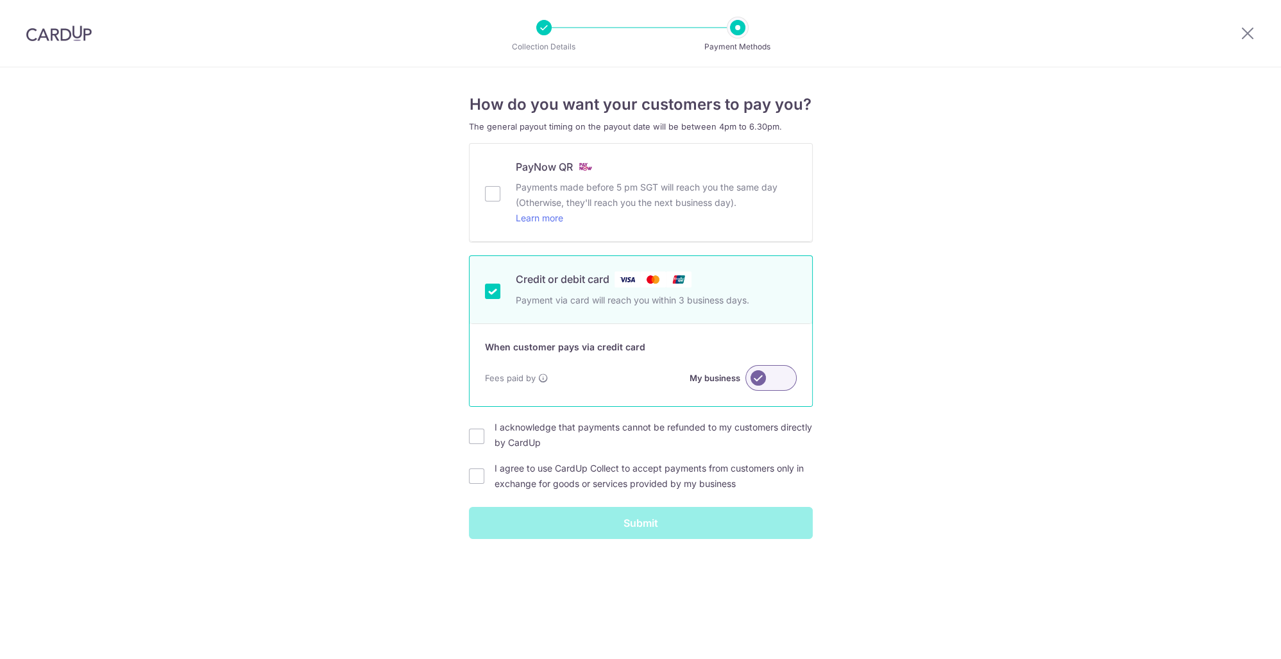
checkbox input "true"
click at [571, 484] on label "I agree to use CardUp Collect to accept payments from customers only in exchang…" at bounding box center [654, 476] width 318 height 31
click at [484, 484] on input "I agree to use CardUp Collect to accept payments from customers only in exchang…" at bounding box center [476, 475] width 15 height 15
checkbox input "true"
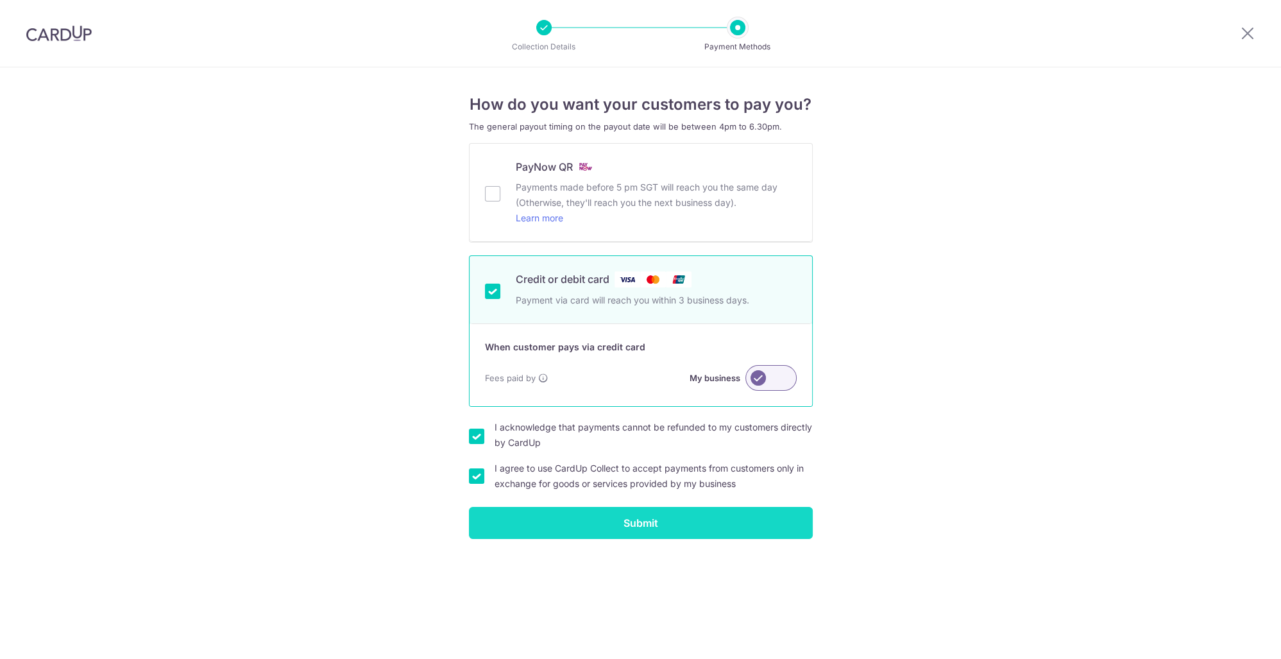
click at [587, 515] on input "Submit" at bounding box center [641, 523] width 344 height 32
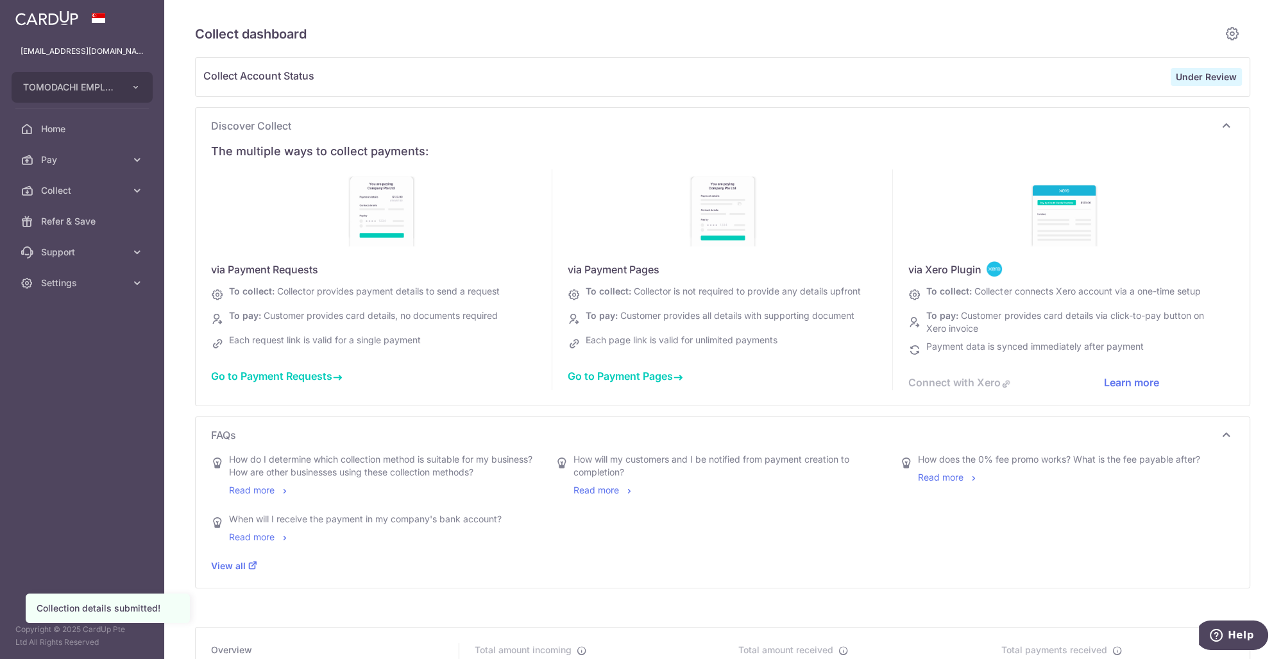
click at [952, 378] on div "via Xero Plugin To collect: Collecter connects Xero account via a one-time setu…" at bounding box center [1063, 279] width 341 height 221
type input "[DATE]"
click at [276, 373] on span "Go to Payment Requests" at bounding box center [277, 376] width 132 height 13
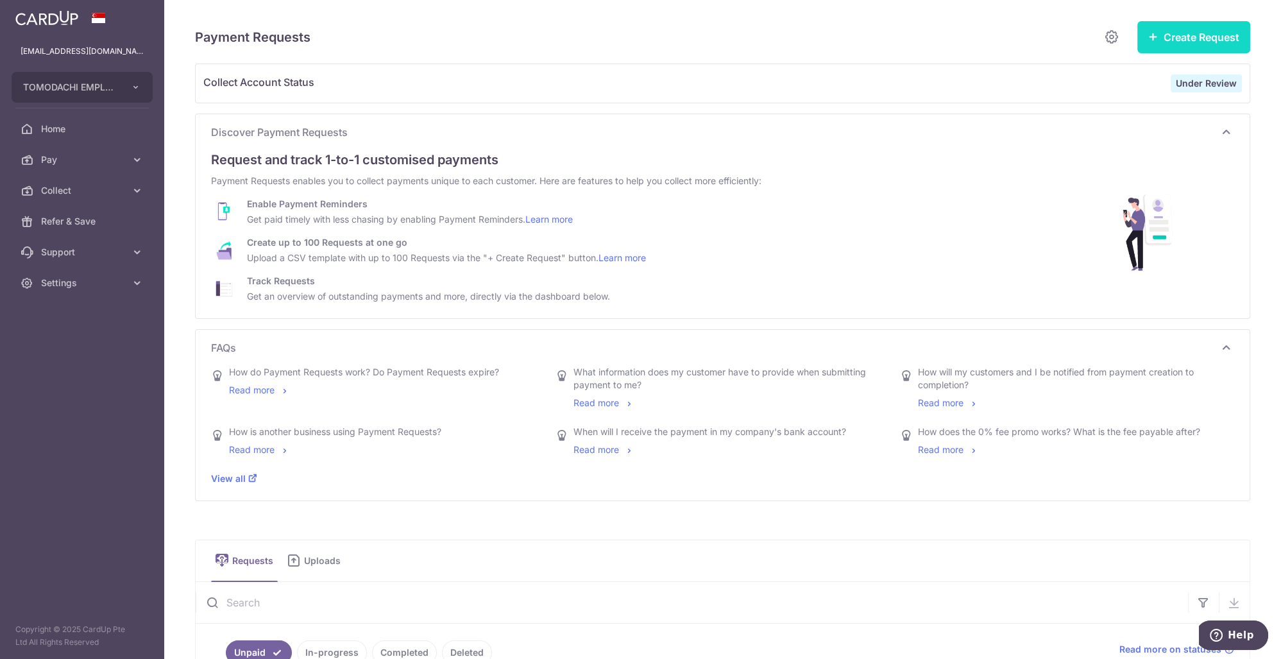
click at [1187, 40] on button "Create Request" at bounding box center [1194, 37] width 113 height 32
click at [1154, 71] on span "Single Request" at bounding box center [1174, 76] width 132 height 15
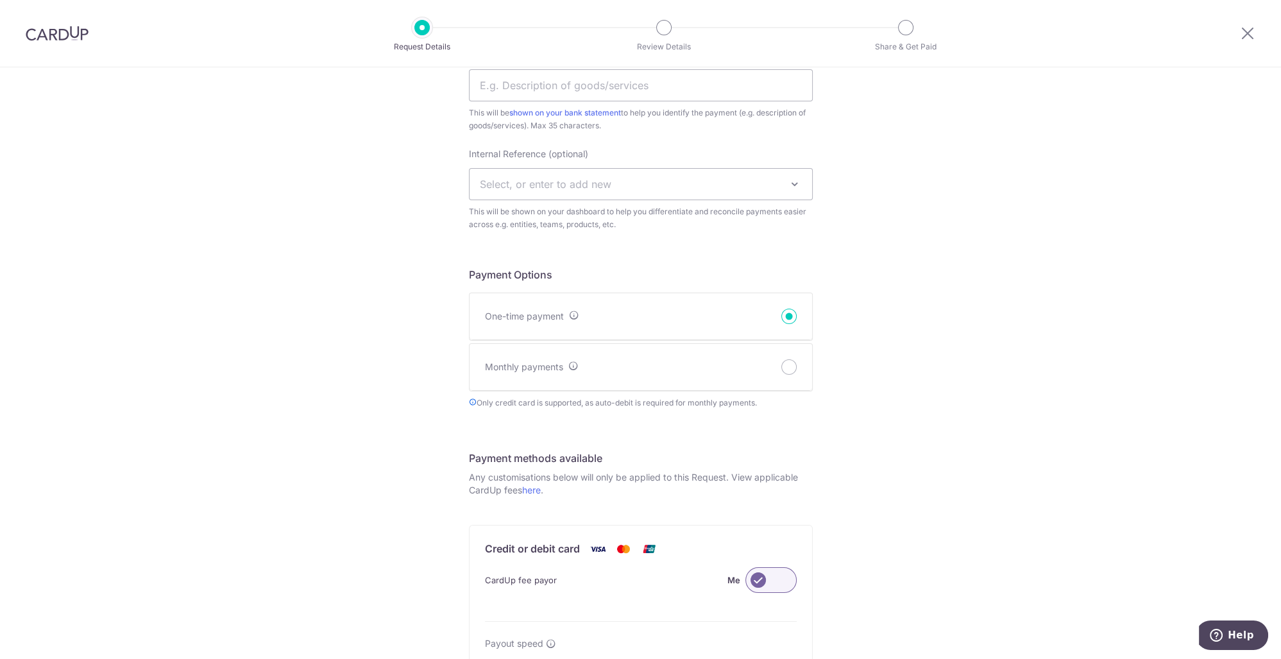
scroll to position [323, 0]
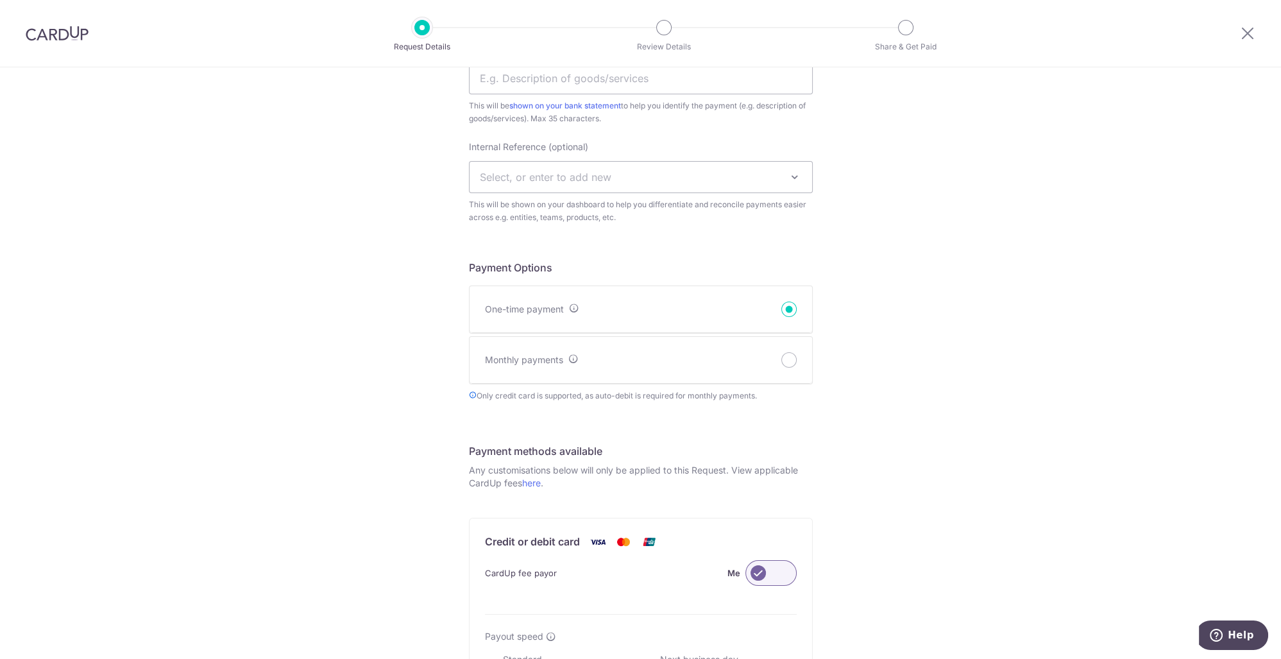
click at [776, 357] on div "Monthly payments" at bounding box center [641, 360] width 343 height 47
radio input "true"
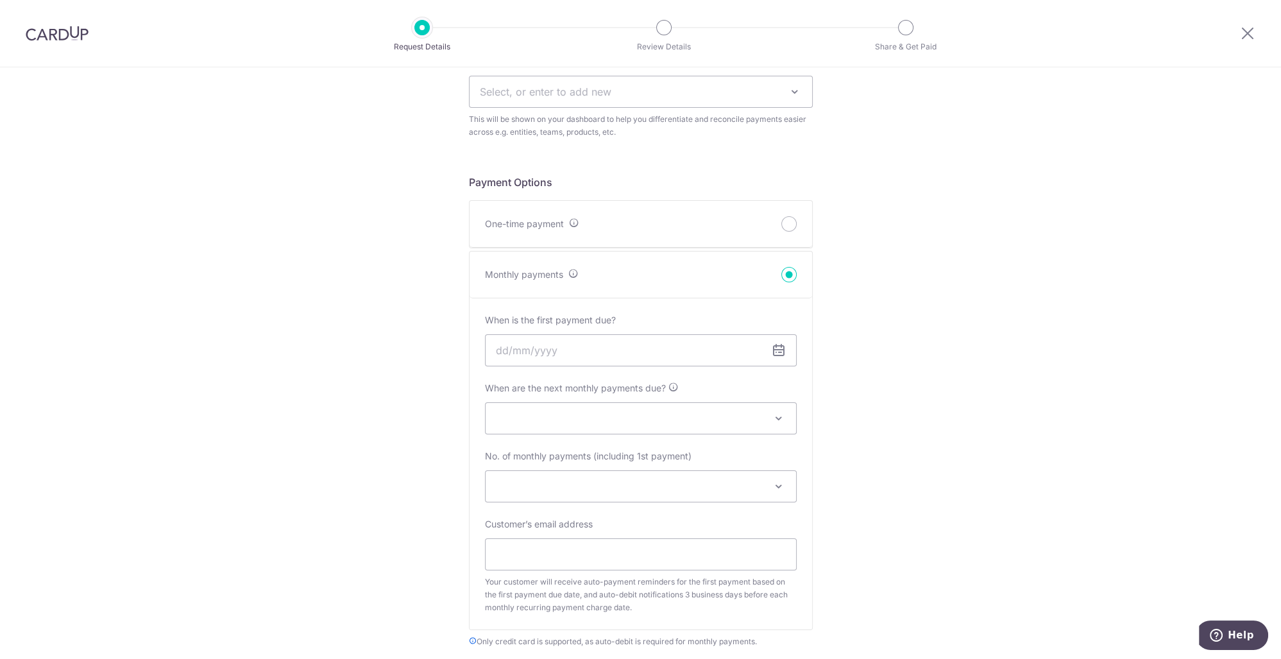
scroll to position [452, 0]
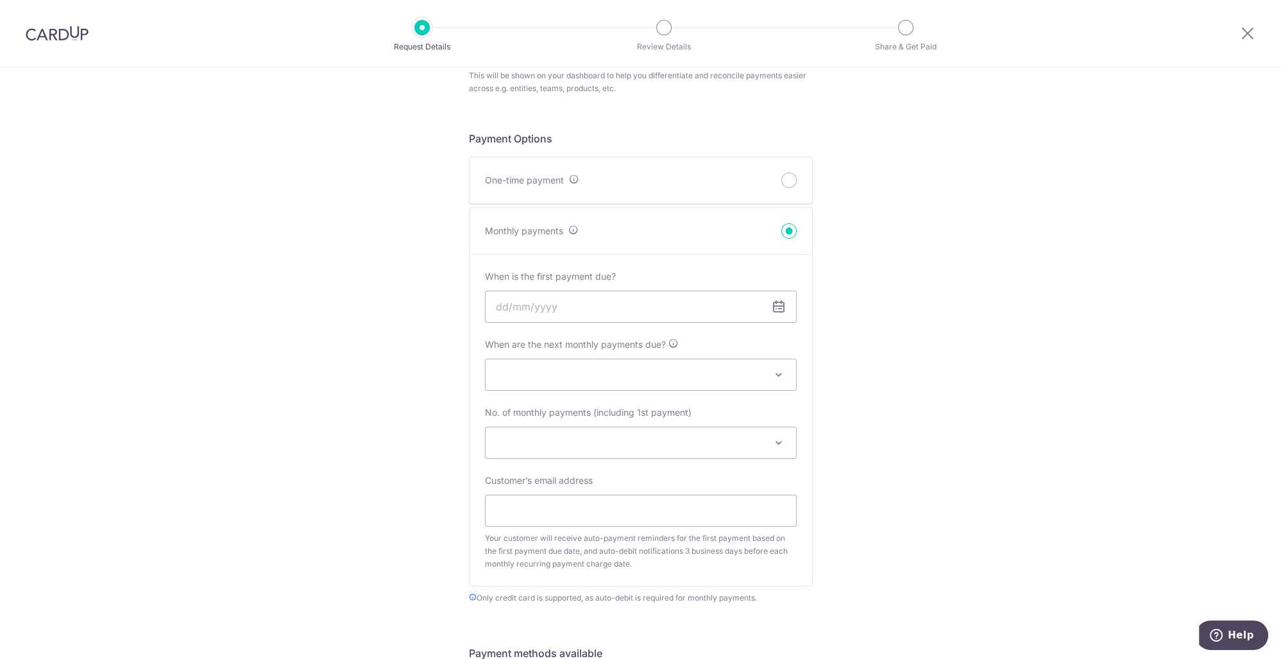
click at [725, 375] on span at bounding box center [641, 374] width 311 height 31
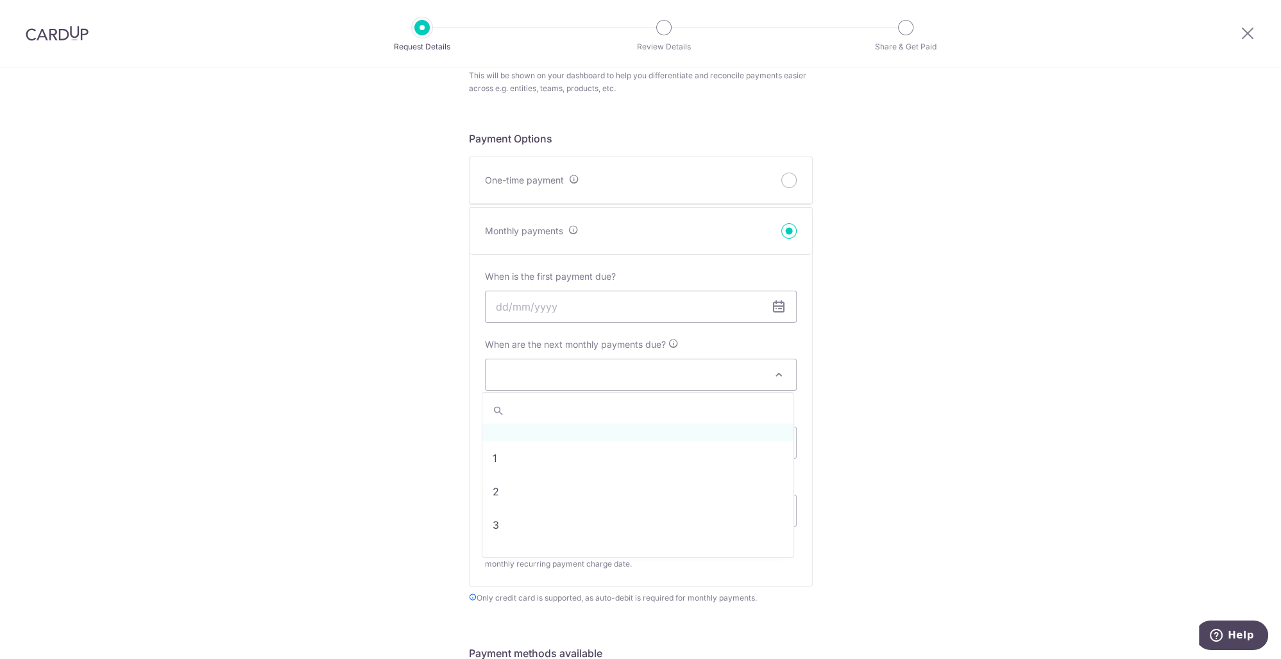
click at [733, 366] on span at bounding box center [641, 374] width 311 height 31
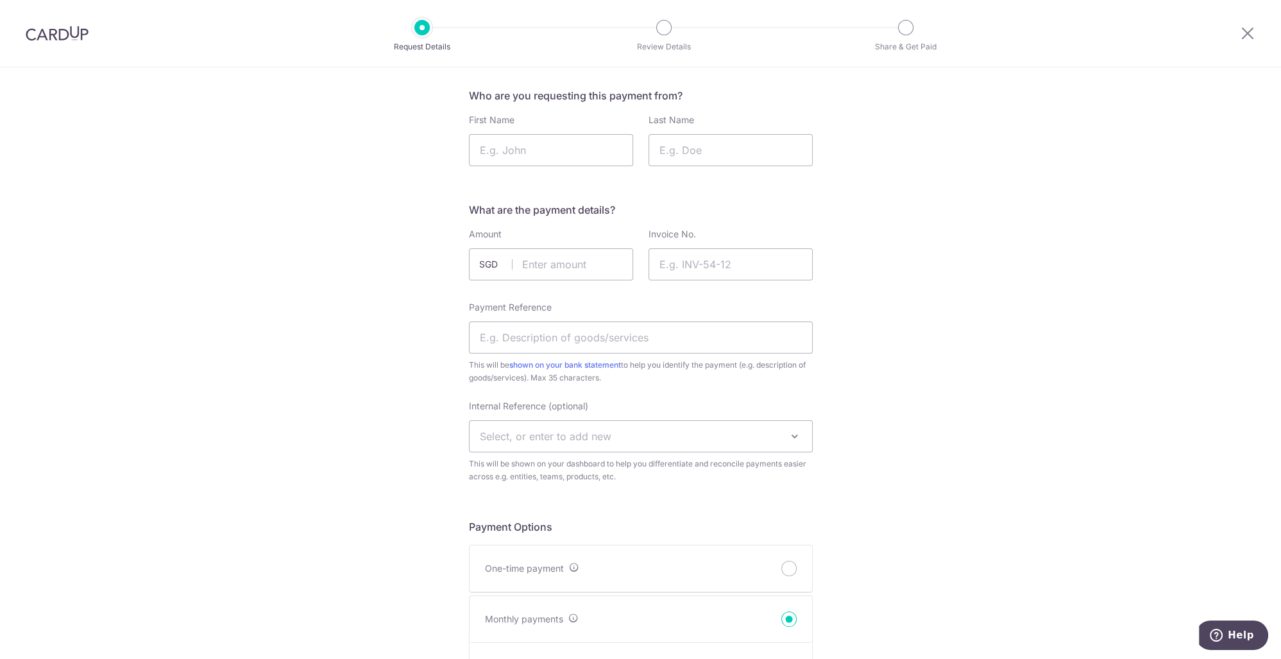
scroll to position [0, 0]
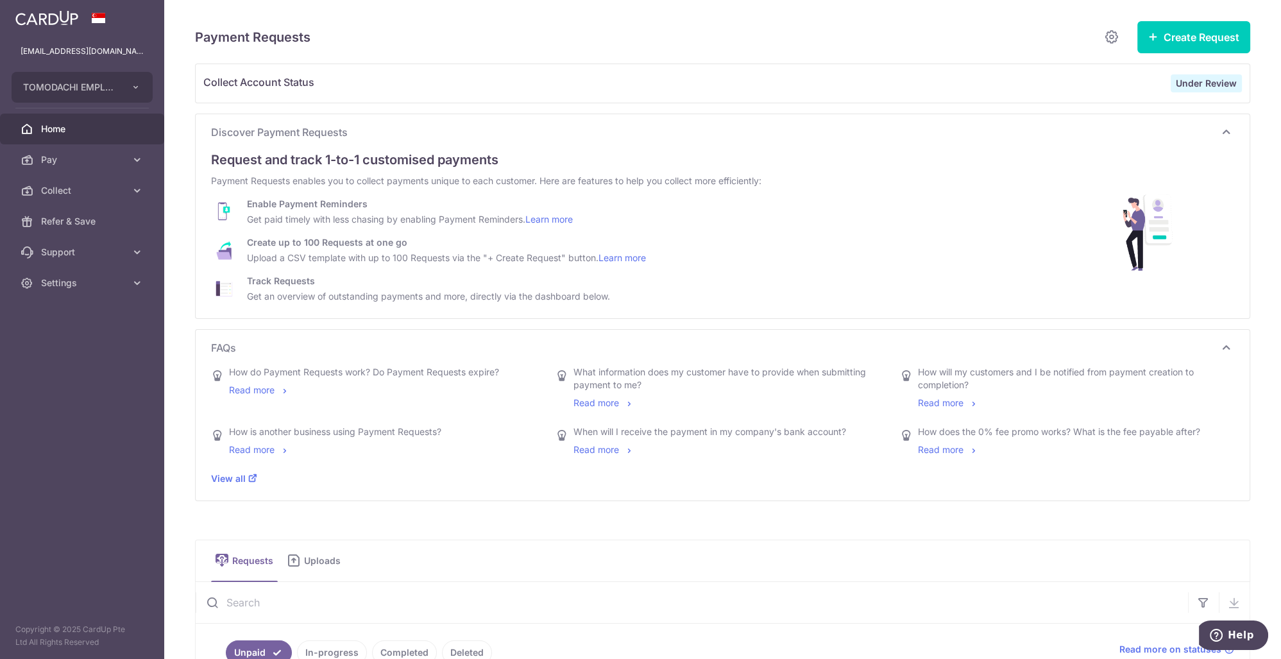
click at [64, 122] on link "Home" at bounding box center [82, 129] width 164 height 31
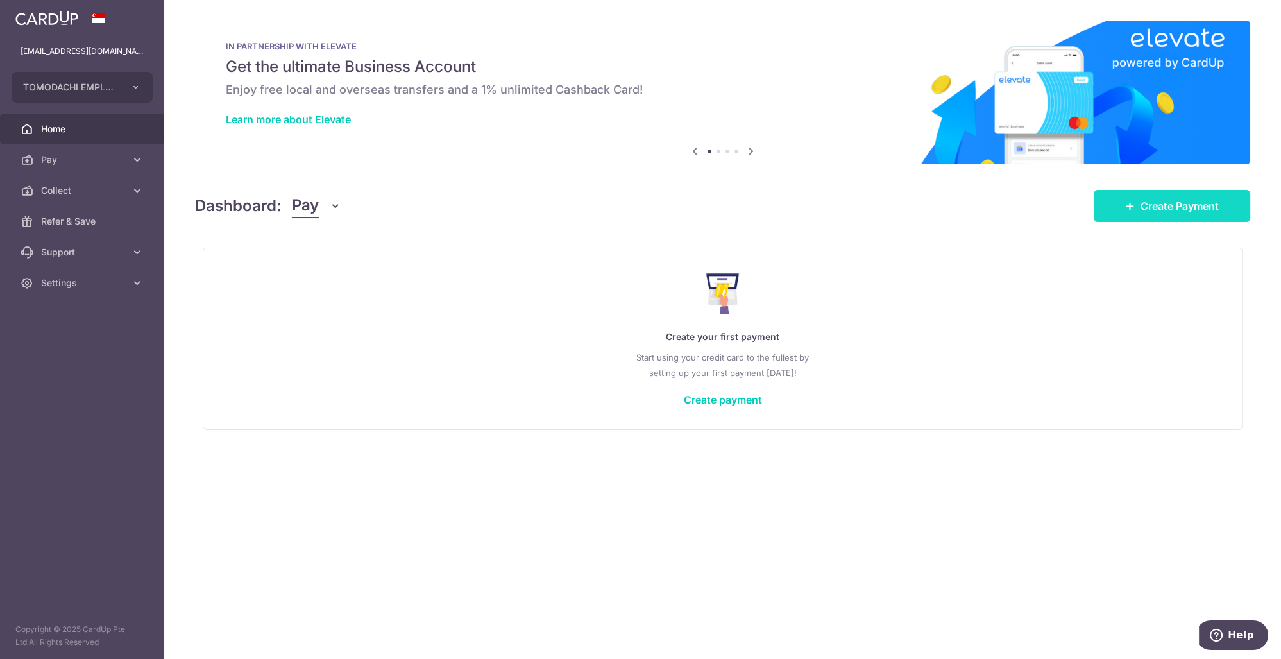
click at [1201, 212] on span "Create Payment" at bounding box center [1180, 205] width 78 height 15
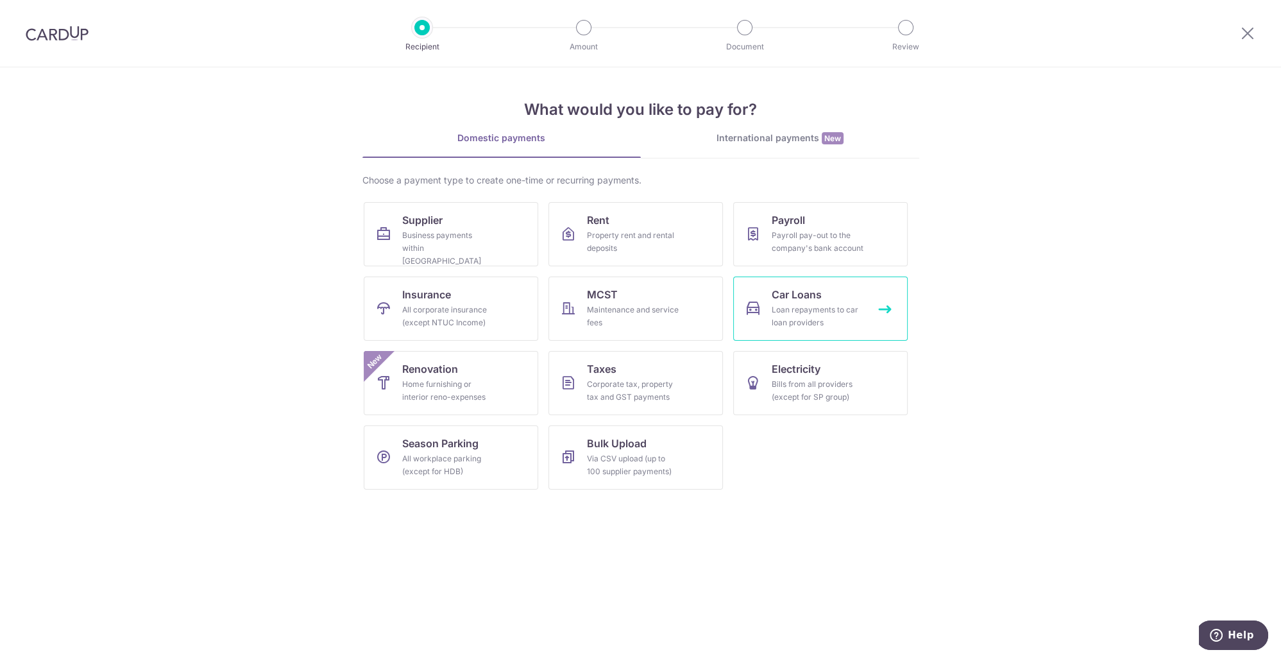
click at [779, 296] on span "Car Loans" at bounding box center [797, 294] width 50 height 15
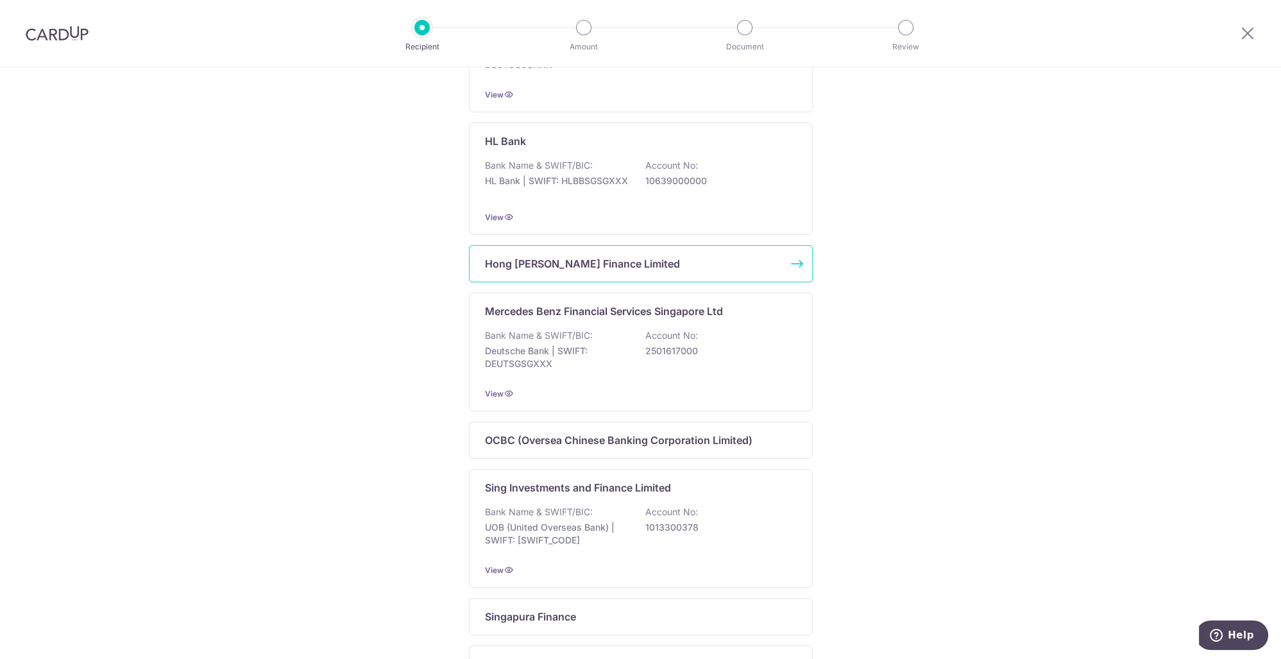
scroll to position [708, 0]
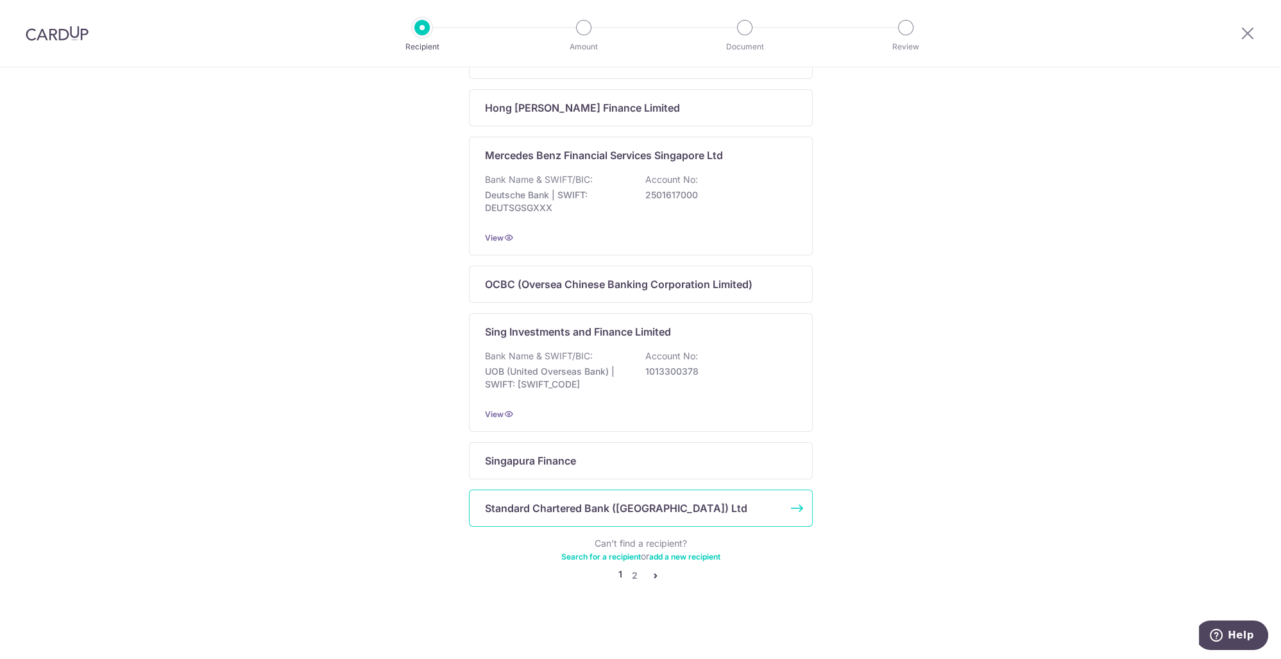
click at [690, 511] on div "Standard Chartered Bank ([GEOGRAPHIC_DATA]) Ltd" at bounding box center [633, 508] width 296 height 15
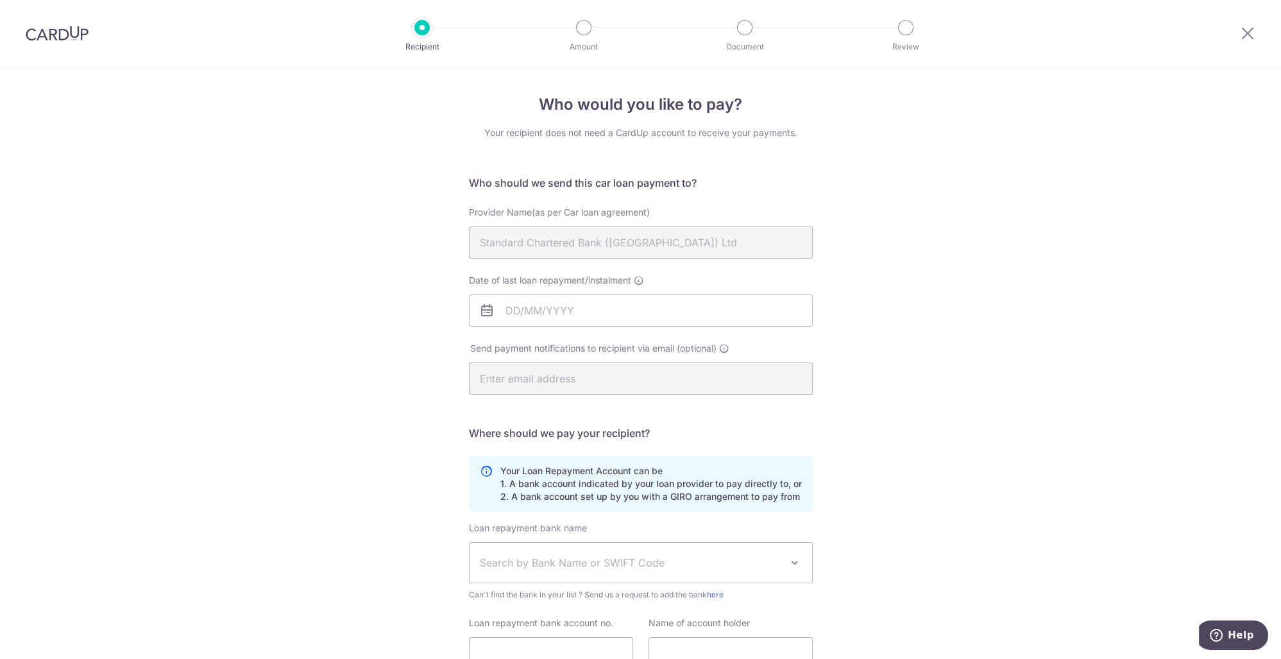
click at [1247, 44] on div at bounding box center [1248, 33] width 67 height 67
click at [1241, 33] on icon at bounding box center [1247, 33] width 15 height 16
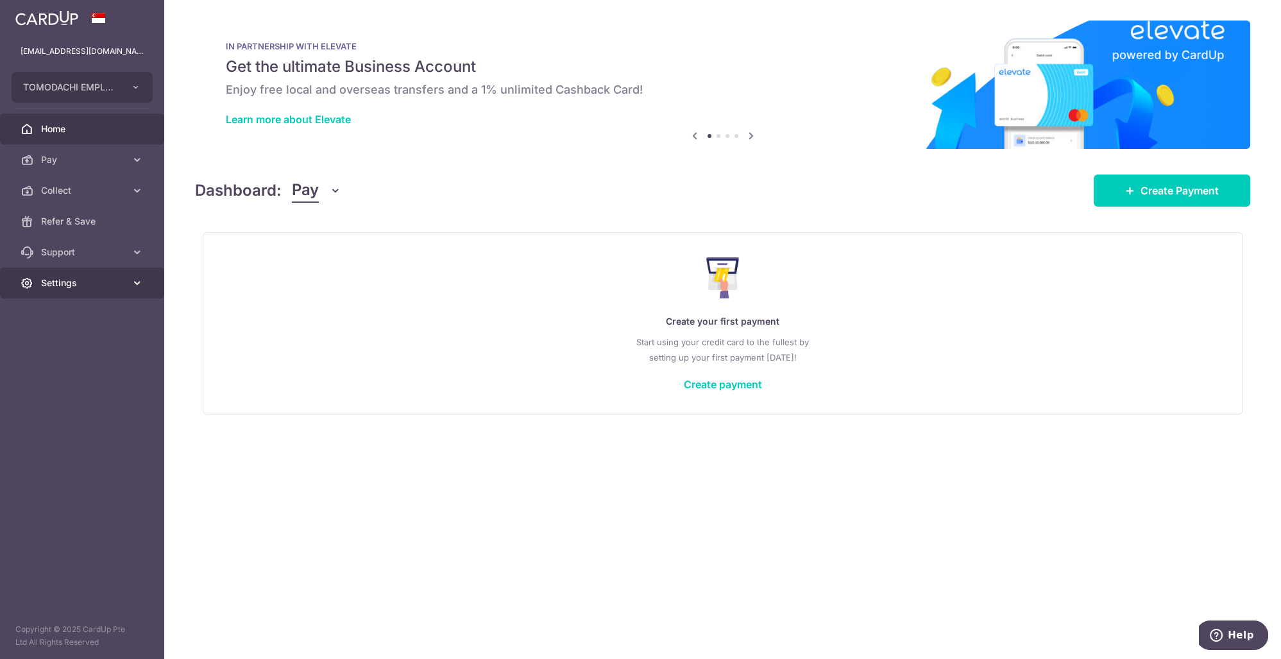
click at [64, 278] on span "Settings" at bounding box center [83, 283] width 85 height 13
click at [71, 310] on span "Account" at bounding box center [83, 313] width 85 height 13
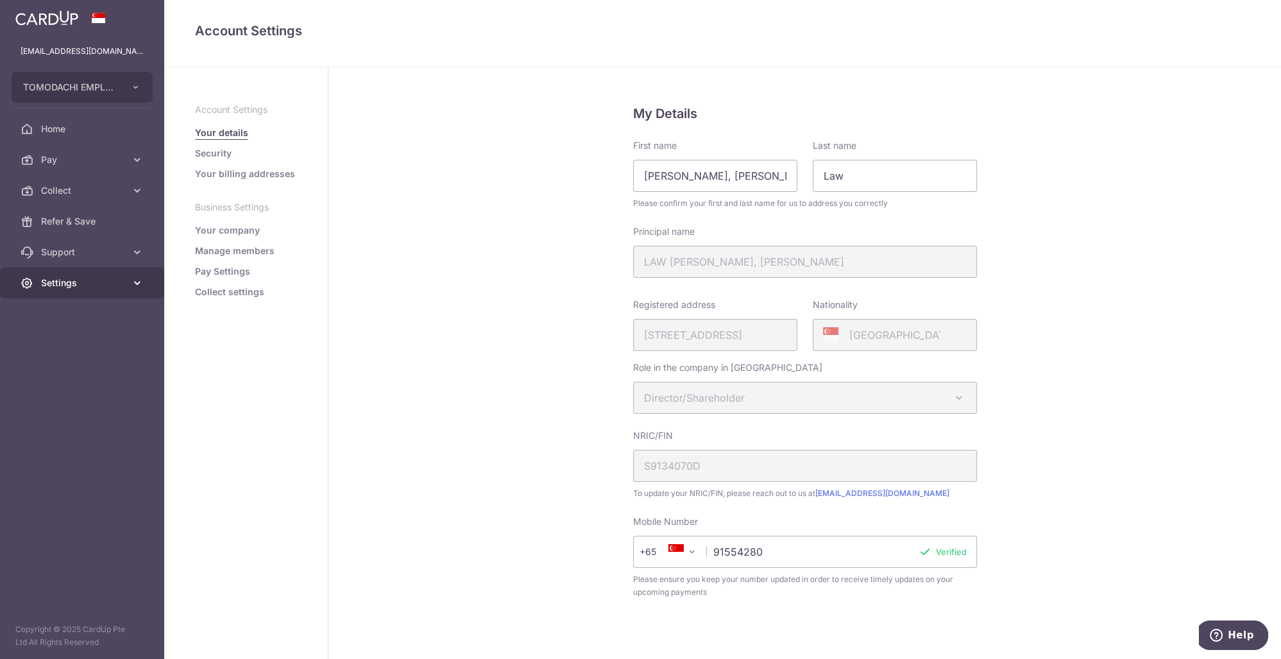
click at [108, 284] on span "Settings" at bounding box center [83, 283] width 85 height 13
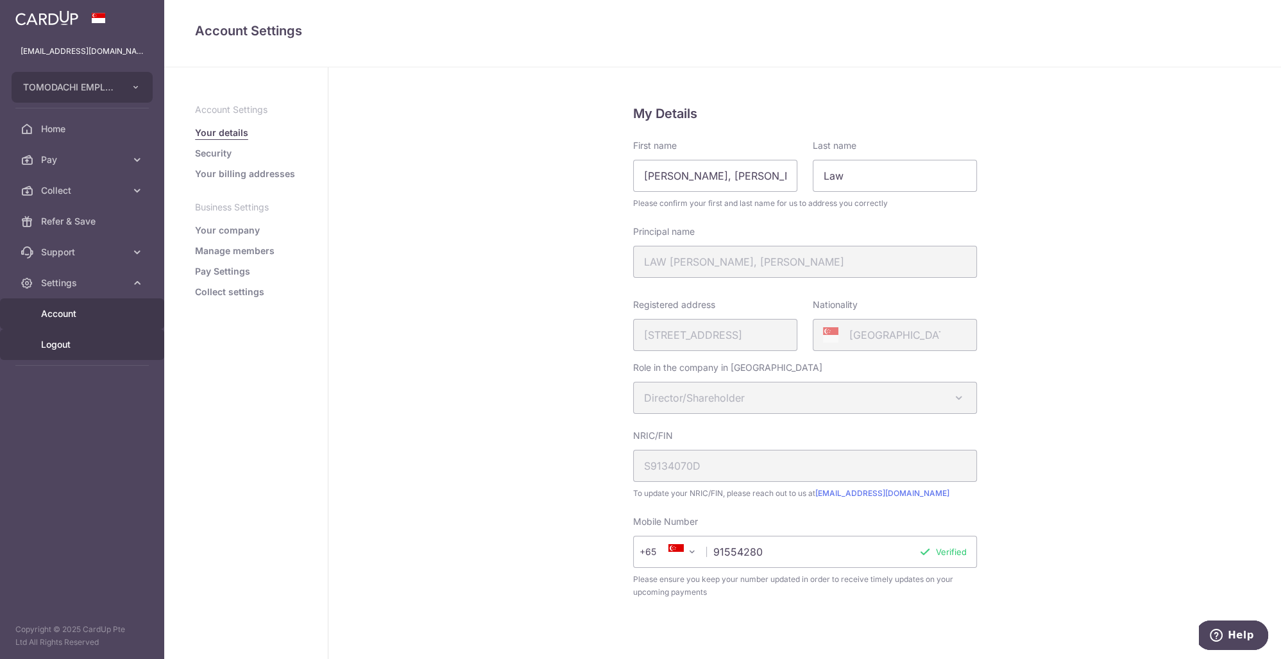
click at [88, 342] on span "Logout" at bounding box center [83, 344] width 85 height 13
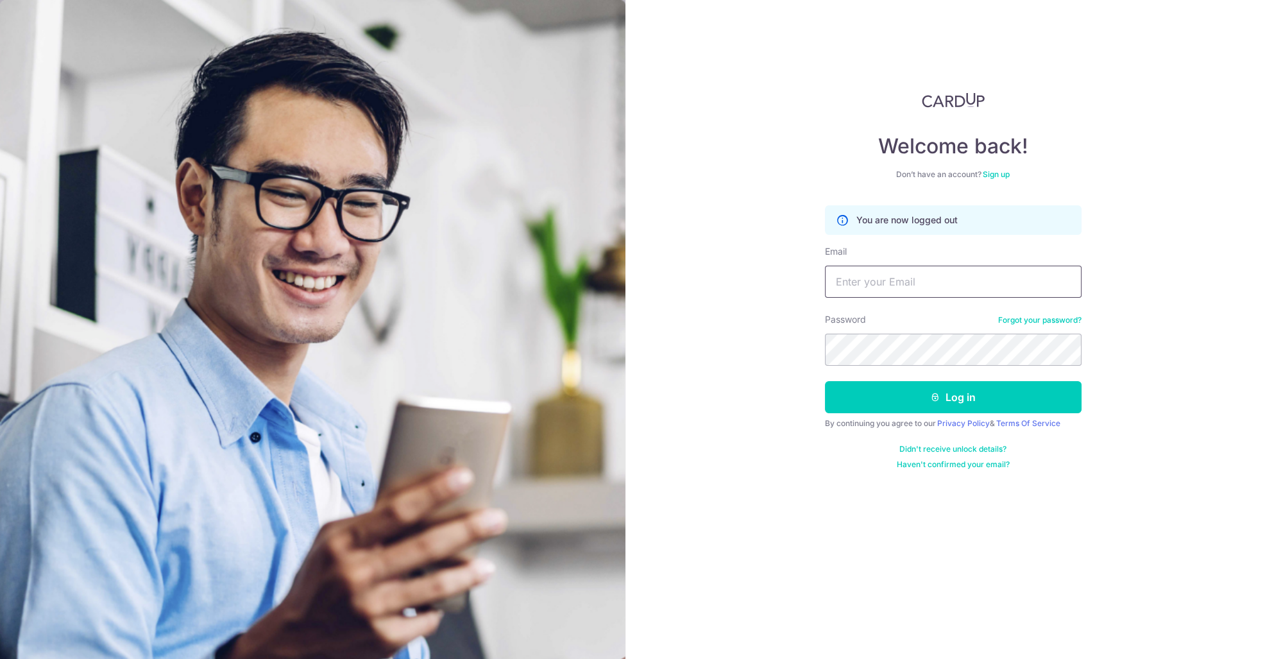
drag, startPoint x: 918, startPoint y: 271, endPoint x: 912, endPoint y: 284, distance: 13.2
click at [917, 274] on input "Email" at bounding box center [953, 282] width 257 height 32
click at [912, 284] on input "Email" at bounding box center [953, 282] width 257 height 32
click at [912, 285] on input "Email" at bounding box center [953, 282] width 257 height 32
click at [912, 284] on input "Email" at bounding box center [953, 282] width 257 height 32
